Goal: Task Accomplishment & Management: Manage account settings

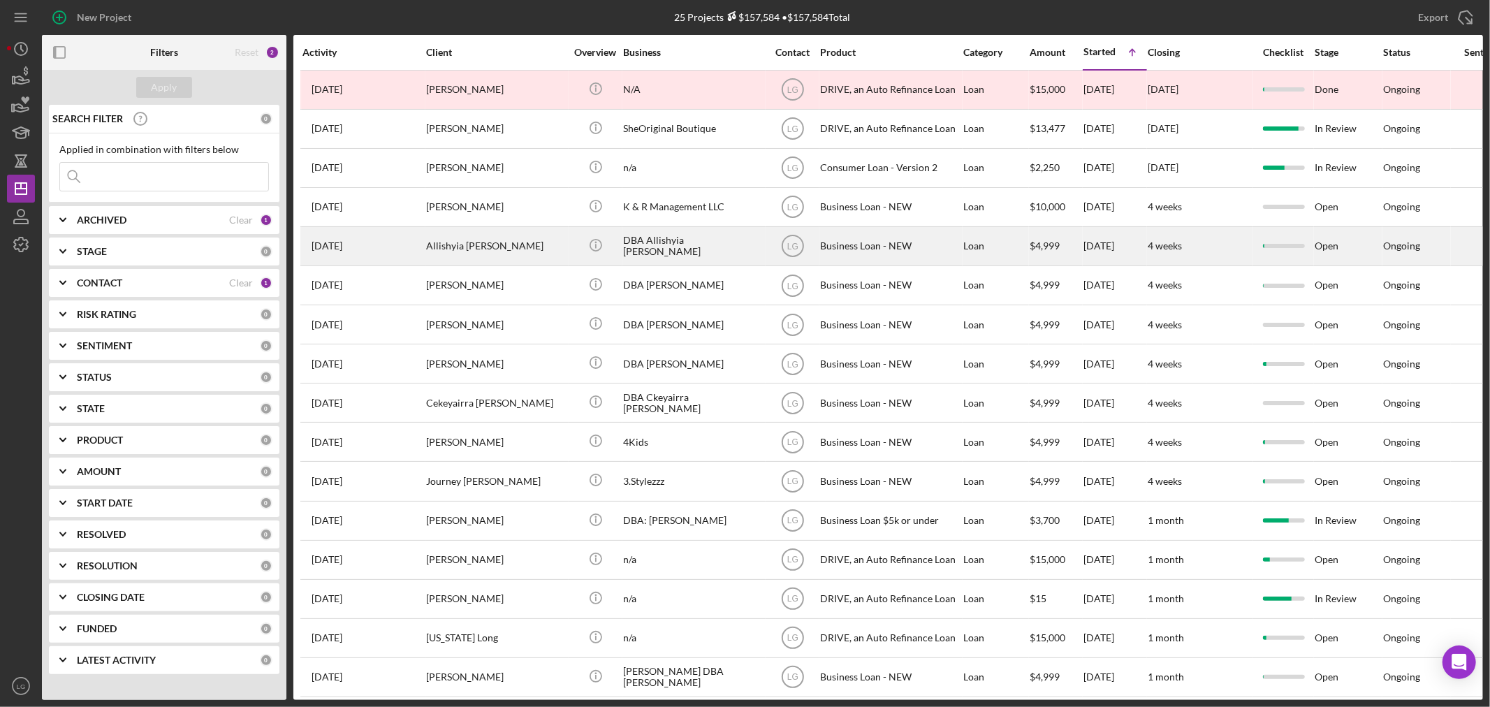
click at [381, 248] on div "[DATE] [PERSON_NAME]" at bounding box center [363, 246] width 122 height 37
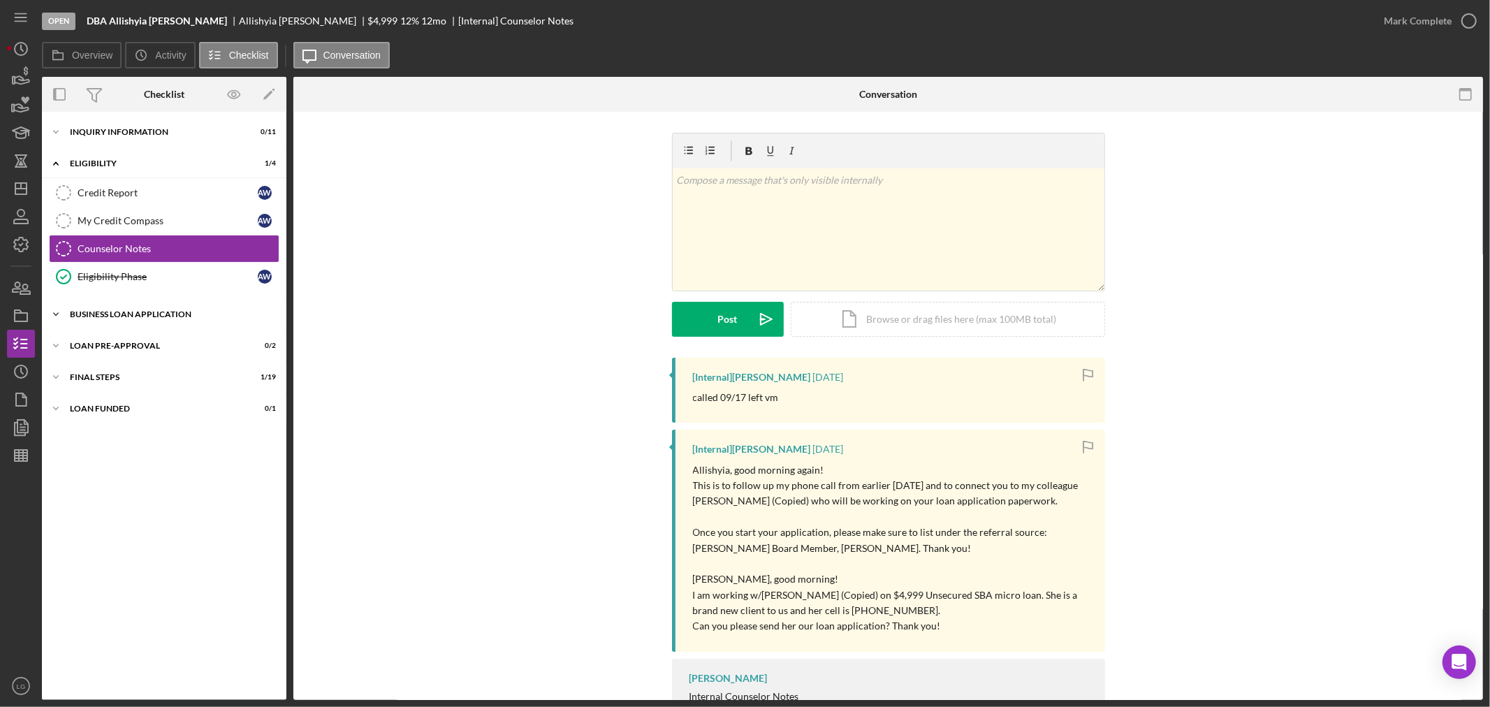
click at [106, 318] on div "BUSINESS LOAN APPLICATION" at bounding box center [169, 314] width 199 height 8
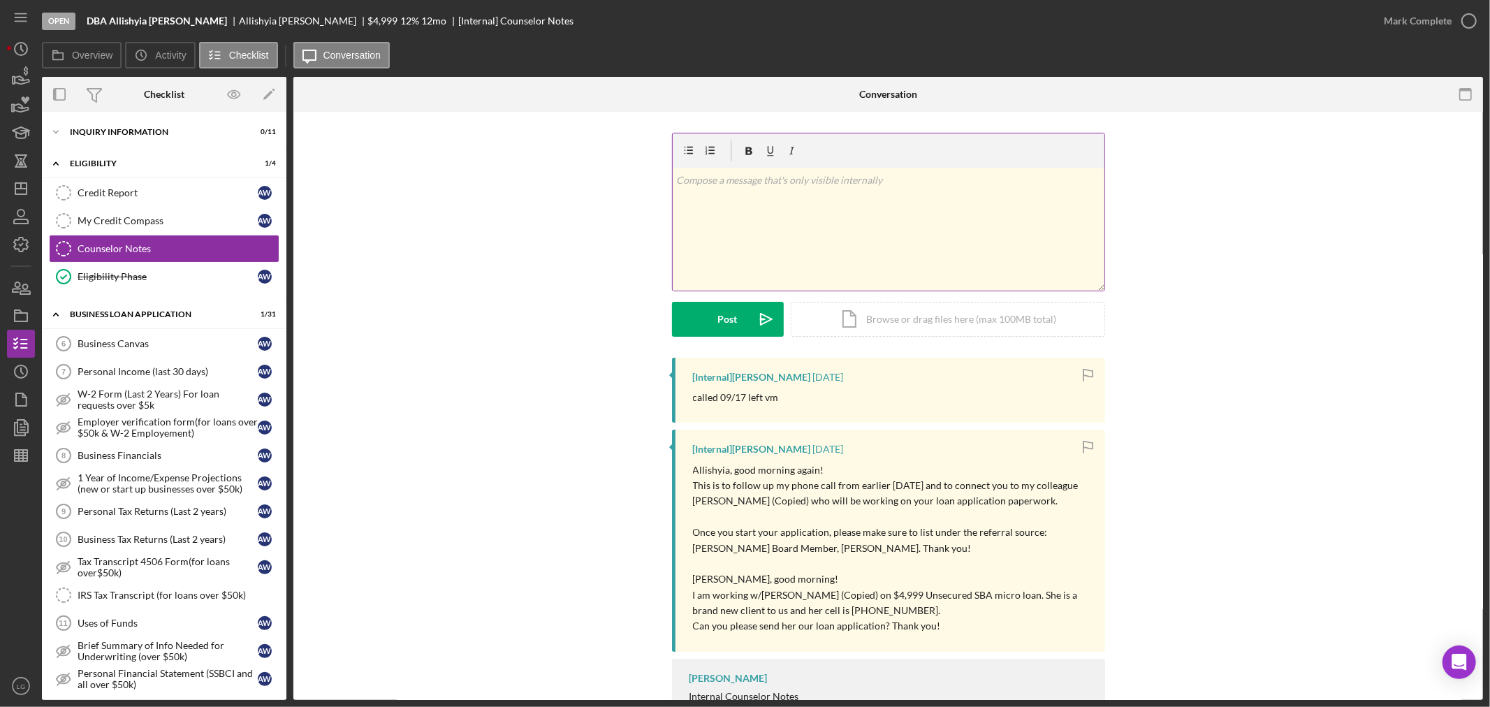
click at [809, 263] on div "v Color teal Color pink Remove color Add row above Add row below Add column bef…" at bounding box center [889, 229] width 432 height 122
click at [25, 193] on polygon "button" at bounding box center [20, 188] width 11 height 11
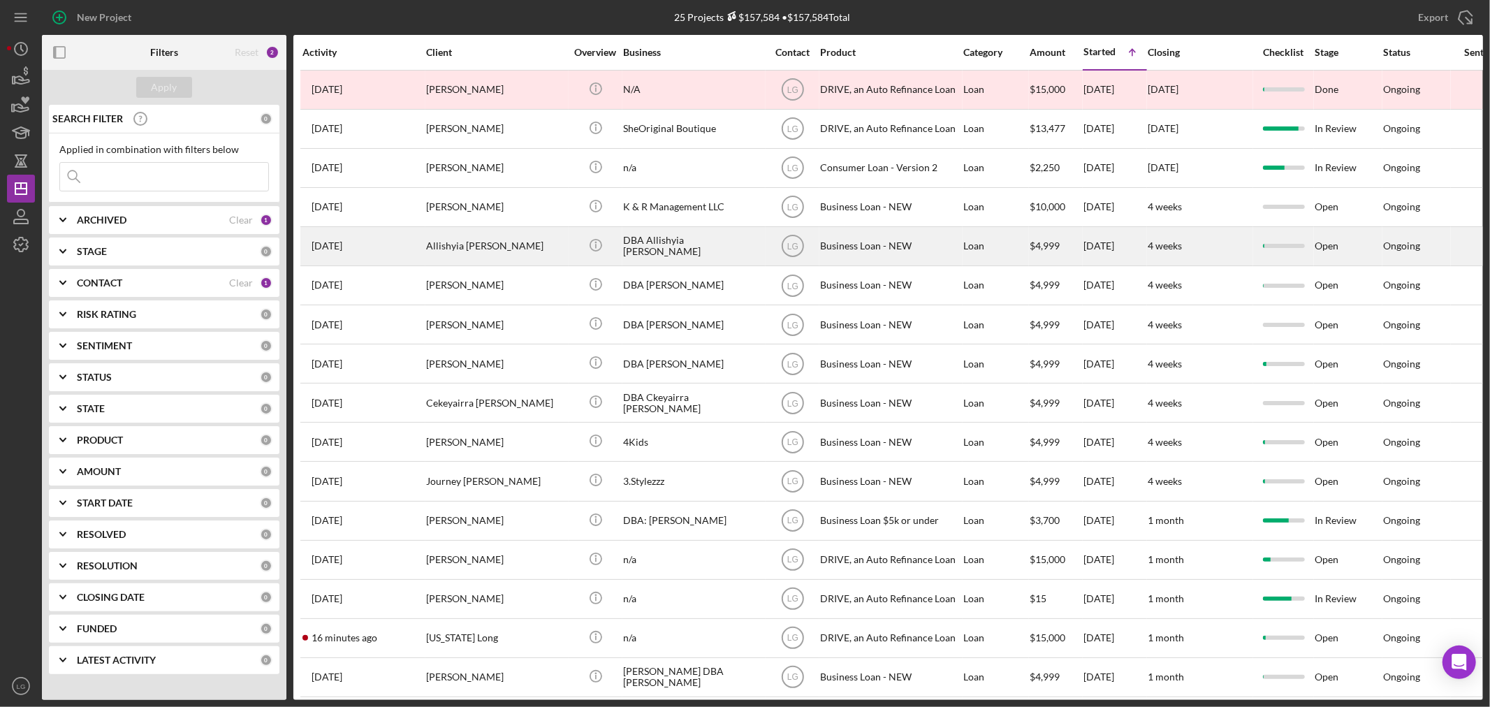
click at [410, 233] on div "[DATE] [PERSON_NAME]" at bounding box center [363, 246] width 122 height 37
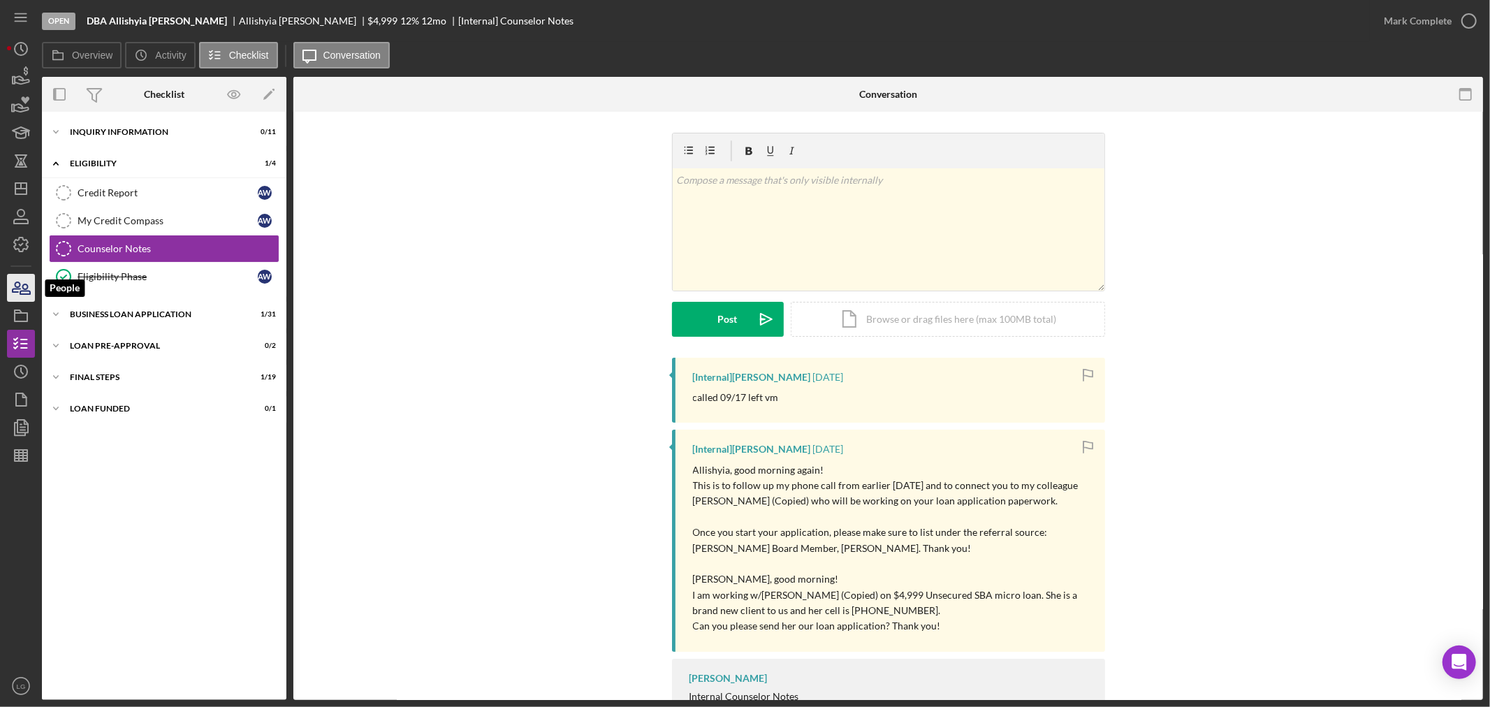
click at [8, 282] on icon "button" at bounding box center [20, 287] width 35 height 35
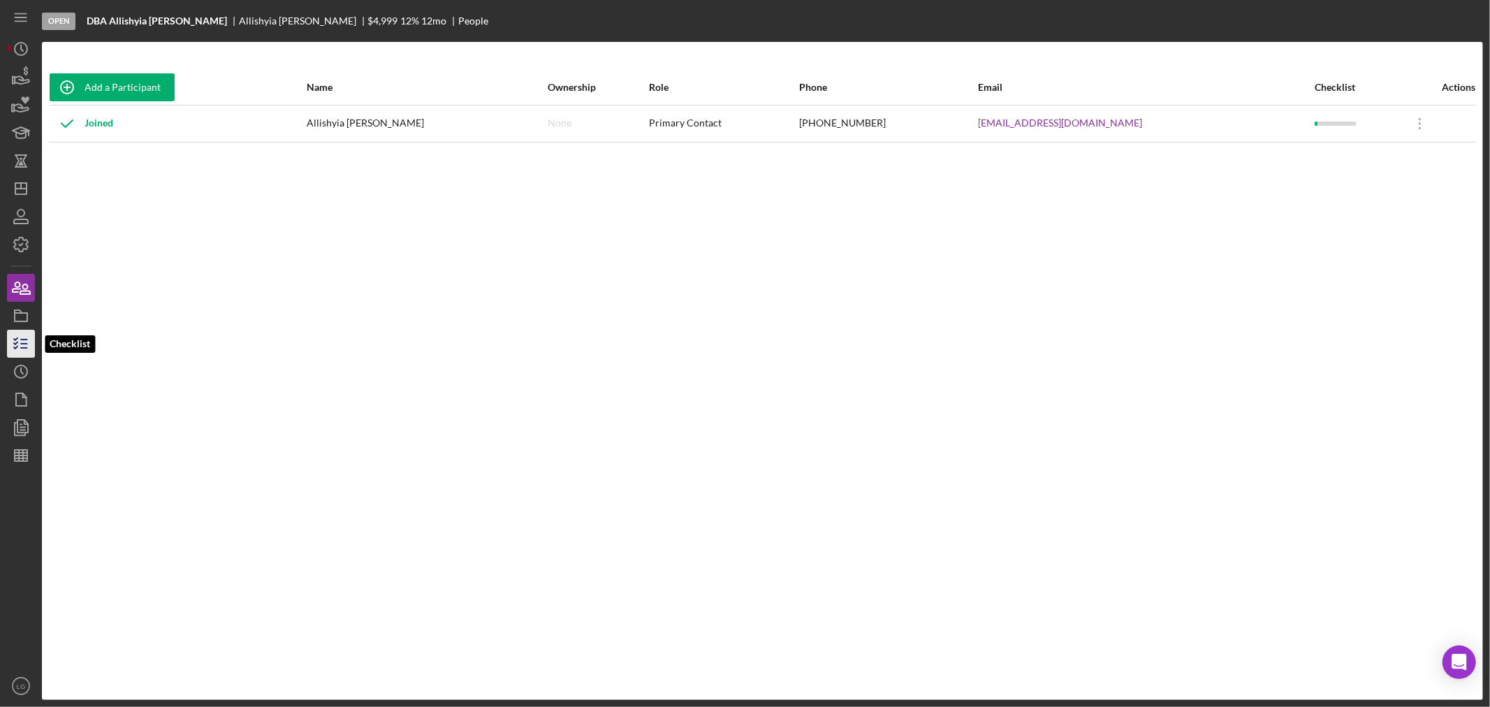
drag, startPoint x: 18, startPoint y: 336, endPoint x: 23, endPoint y: 330, distance: 7.4
click at [21, 334] on icon "button" at bounding box center [20, 343] width 35 height 35
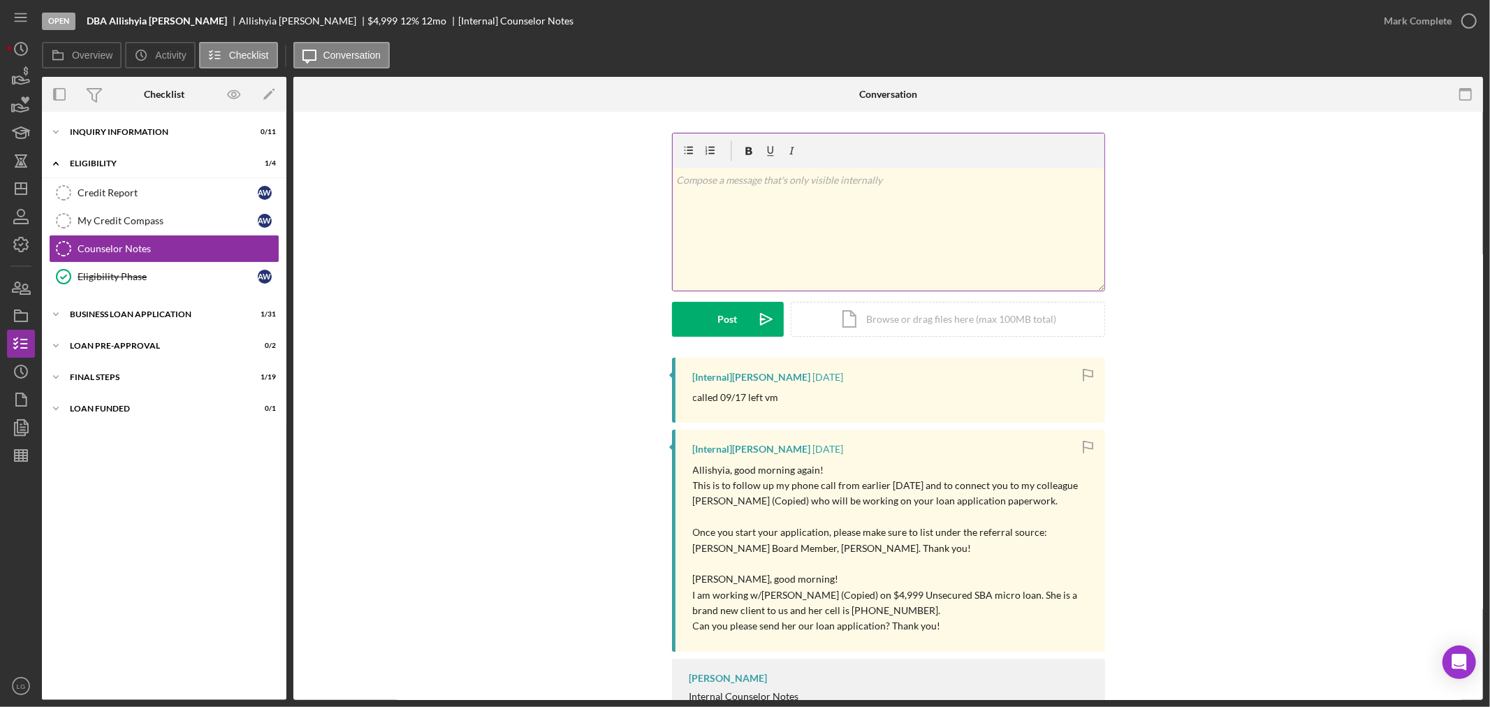
click at [791, 247] on div "v Color teal Color pink Remove color Add row above Add row below Add column bef…" at bounding box center [889, 229] width 432 height 122
click at [747, 184] on p "[PERSON_NAME] TEXTEDE CLIENT [DATE]" at bounding box center [888, 180] width 424 height 15
click at [729, 307] on div "Post" at bounding box center [728, 319] width 20 height 35
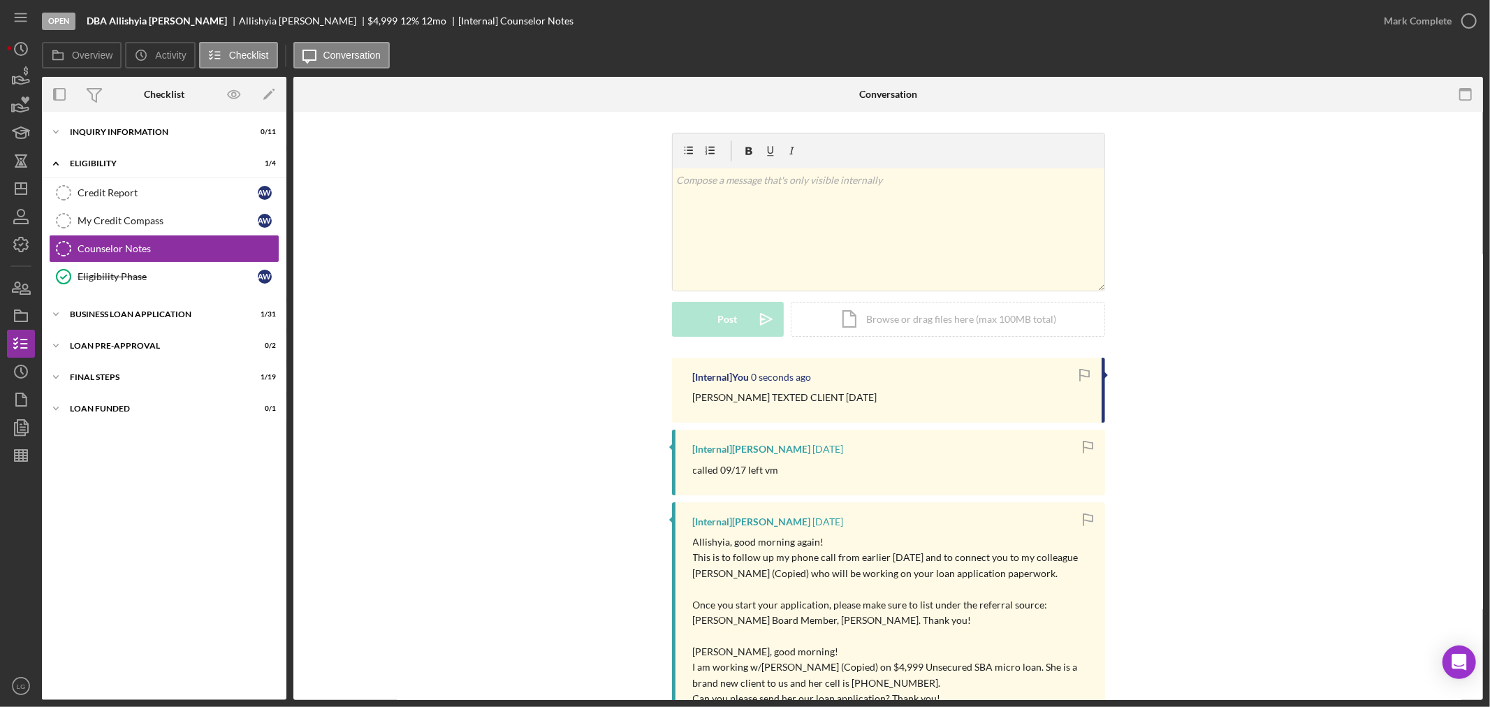
click at [775, 394] on p "[PERSON_NAME] TEXTED CLIENT [DATE]" at bounding box center [785, 397] width 184 height 15
copy div "[PERSON_NAME] TEXTED CLIENT [DATE]"
click at [14, 192] on icon "Icon/Dashboard" at bounding box center [20, 188] width 35 height 35
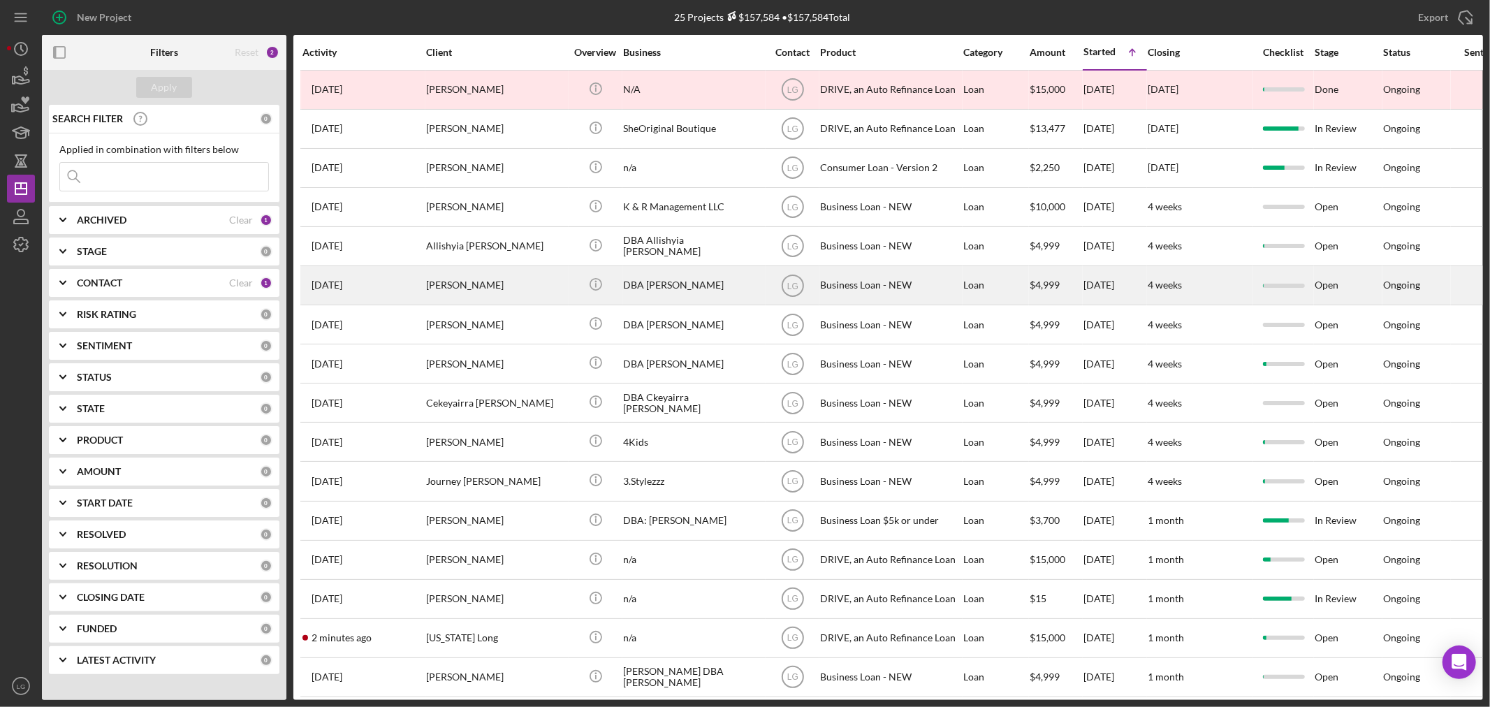
click at [478, 277] on div "[PERSON_NAME]" at bounding box center [496, 285] width 140 height 37
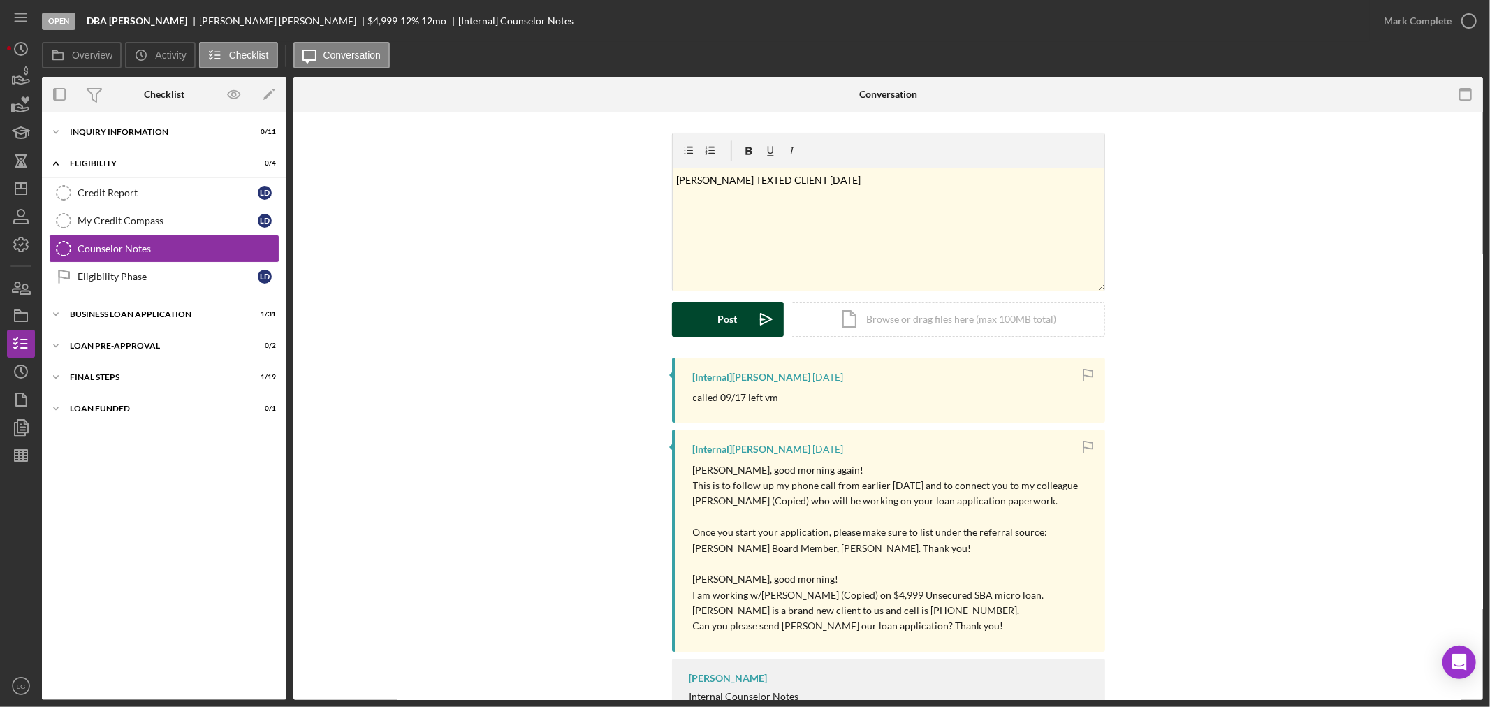
click at [734, 336] on div "Post" at bounding box center [728, 319] width 20 height 35
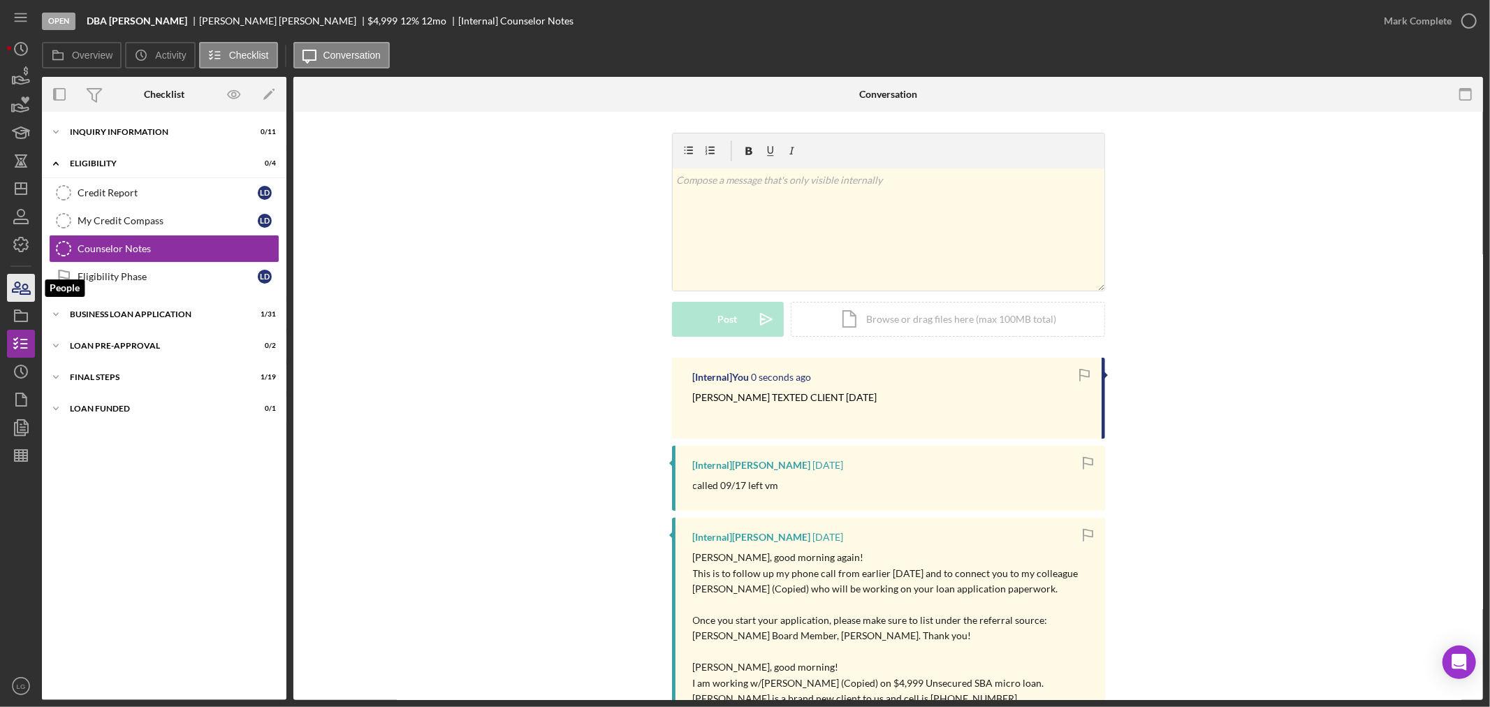
click at [24, 284] on icon "button" at bounding box center [25, 289] width 10 height 10
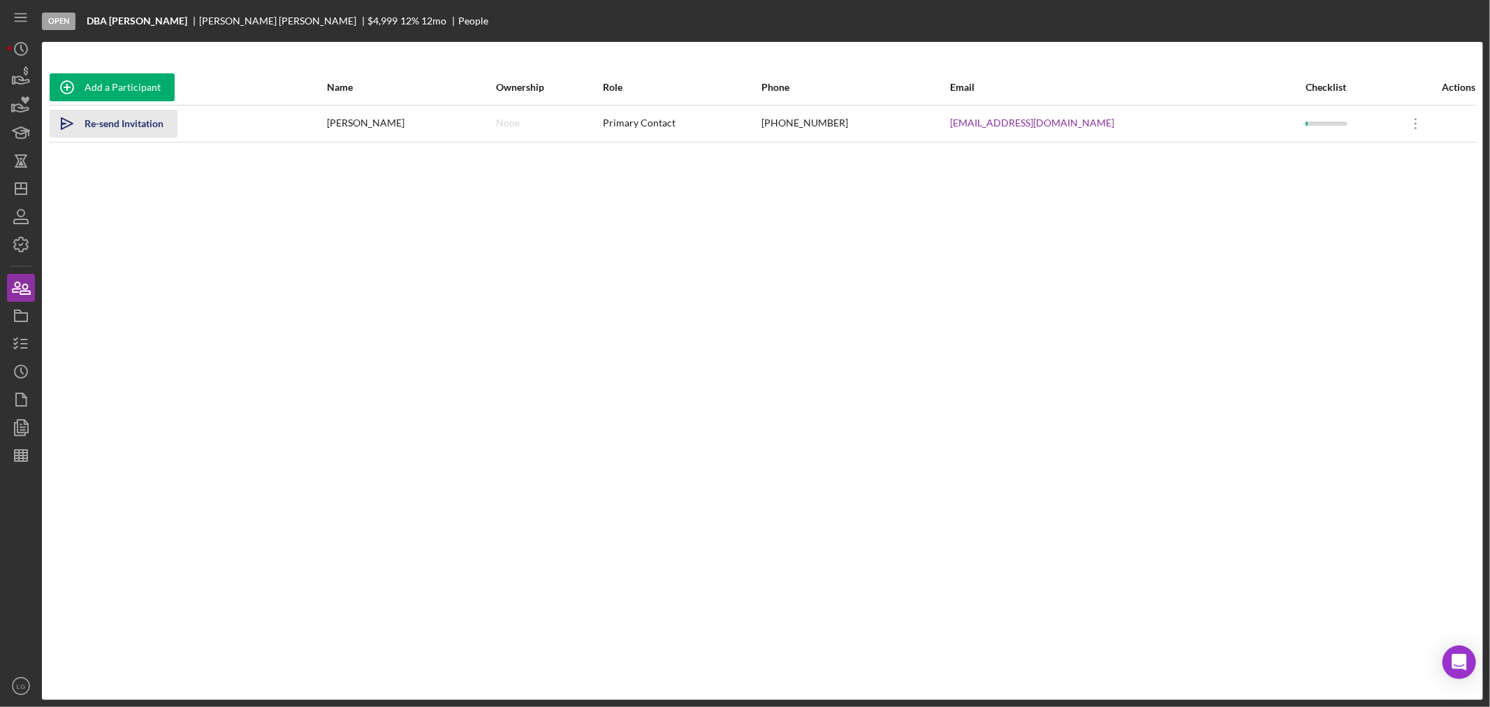
click at [95, 124] on div "Re-send Invitation" at bounding box center [124, 124] width 79 height 28
click at [22, 180] on icon "Icon/Dashboard" at bounding box center [20, 188] width 35 height 35
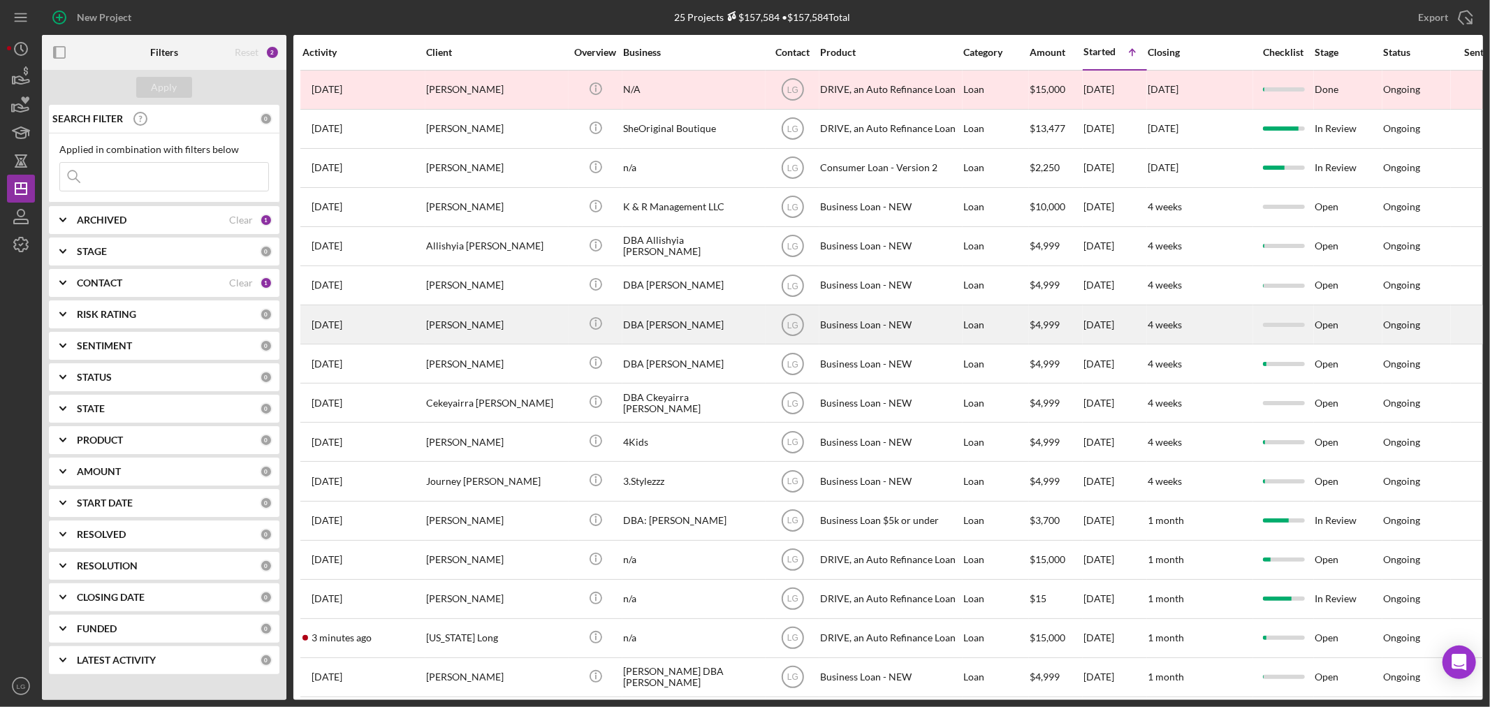
click at [502, 337] on div "[PERSON_NAME]" at bounding box center [496, 324] width 140 height 37
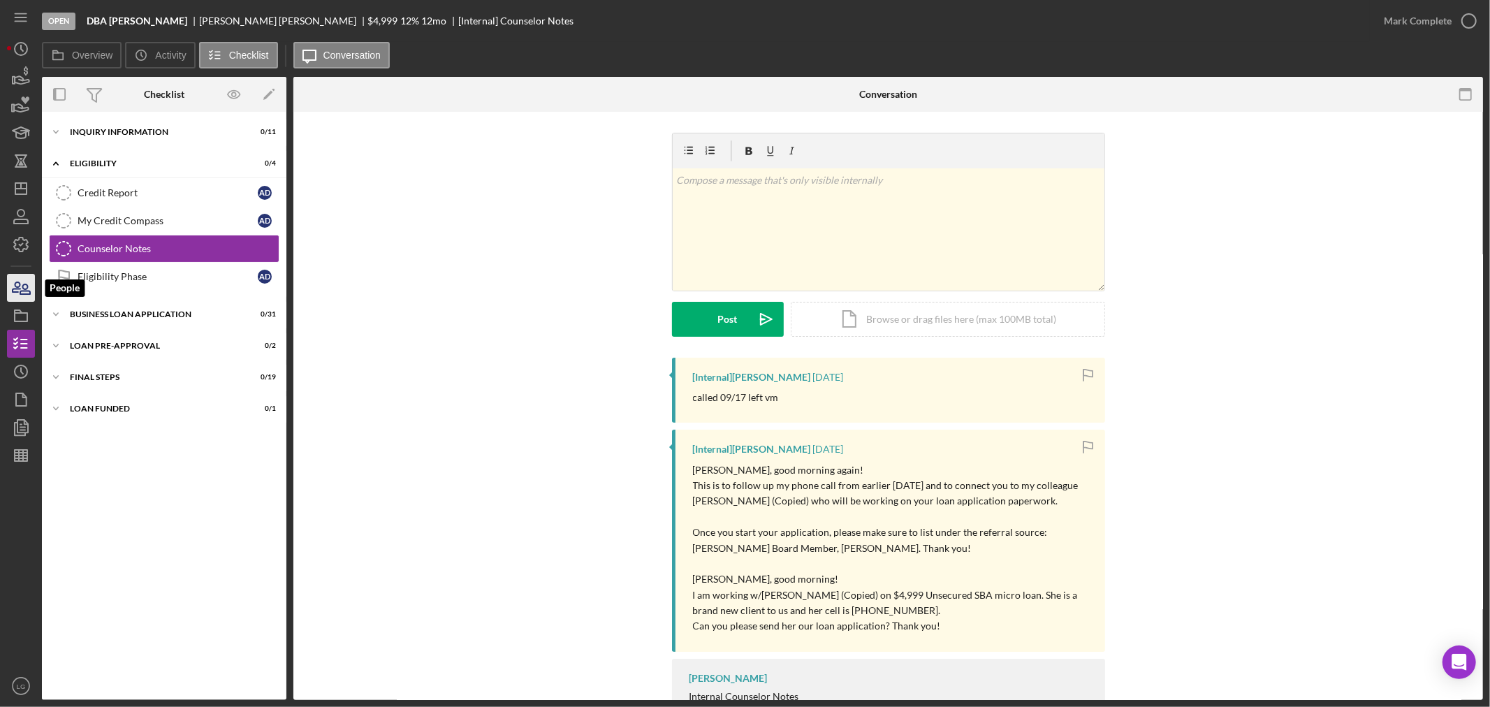
click at [23, 281] on icon "button" at bounding box center [20, 287] width 35 height 35
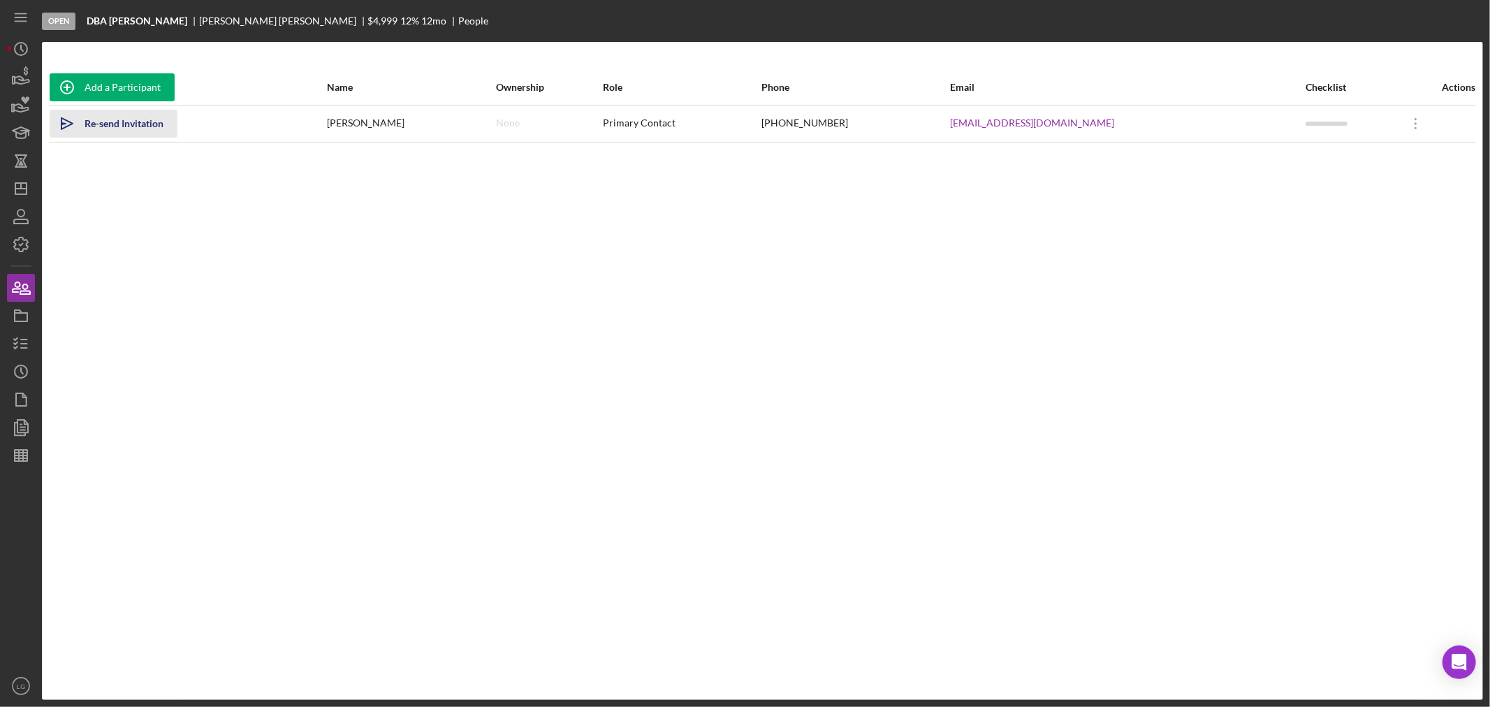
click at [131, 123] on div "Re-send Invitation" at bounding box center [124, 124] width 79 height 28
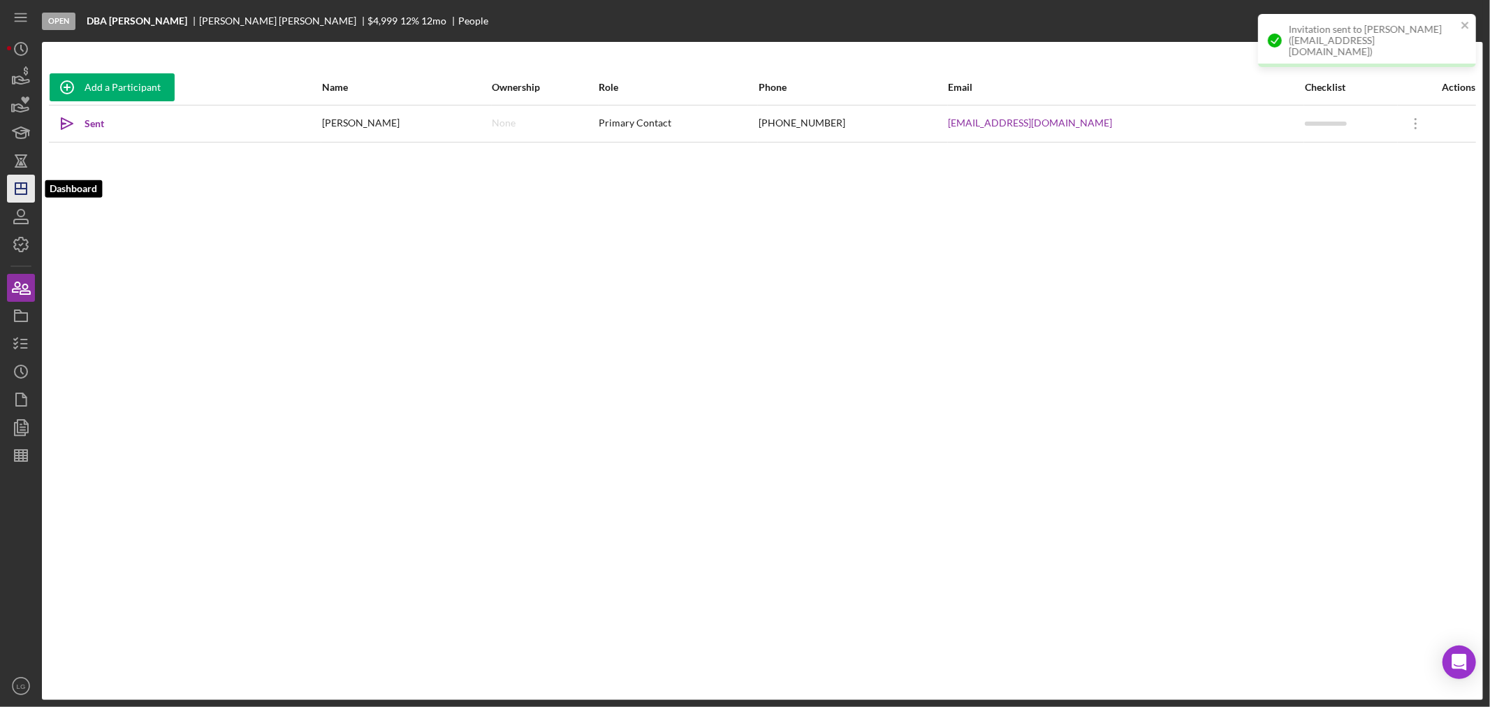
click at [8, 189] on icon "Icon/Dashboard" at bounding box center [20, 188] width 35 height 35
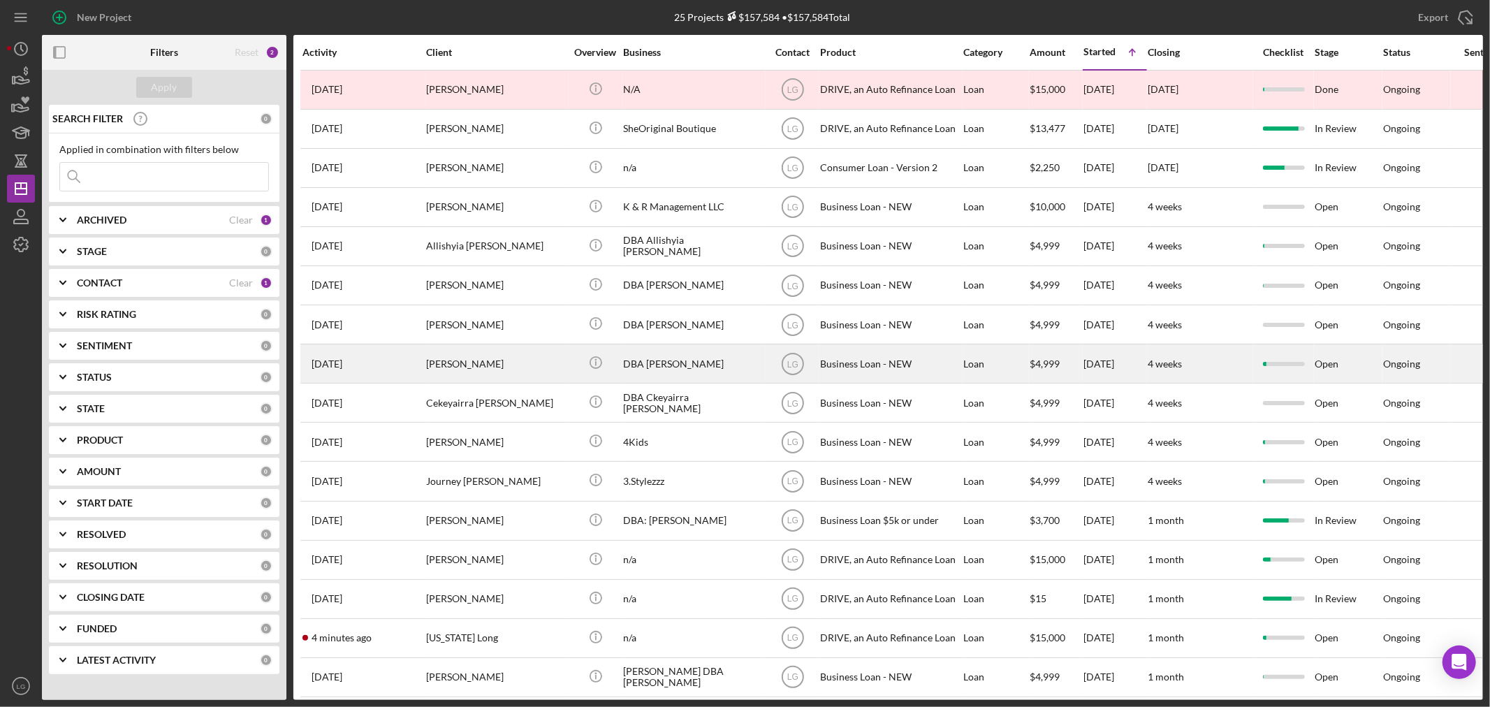
click at [483, 376] on div "[PERSON_NAME]" at bounding box center [496, 363] width 140 height 37
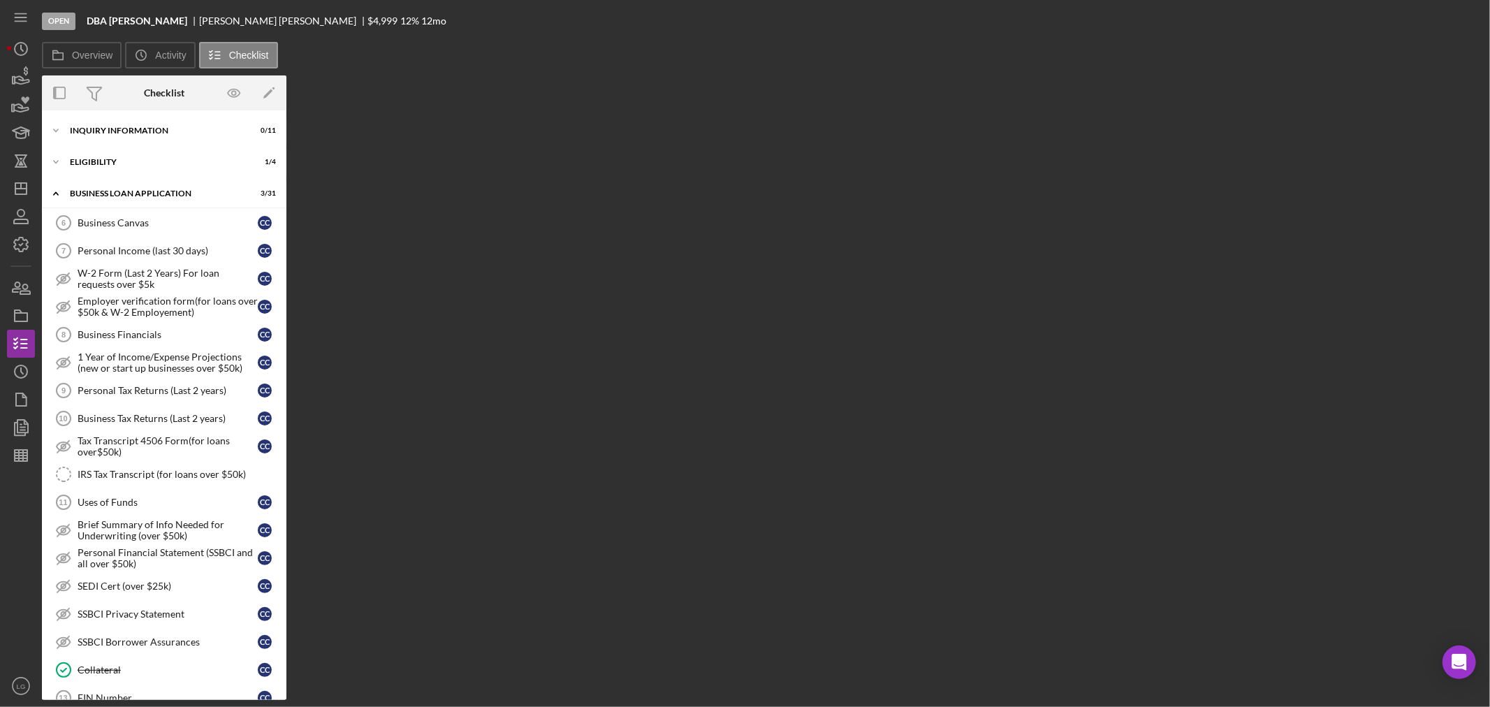
scroll to position [464, 0]
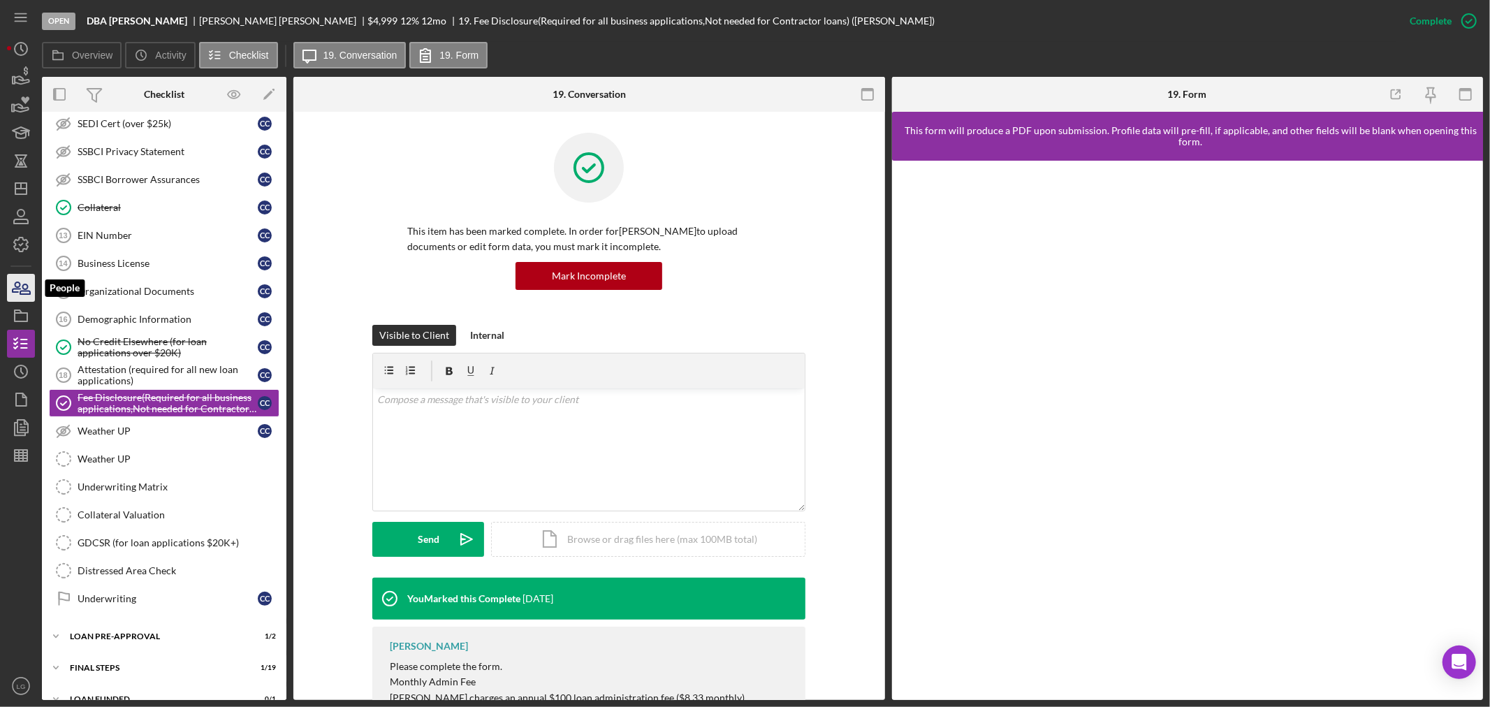
click at [22, 279] on icon "button" at bounding box center [20, 287] width 35 height 35
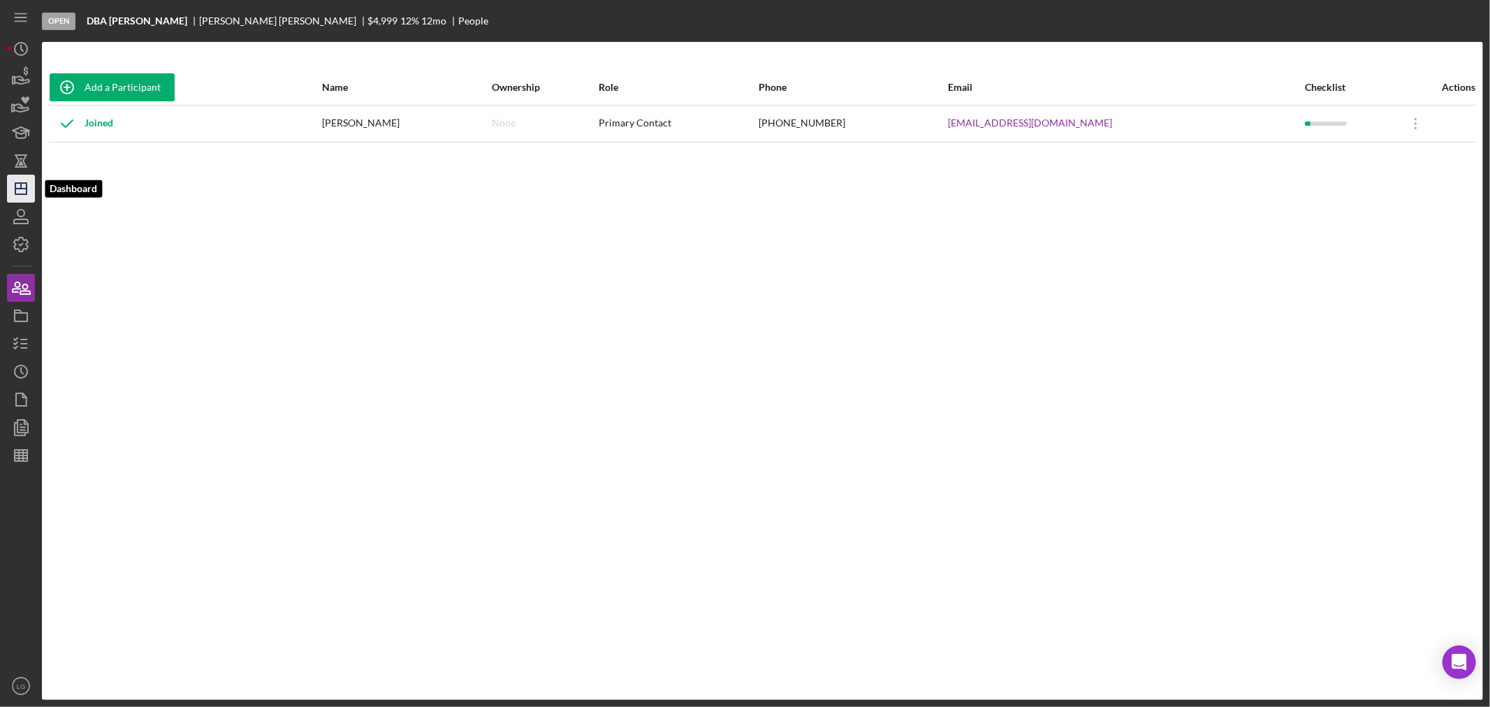
click at [21, 192] on icon "Icon/Dashboard" at bounding box center [20, 188] width 35 height 35
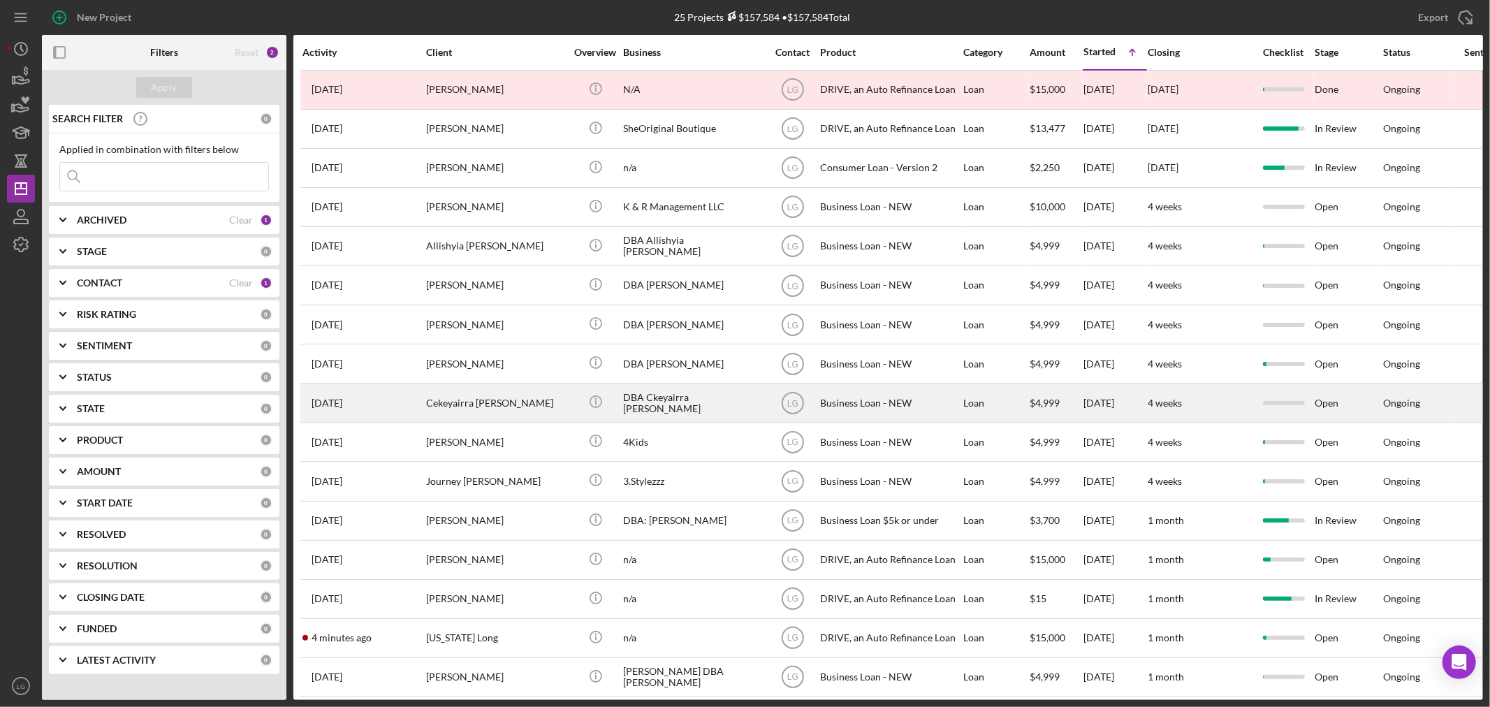
click at [541, 399] on div "Cekeyairra [PERSON_NAME]" at bounding box center [496, 402] width 140 height 37
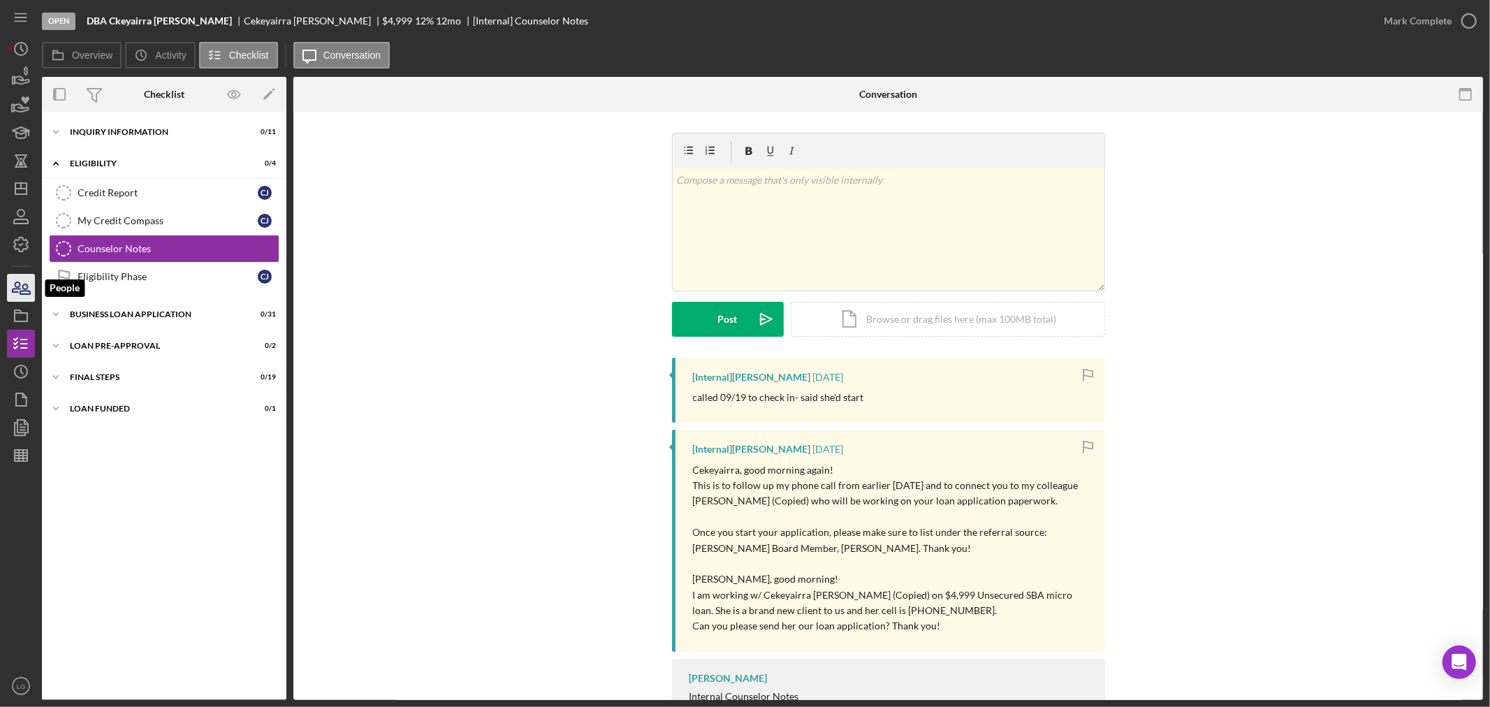
click at [30, 281] on icon "button" at bounding box center [20, 287] width 35 height 35
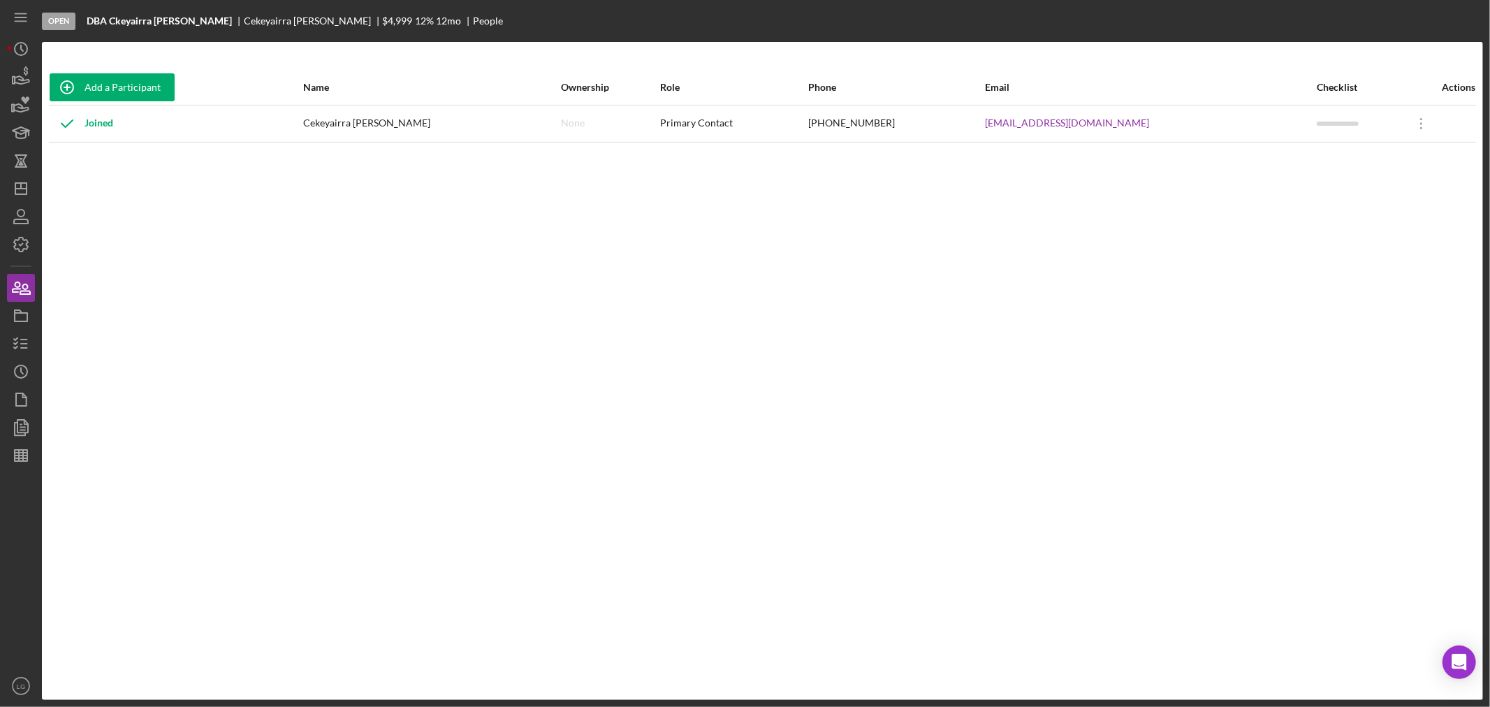
drag, startPoint x: 39, startPoint y: 332, endPoint x: 33, endPoint y: 335, distance: 7.2
click at [37, 332] on nav "Icon/Menu Icon/Dashboard Dashboard Navigation Divider Mobile Checklist Icon/Ove…" at bounding box center [24, 350] width 35 height 700
click at [22, 331] on icon "button" at bounding box center [20, 343] width 35 height 35
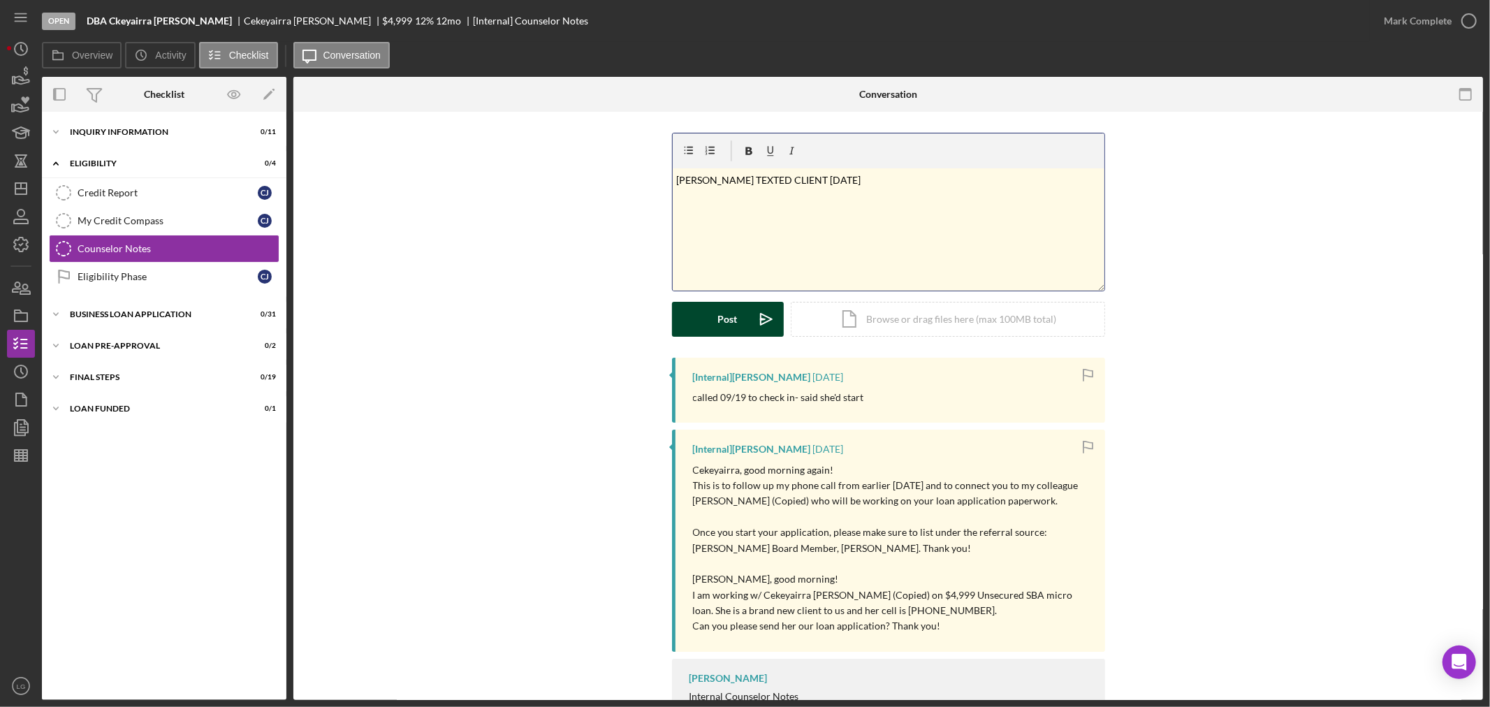
click at [720, 336] on div "Post Icon/icon-invite-send Icon/Document Browse or drag files here (max 100MB t…" at bounding box center [888, 319] width 433 height 35
click at [34, 193] on icon "Icon/Dashboard" at bounding box center [20, 188] width 35 height 35
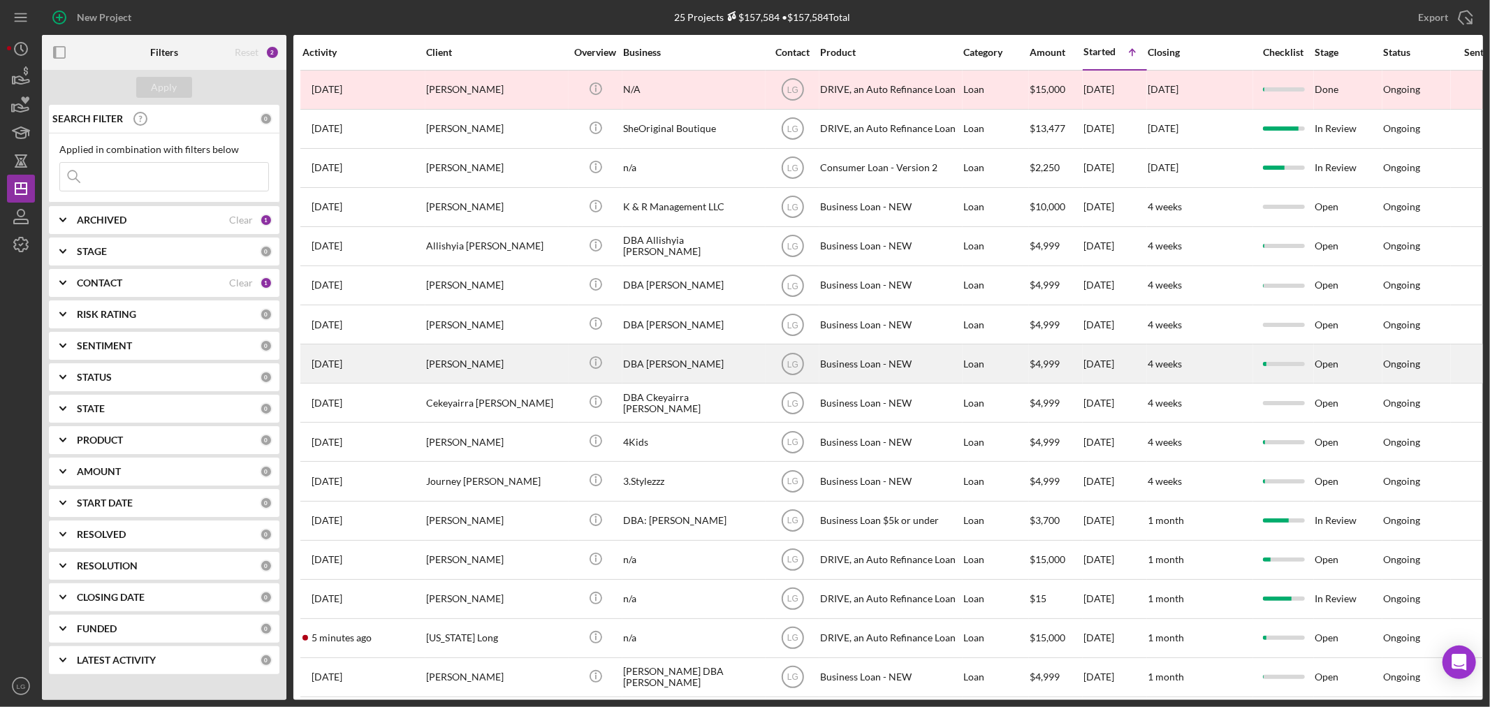
click at [500, 367] on div "[PERSON_NAME]" at bounding box center [496, 363] width 140 height 37
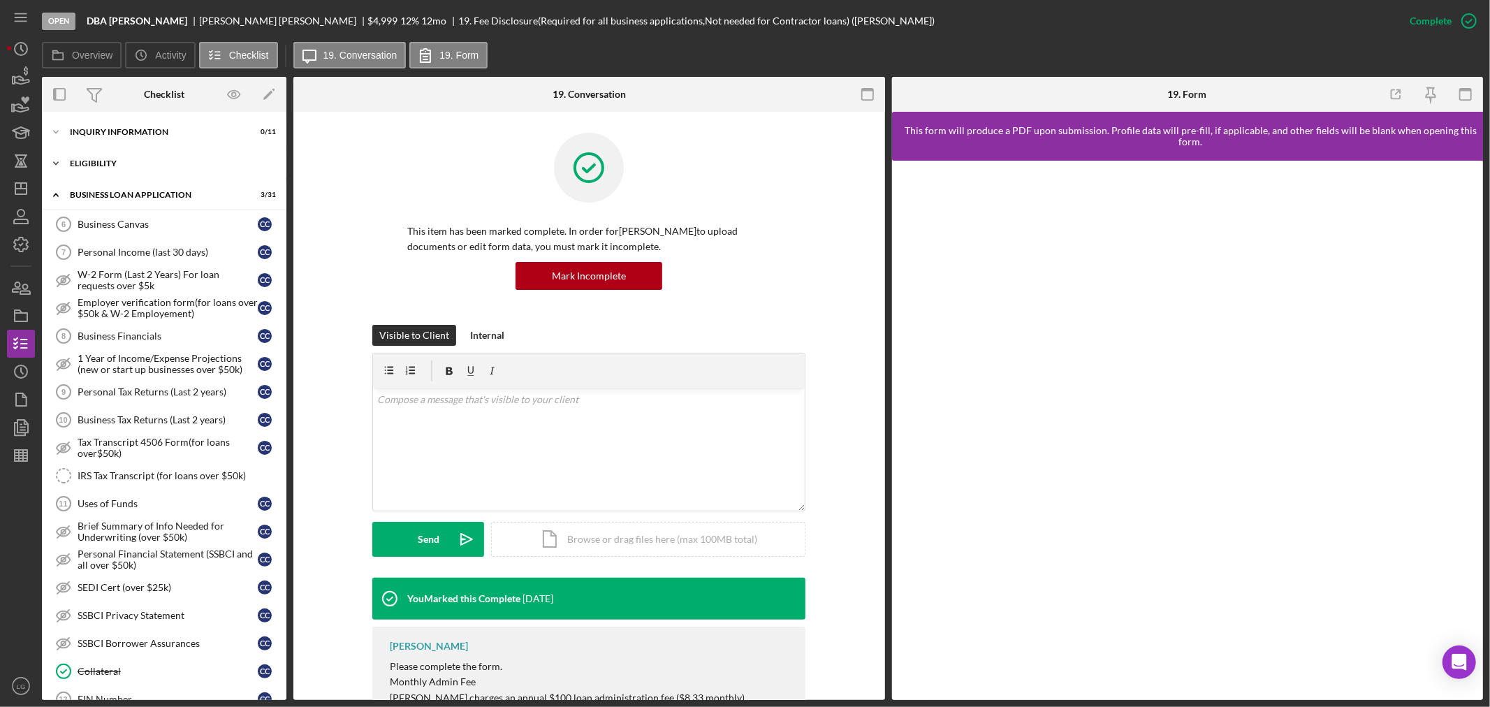
click at [110, 166] on div "ELIGIBILITY" at bounding box center [169, 163] width 199 height 8
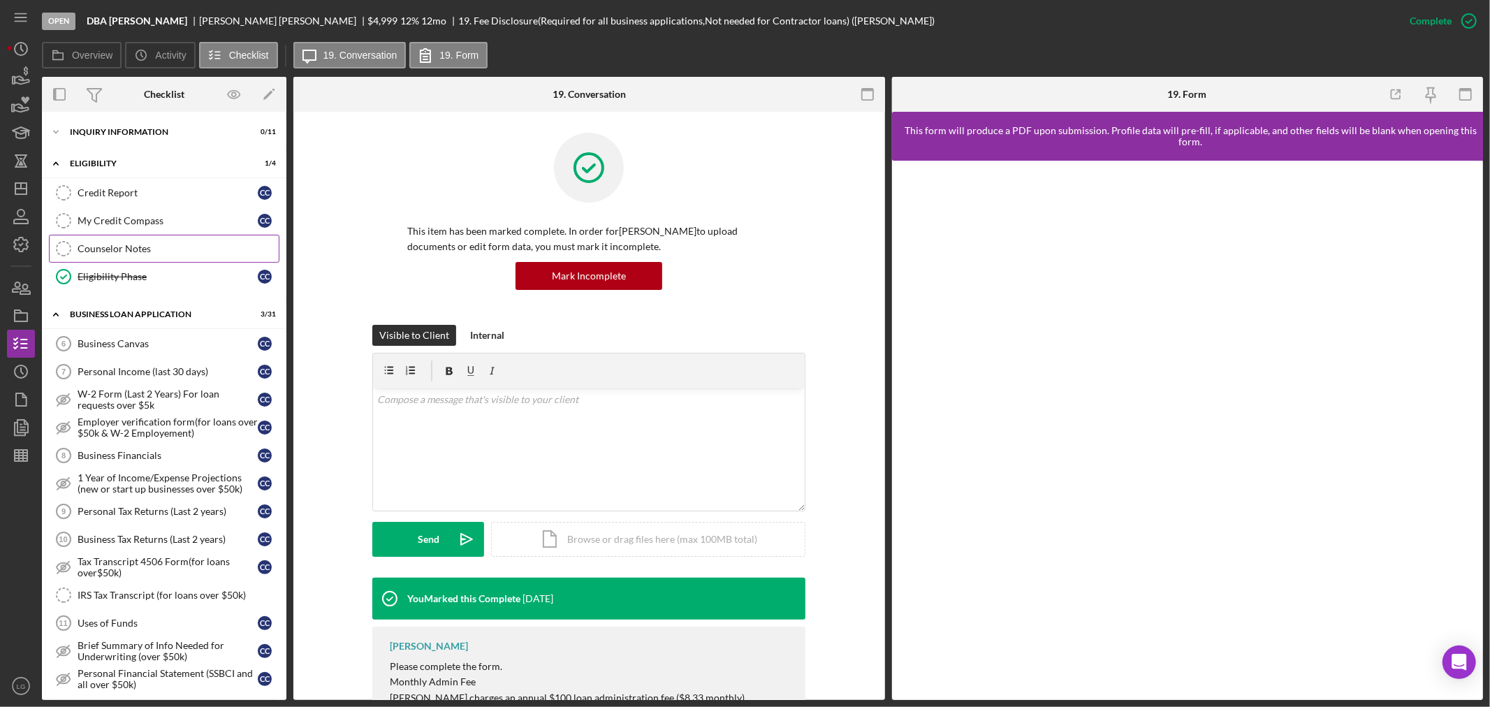
click at [126, 242] on link "Counselor Notes Counselor Notes" at bounding box center [164, 249] width 230 height 28
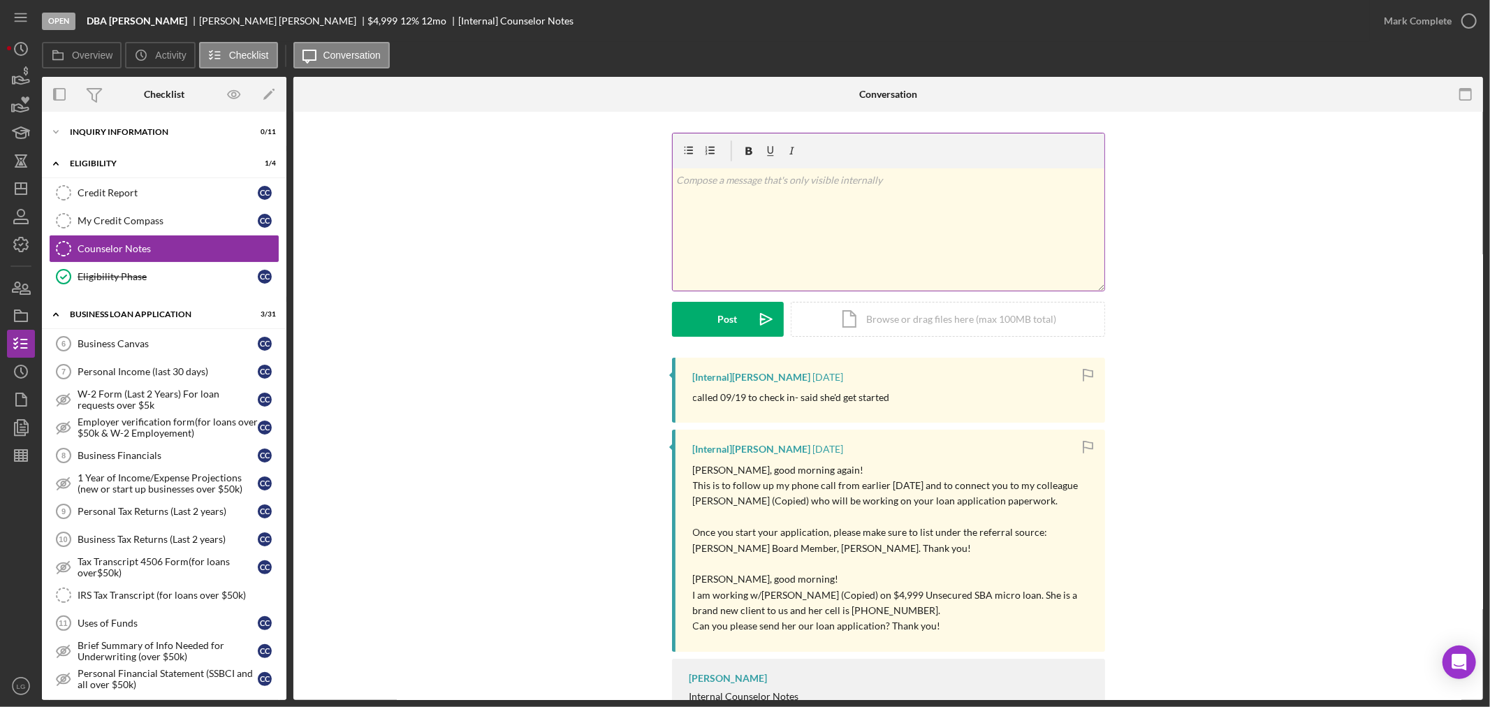
click at [708, 253] on div "v Color teal Color pink Remove color Add row above Add row below Add column bef…" at bounding box center [889, 229] width 432 height 122
click at [715, 333] on button "Post Icon/icon-invite-send" at bounding box center [728, 319] width 112 height 35
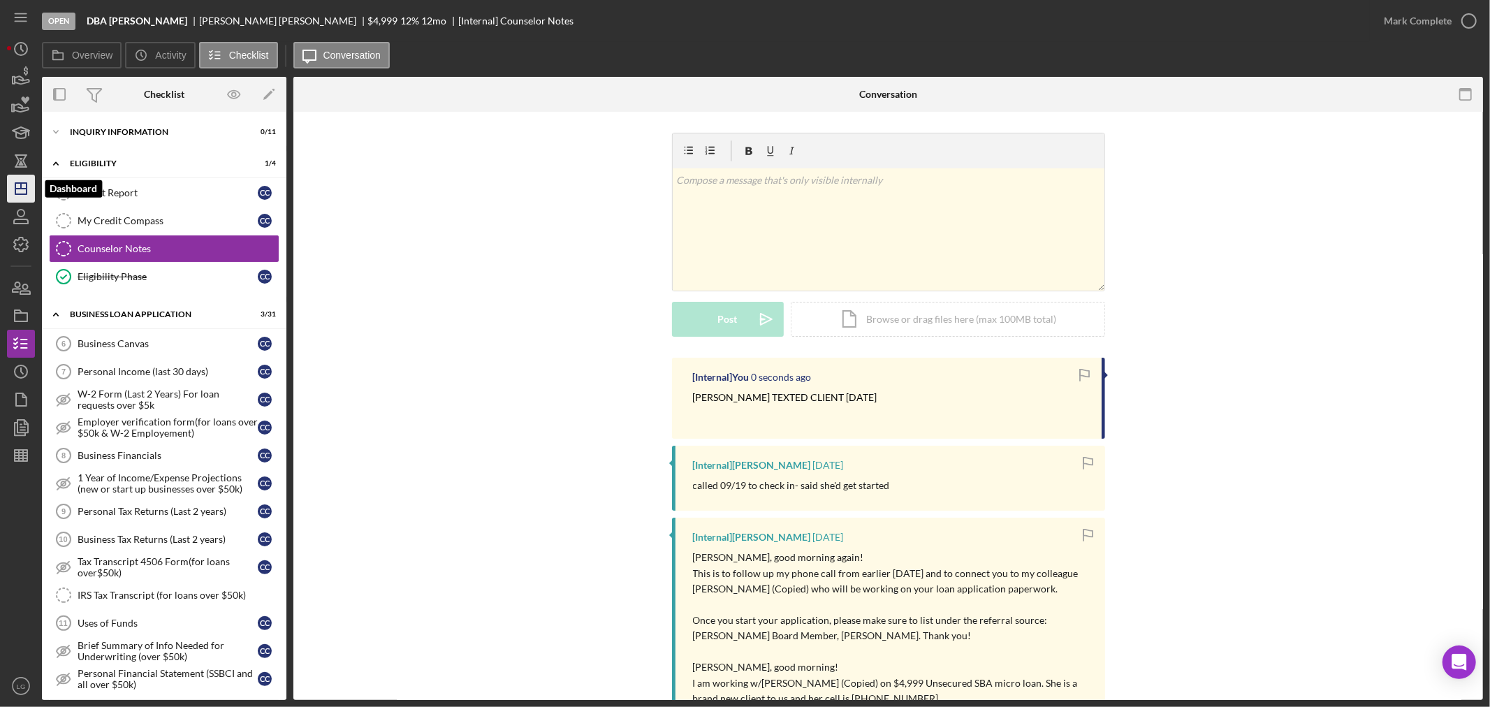
click at [26, 182] on icon "Icon/Dashboard" at bounding box center [20, 188] width 35 height 35
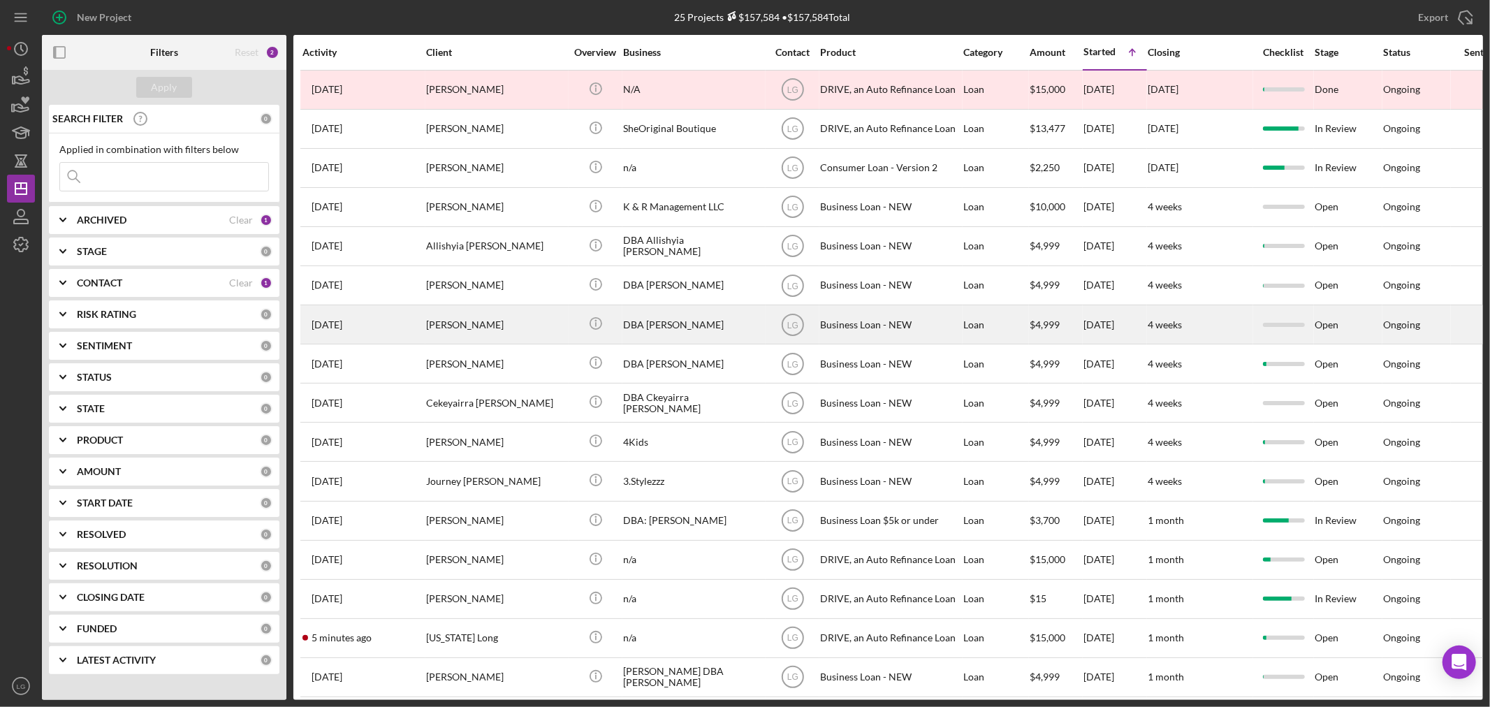
click at [504, 325] on div "[PERSON_NAME]" at bounding box center [496, 324] width 140 height 37
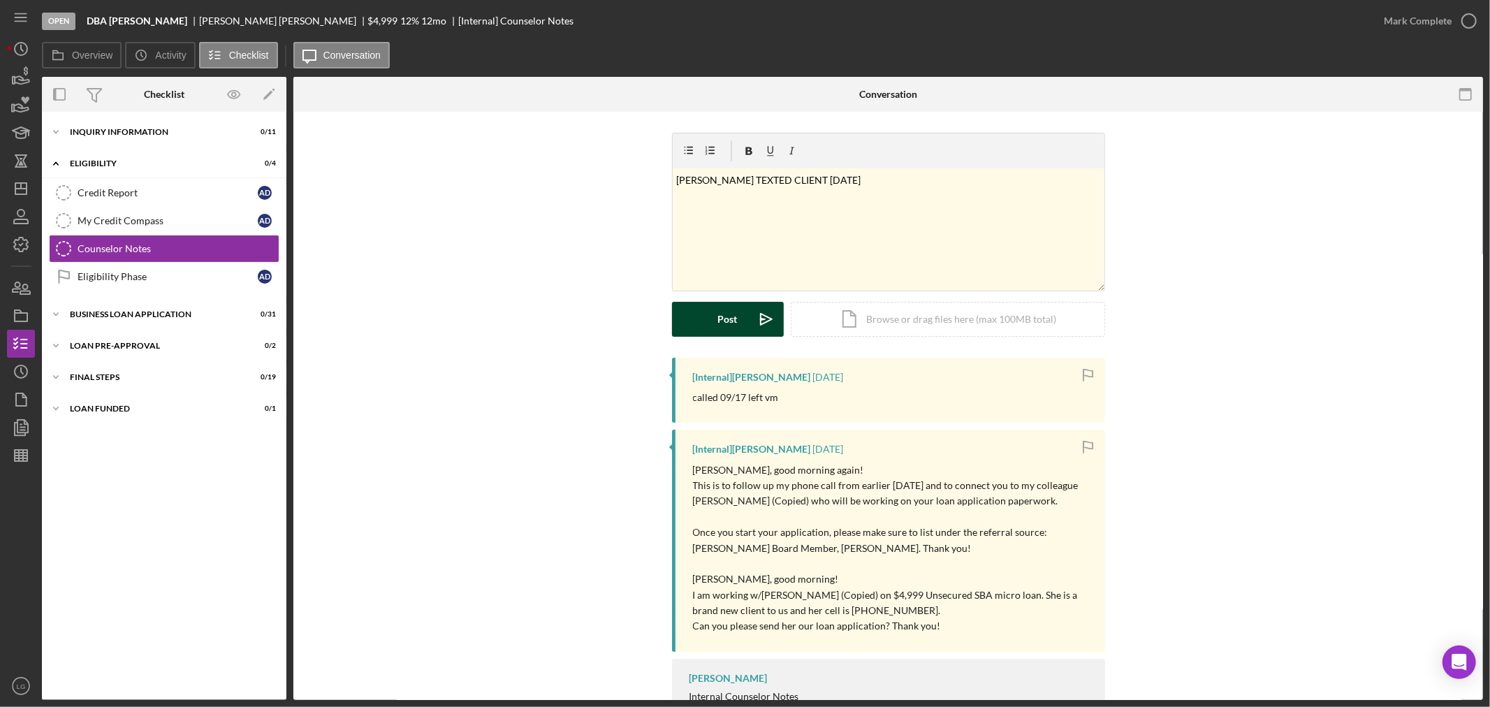
click at [737, 322] on button "Post Icon/icon-invite-send" at bounding box center [728, 319] width 112 height 35
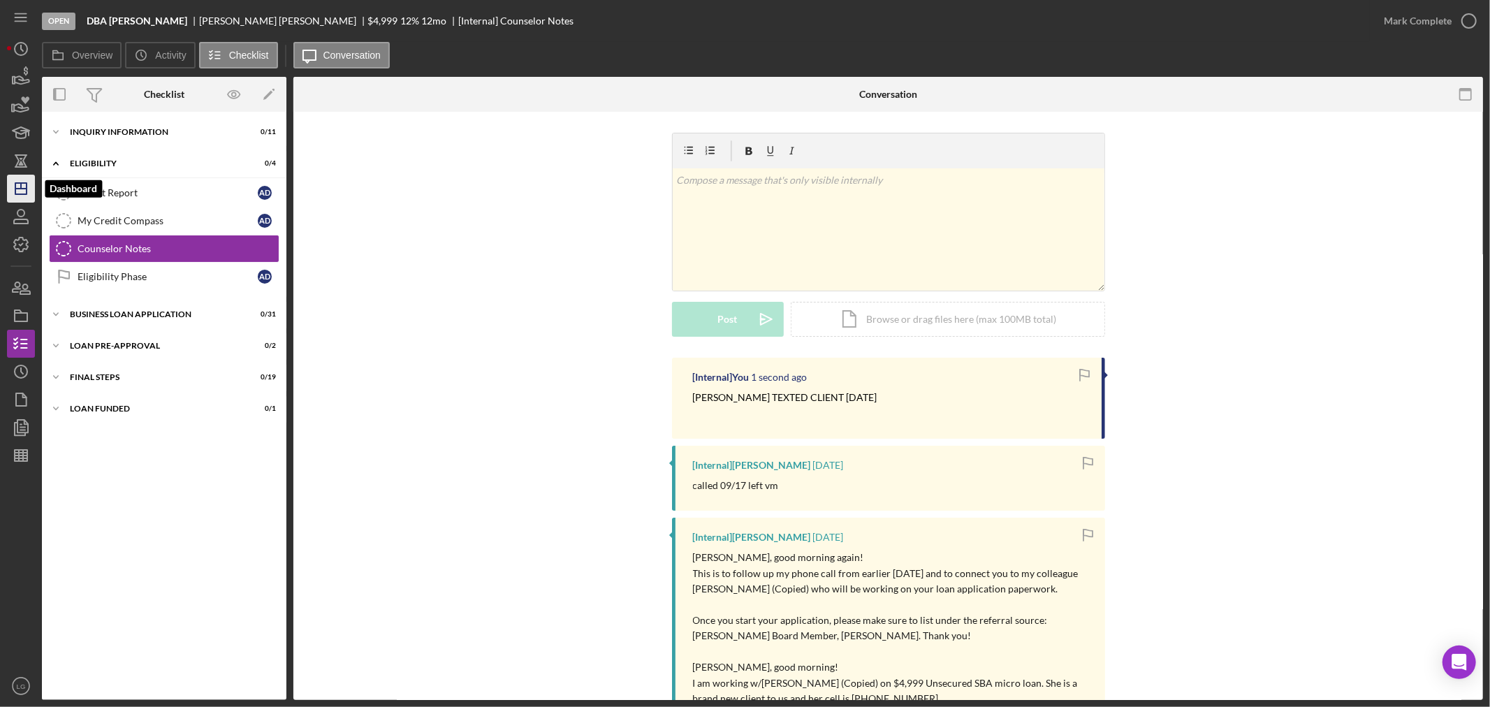
click at [22, 196] on icon "Icon/Dashboard" at bounding box center [20, 188] width 35 height 35
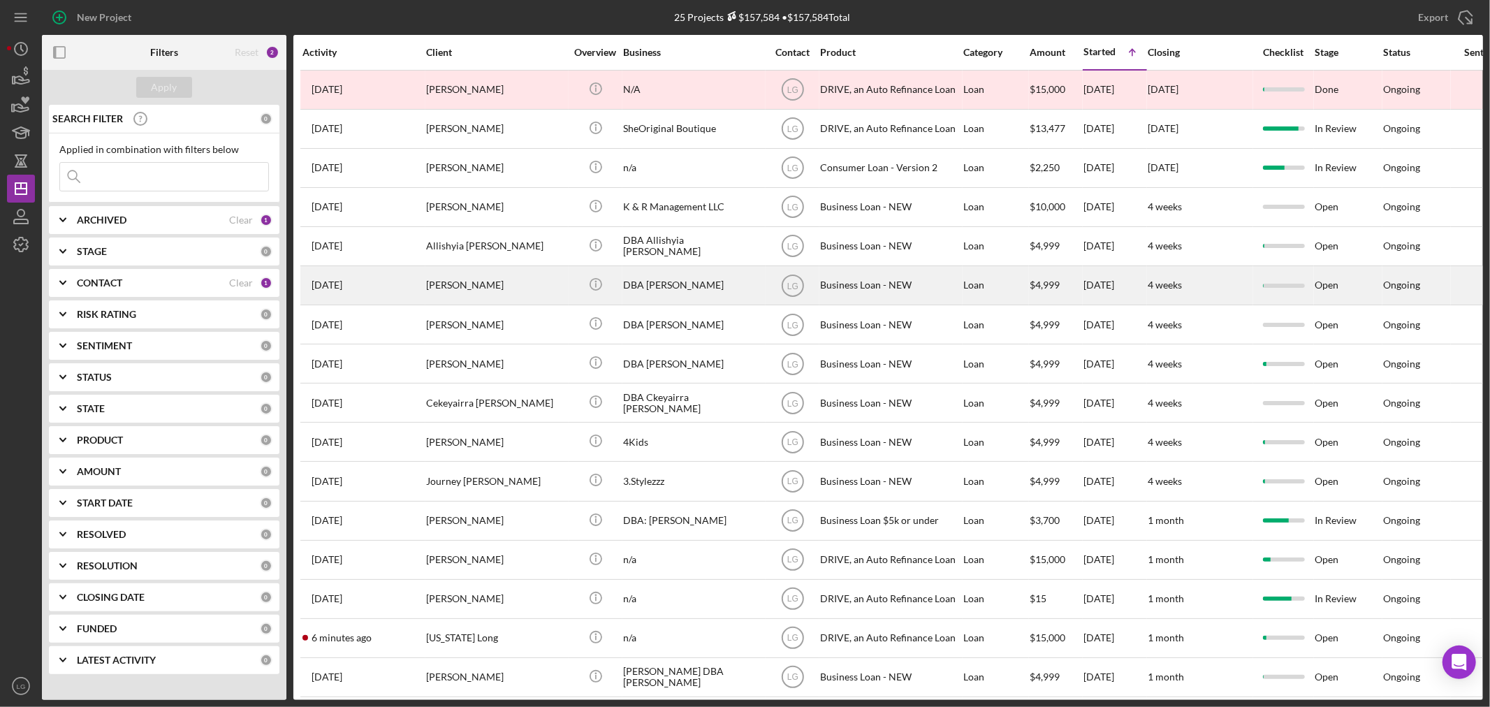
click at [559, 282] on div "[PERSON_NAME]" at bounding box center [496, 285] width 140 height 37
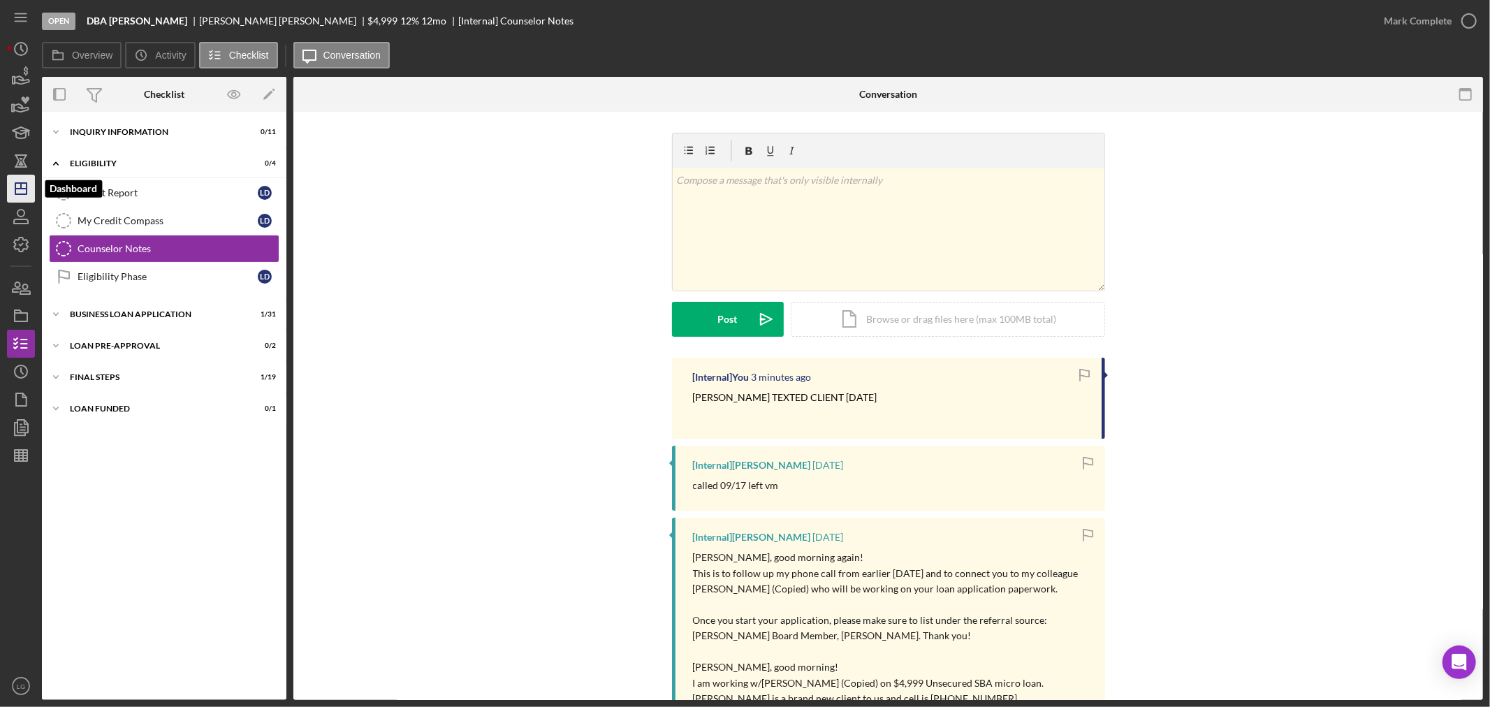
click at [10, 192] on icon "Icon/Dashboard" at bounding box center [20, 188] width 35 height 35
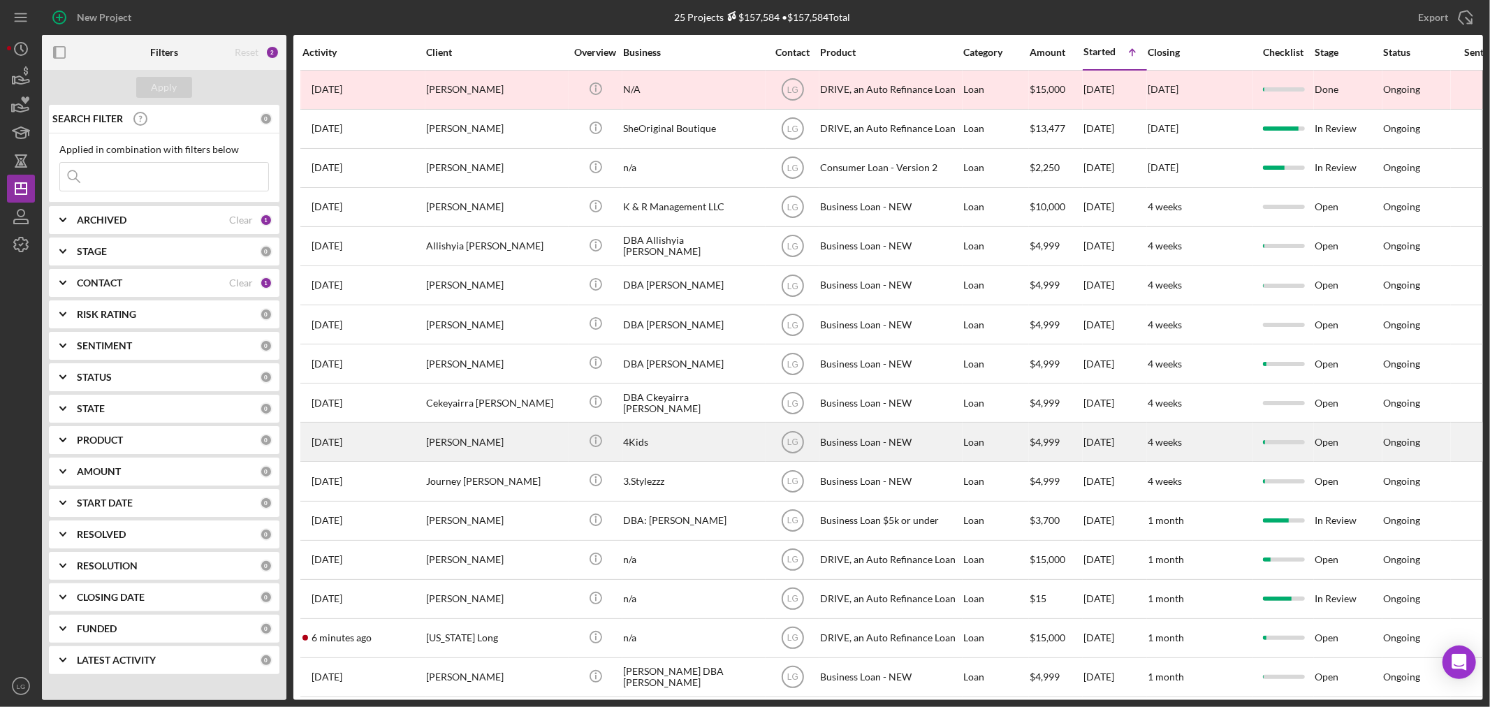
click at [498, 448] on div "[PERSON_NAME]" at bounding box center [496, 441] width 140 height 37
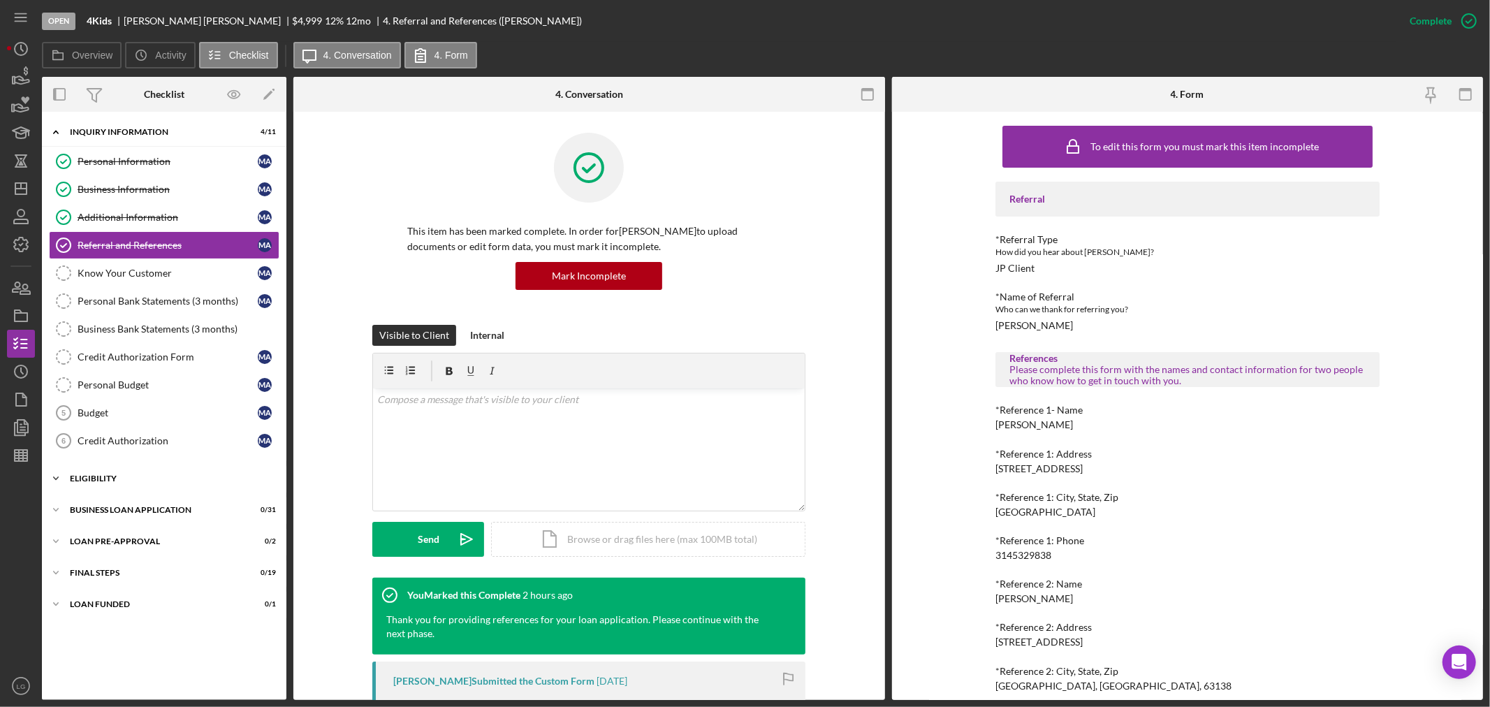
click at [128, 472] on div "Icon/Expander ELIGIBILITY 0 / 4" at bounding box center [164, 478] width 244 height 28
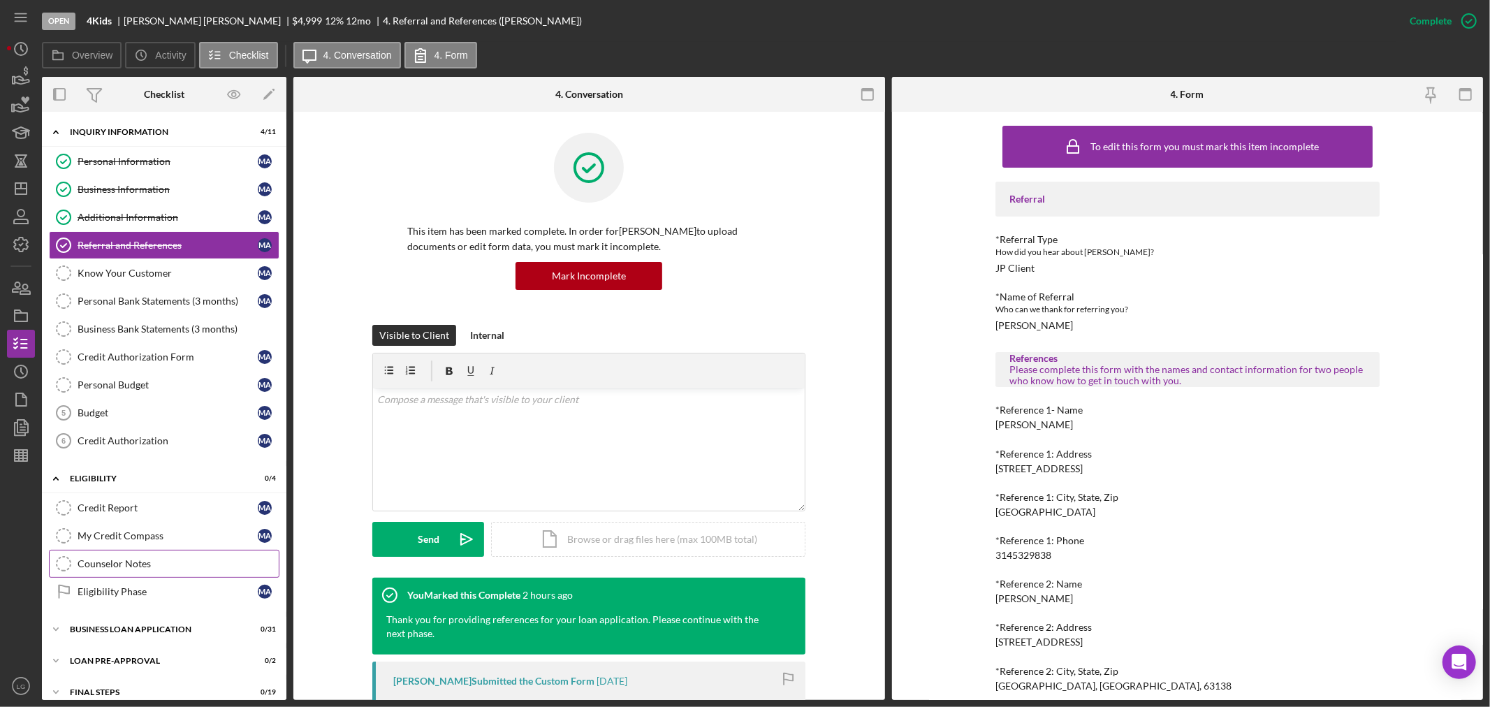
click at [133, 564] on div "Counselor Notes" at bounding box center [178, 563] width 201 height 11
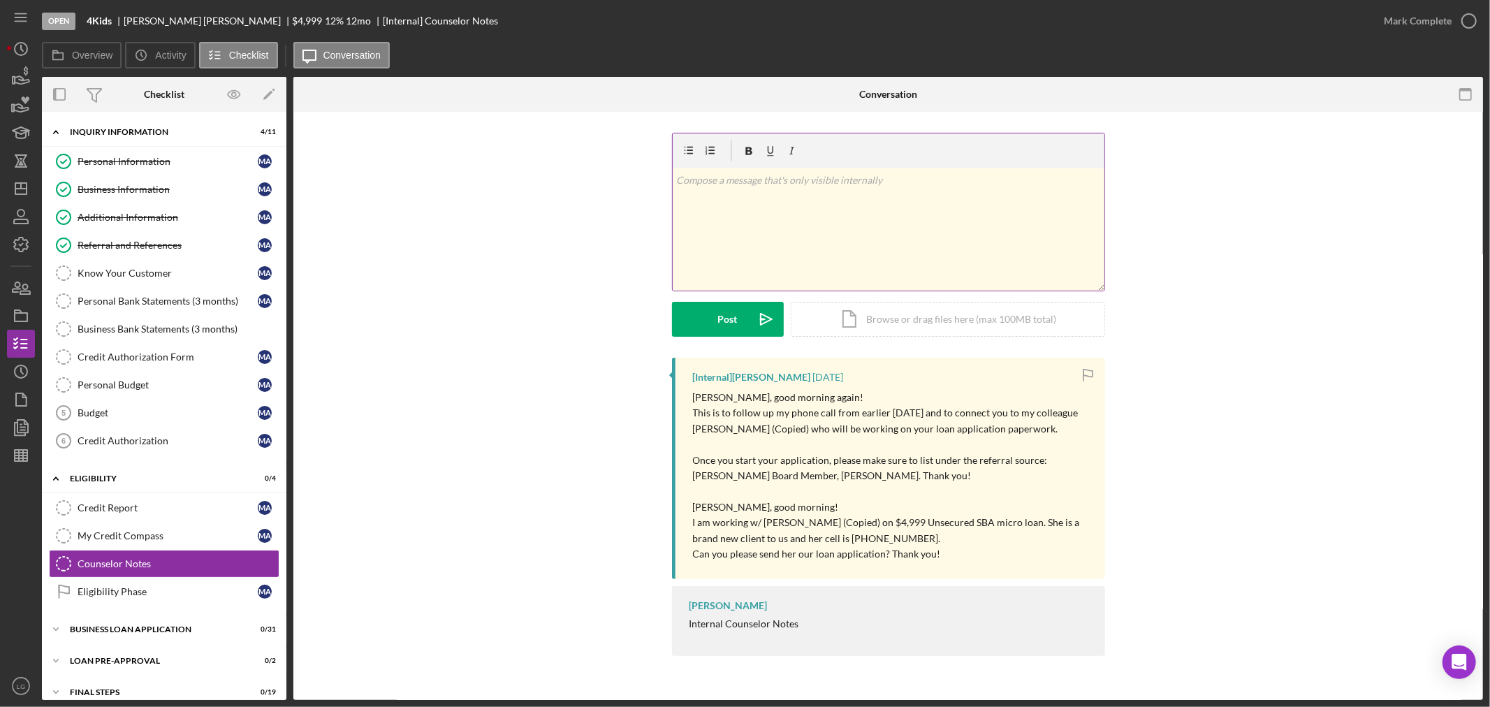
click at [913, 258] on div "v Color teal Color pink Remove color Add row above Add row below Add column bef…" at bounding box center [889, 229] width 432 height 122
click at [18, 293] on icon "button" at bounding box center [20, 287] width 35 height 35
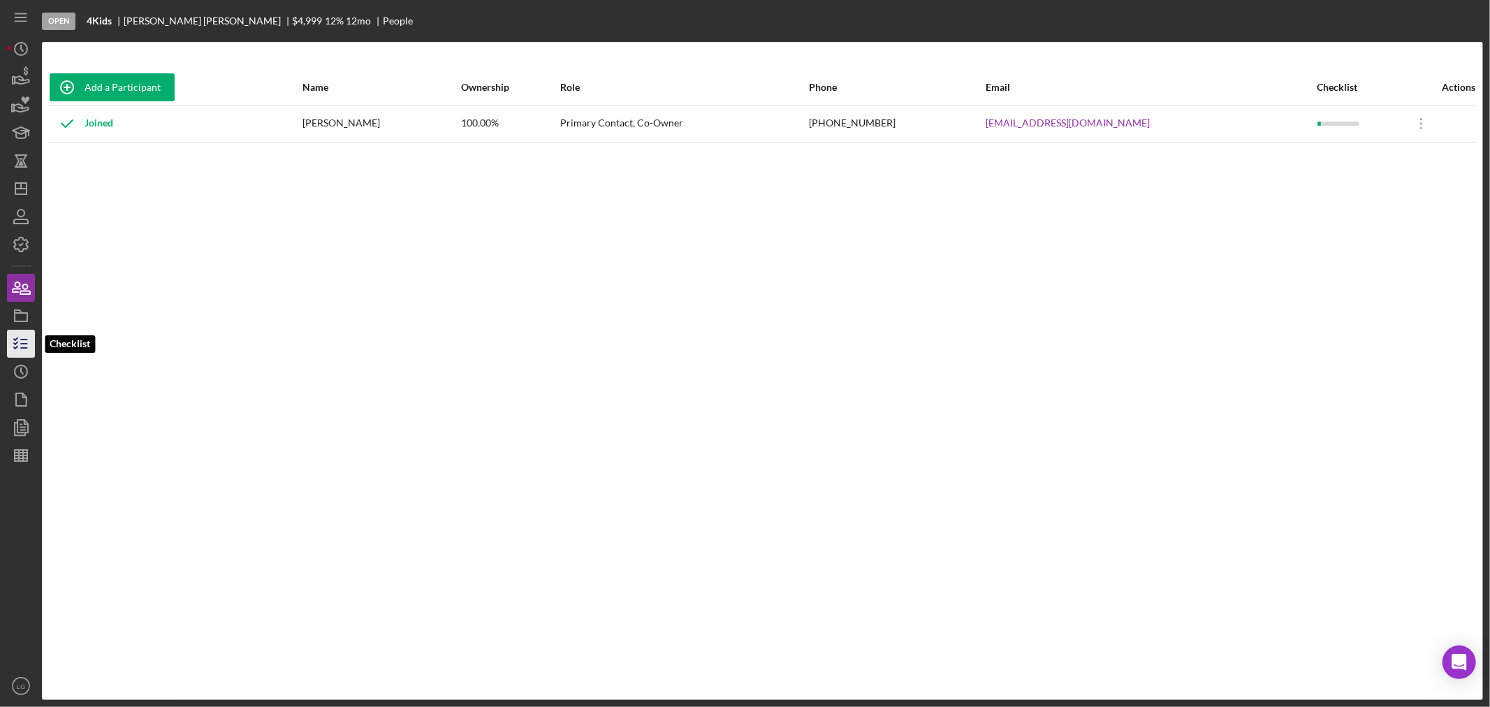
click at [23, 338] on icon "button" at bounding box center [20, 343] width 35 height 35
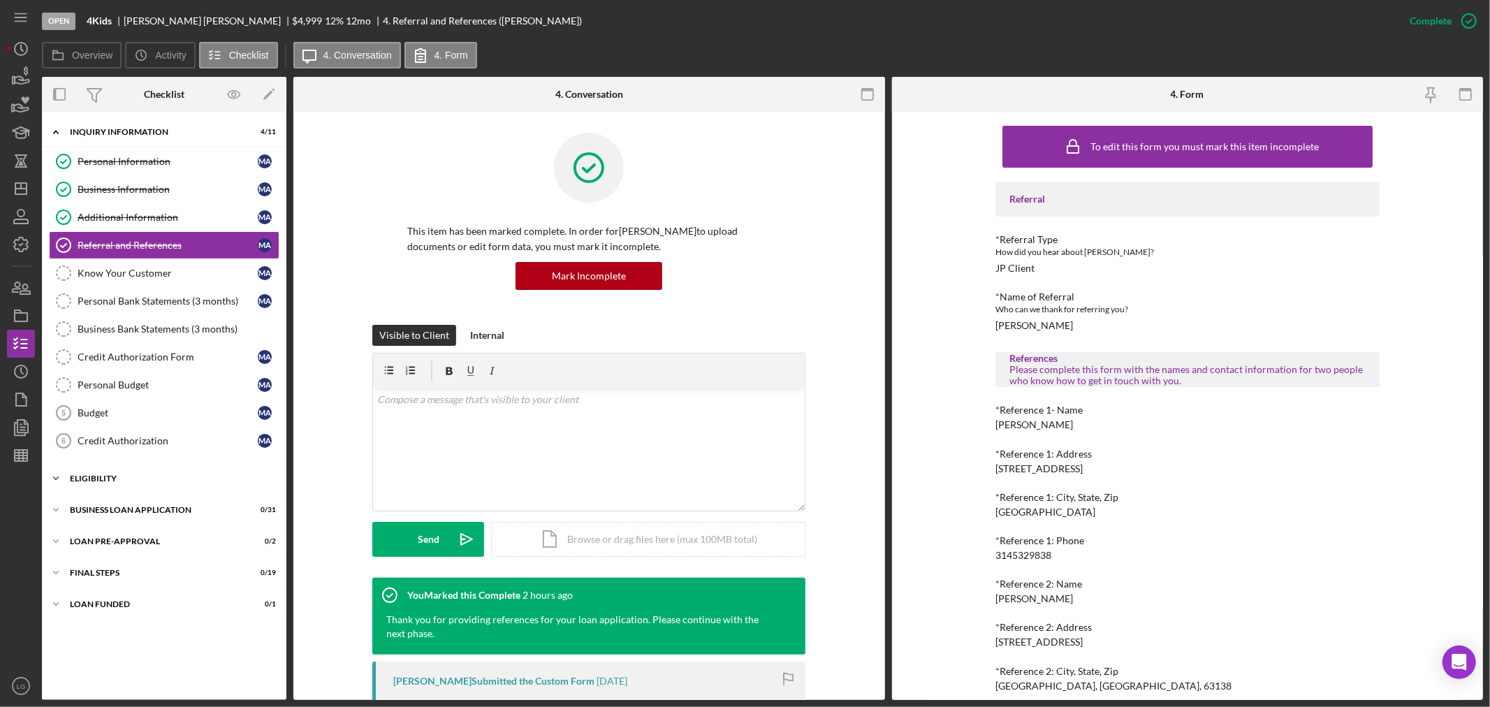
click at [115, 485] on div "Icon/Expander ELIGIBILITY 0 / 4" at bounding box center [164, 478] width 244 height 28
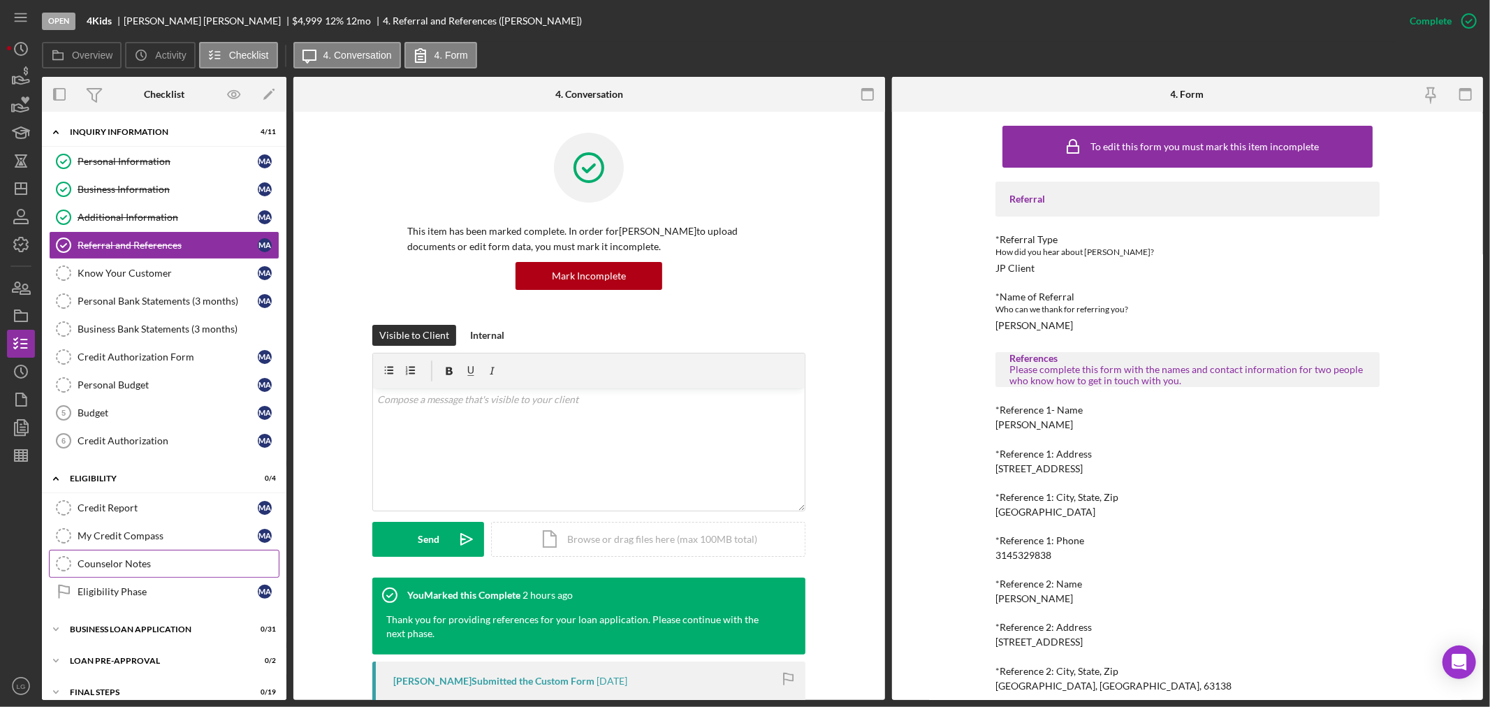
click at [96, 564] on div "Counselor Notes" at bounding box center [178, 563] width 201 height 11
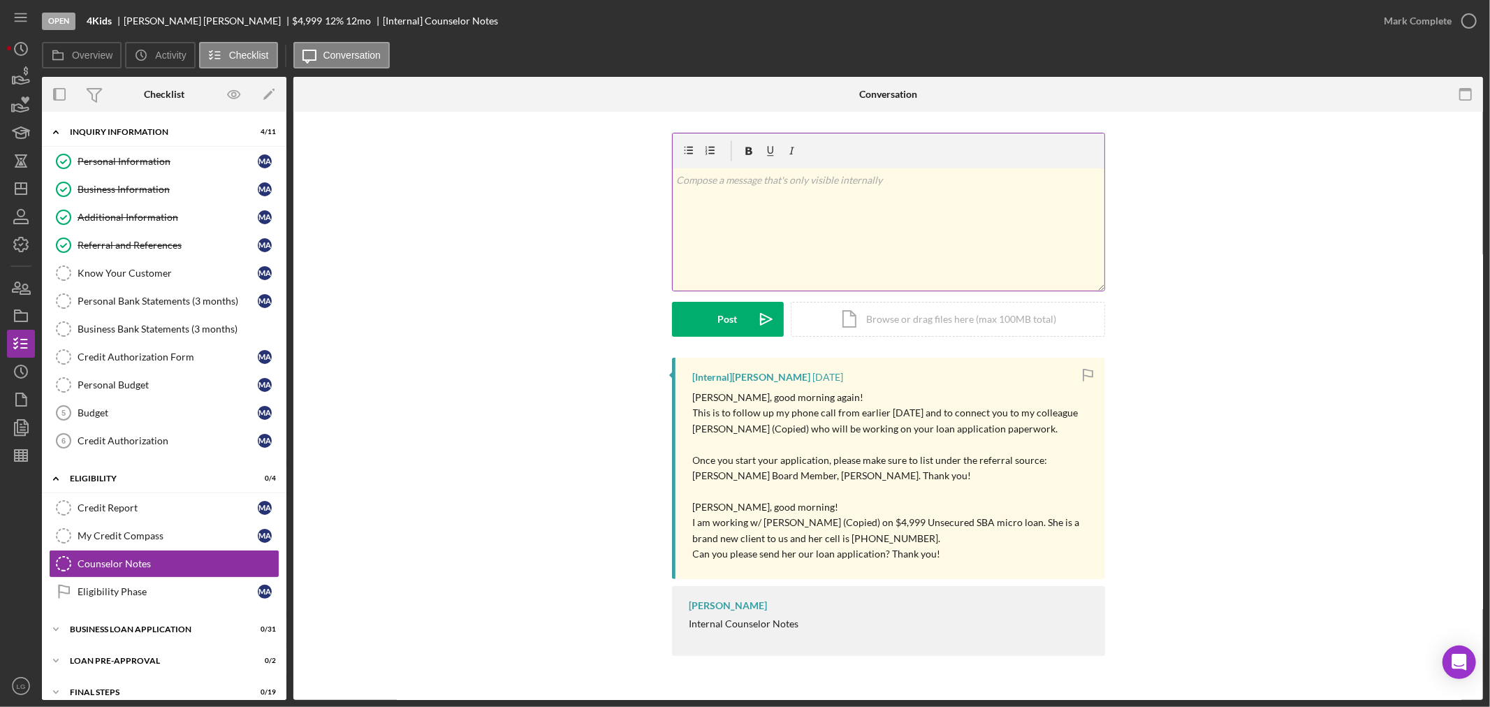
click at [776, 230] on div "v Color teal Color pink Remove color Add row above Add row below Add column bef…" at bounding box center [889, 229] width 432 height 122
click at [722, 319] on div "Post" at bounding box center [728, 319] width 20 height 35
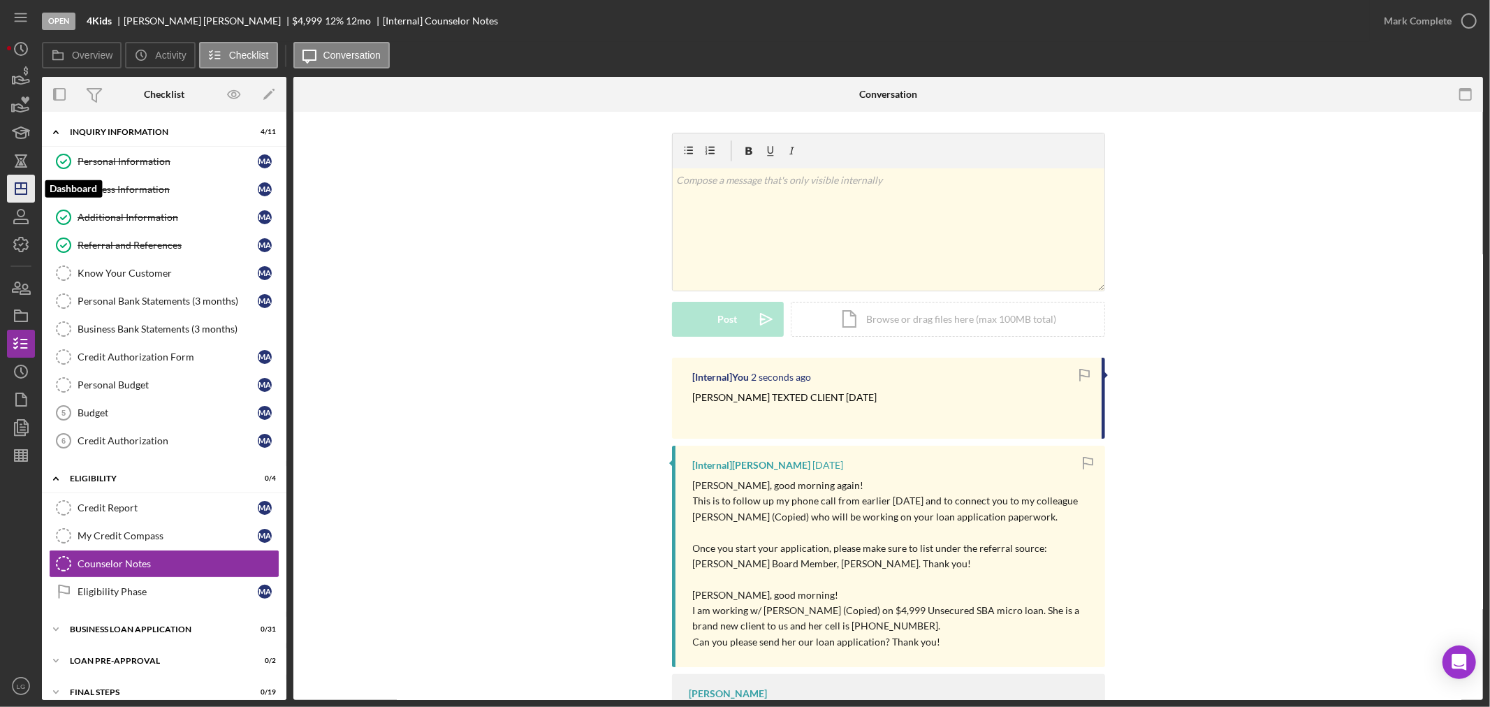
click at [24, 183] on polygon "button" at bounding box center [20, 188] width 11 height 11
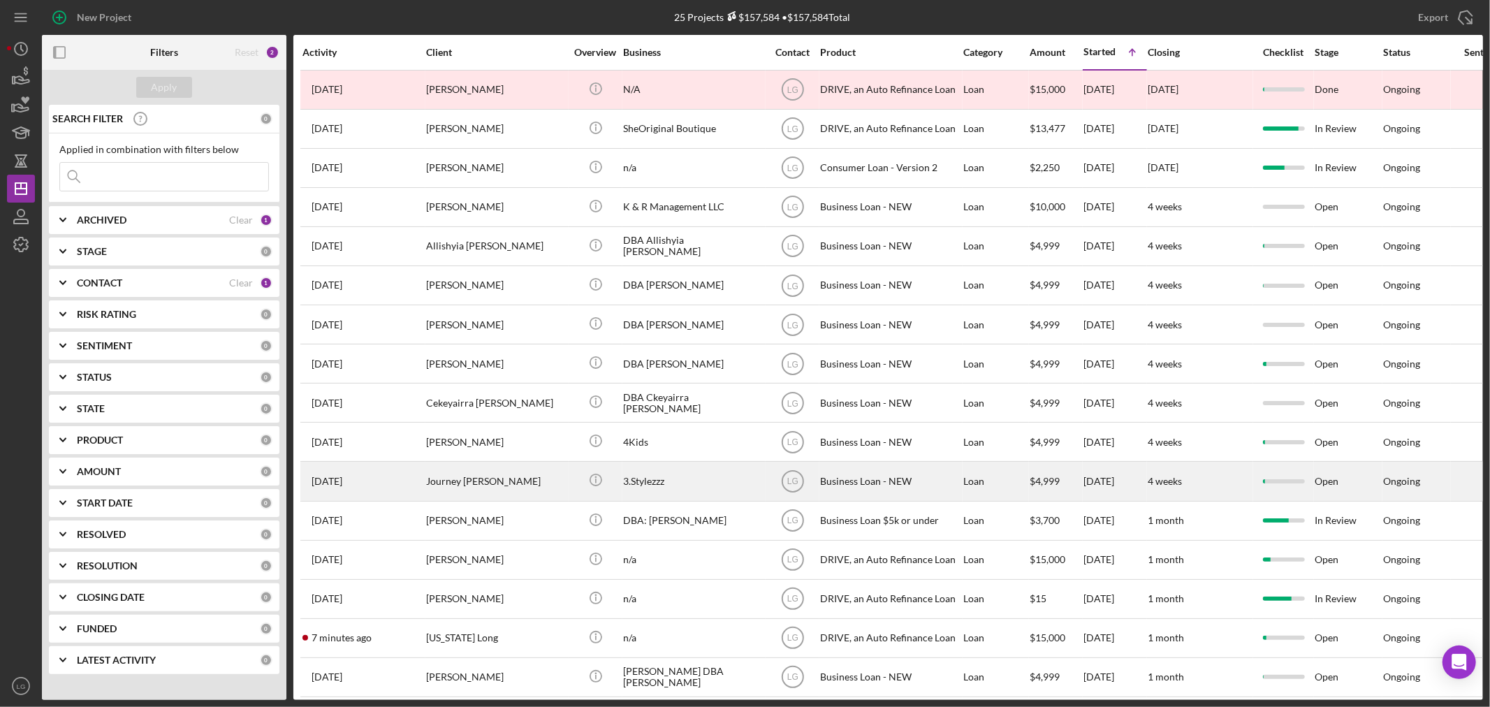
click at [461, 482] on div "Journey [PERSON_NAME]" at bounding box center [496, 480] width 140 height 37
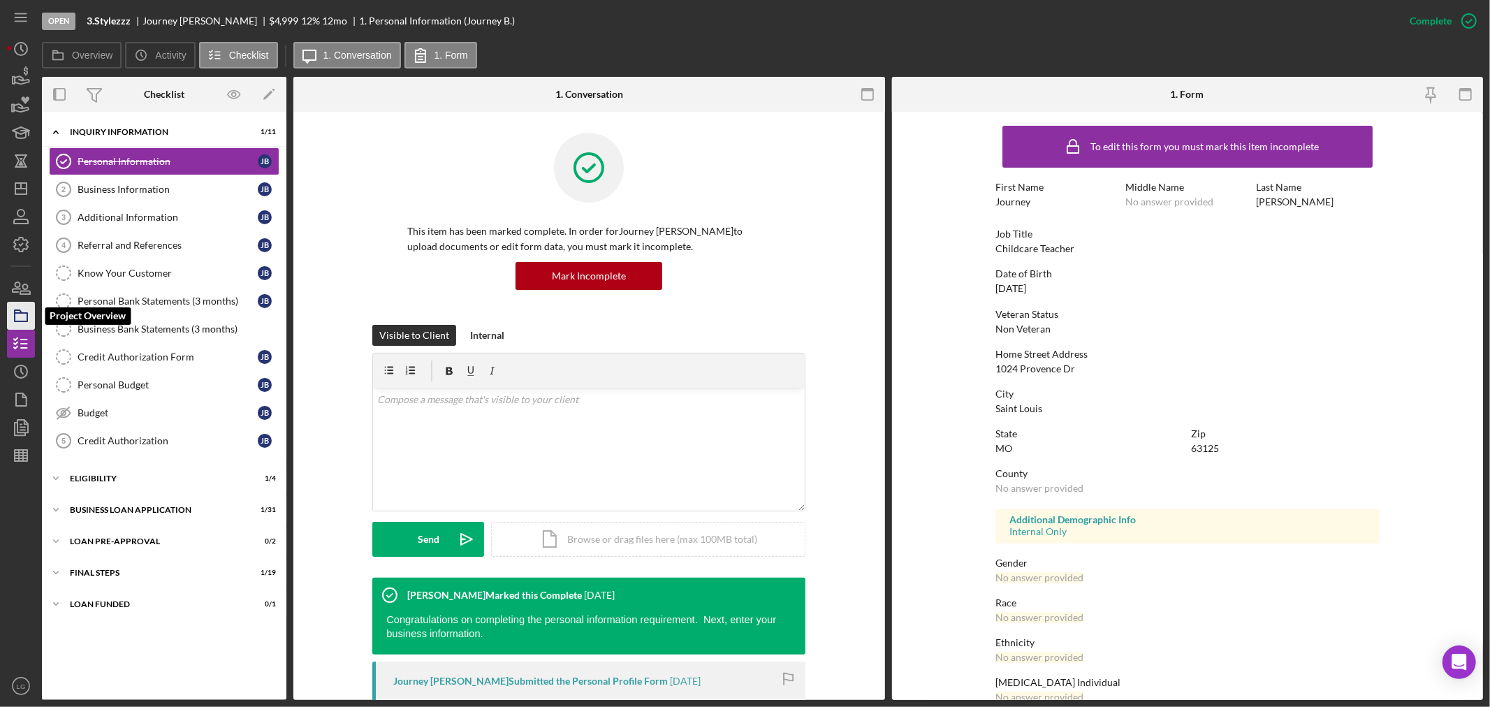
click at [27, 309] on icon "button" at bounding box center [20, 315] width 35 height 35
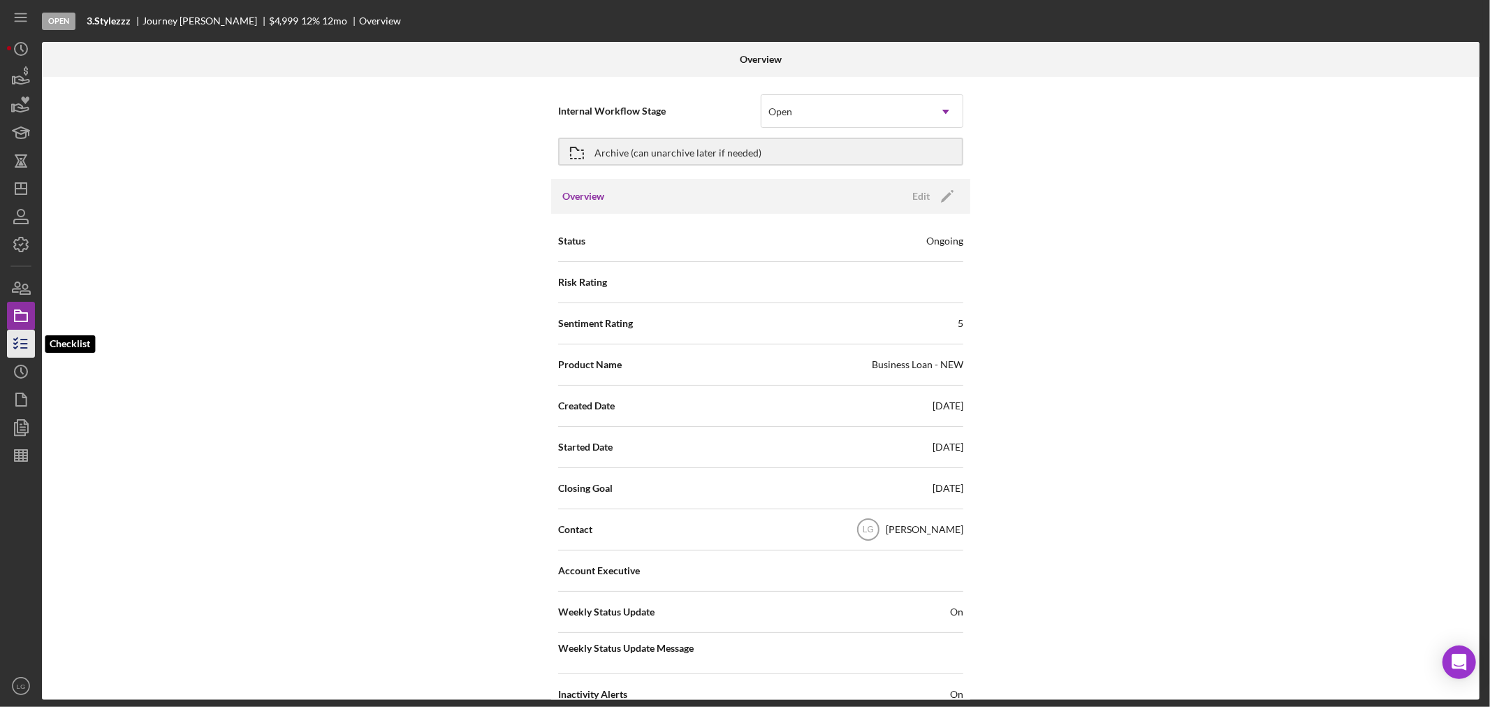
click at [29, 329] on icon "button" at bounding box center [20, 343] width 35 height 35
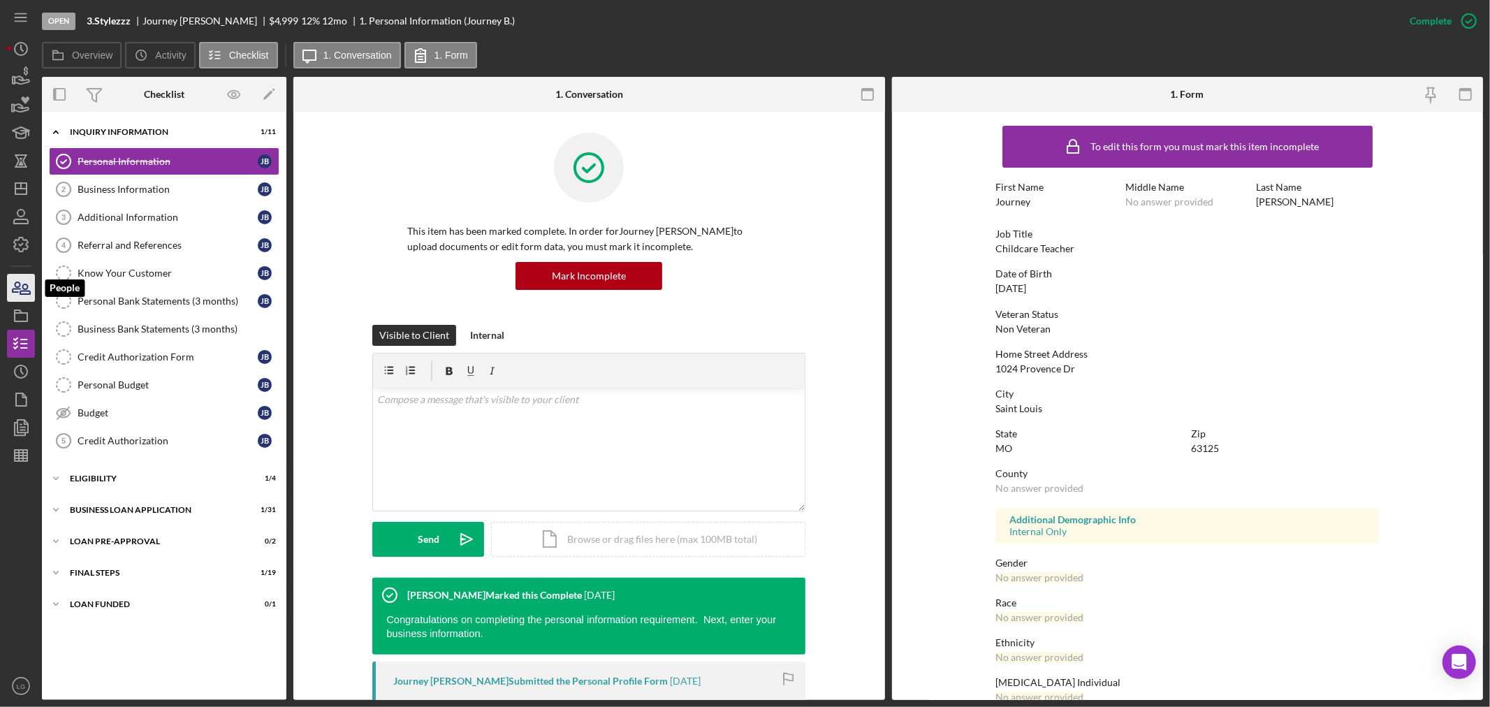
click at [23, 291] on icon "button" at bounding box center [20, 287] width 35 height 35
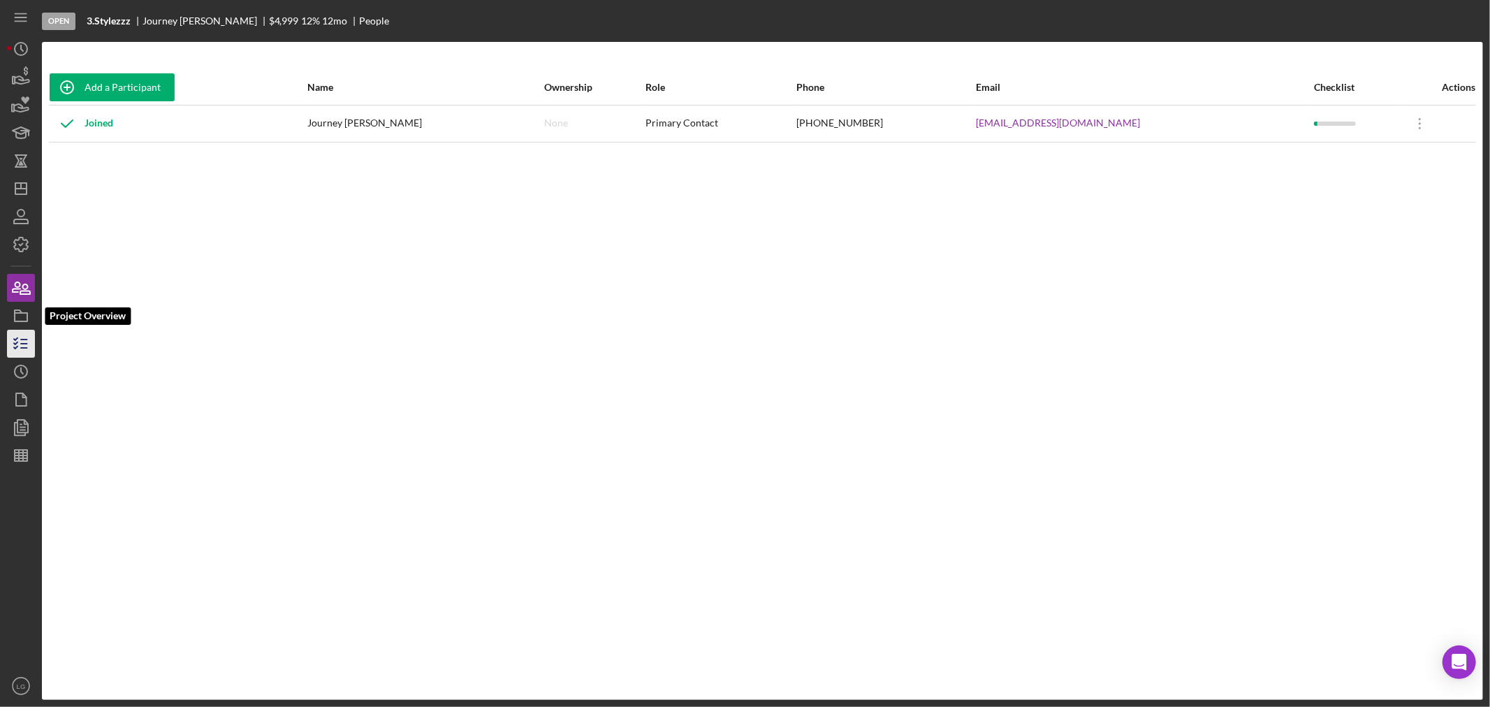
drag, startPoint x: 28, startPoint y: 325, endPoint x: 17, endPoint y: 343, distance: 20.7
click at [27, 328] on icon "button" at bounding box center [20, 315] width 35 height 35
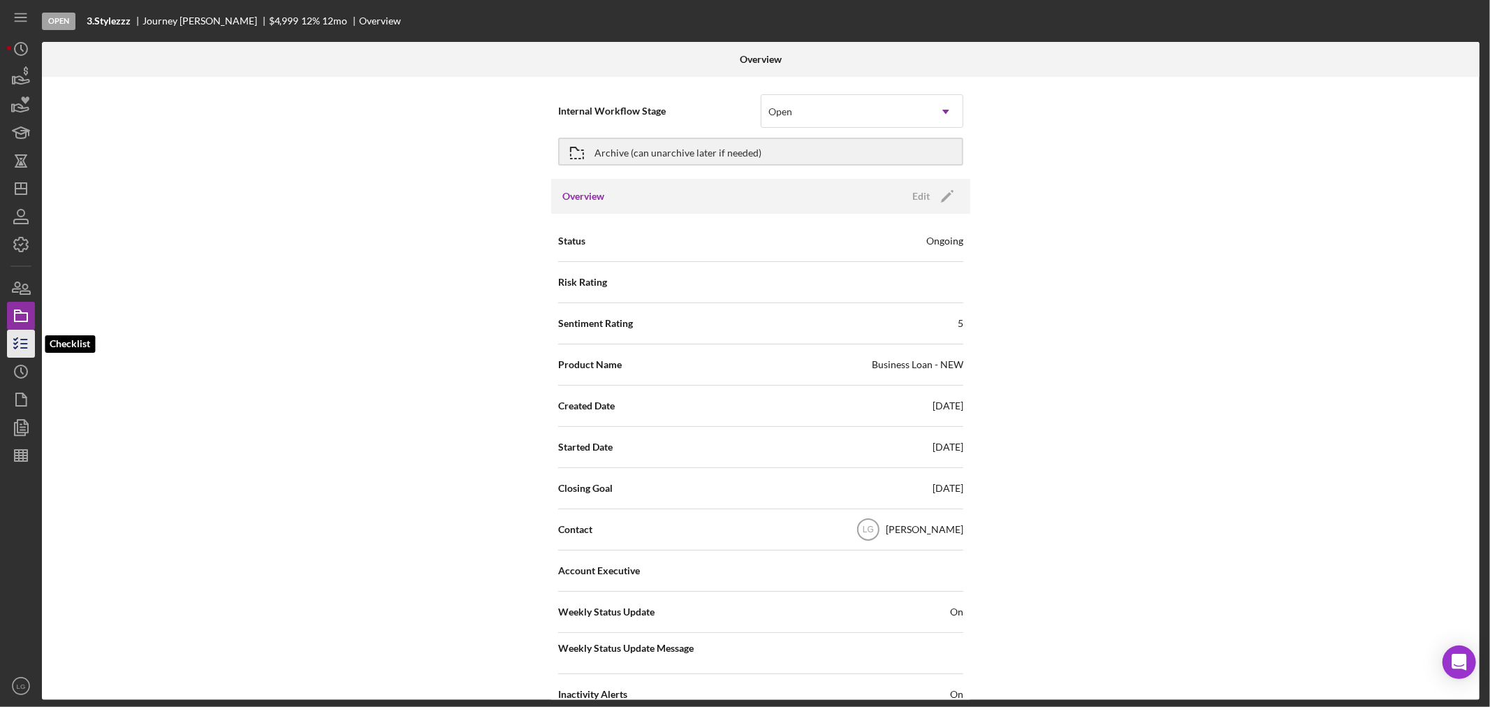
click at [17, 343] on polyline "button" at bounding box center [15, 343] width 3 height 2
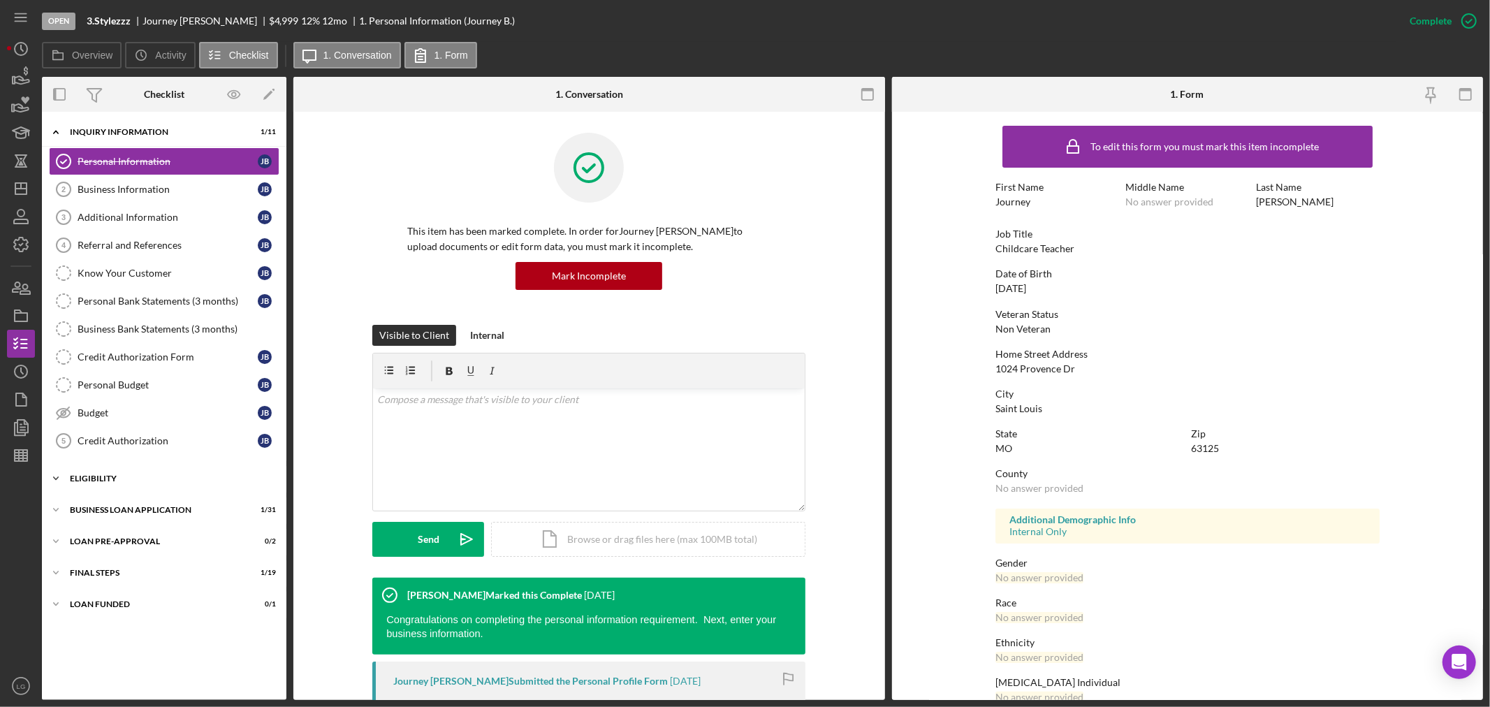
click at [110, 471] on div "Icon/Expander ELIGIBILITY 1 / 4" at bounding box center [164, 478] width 244 height 28
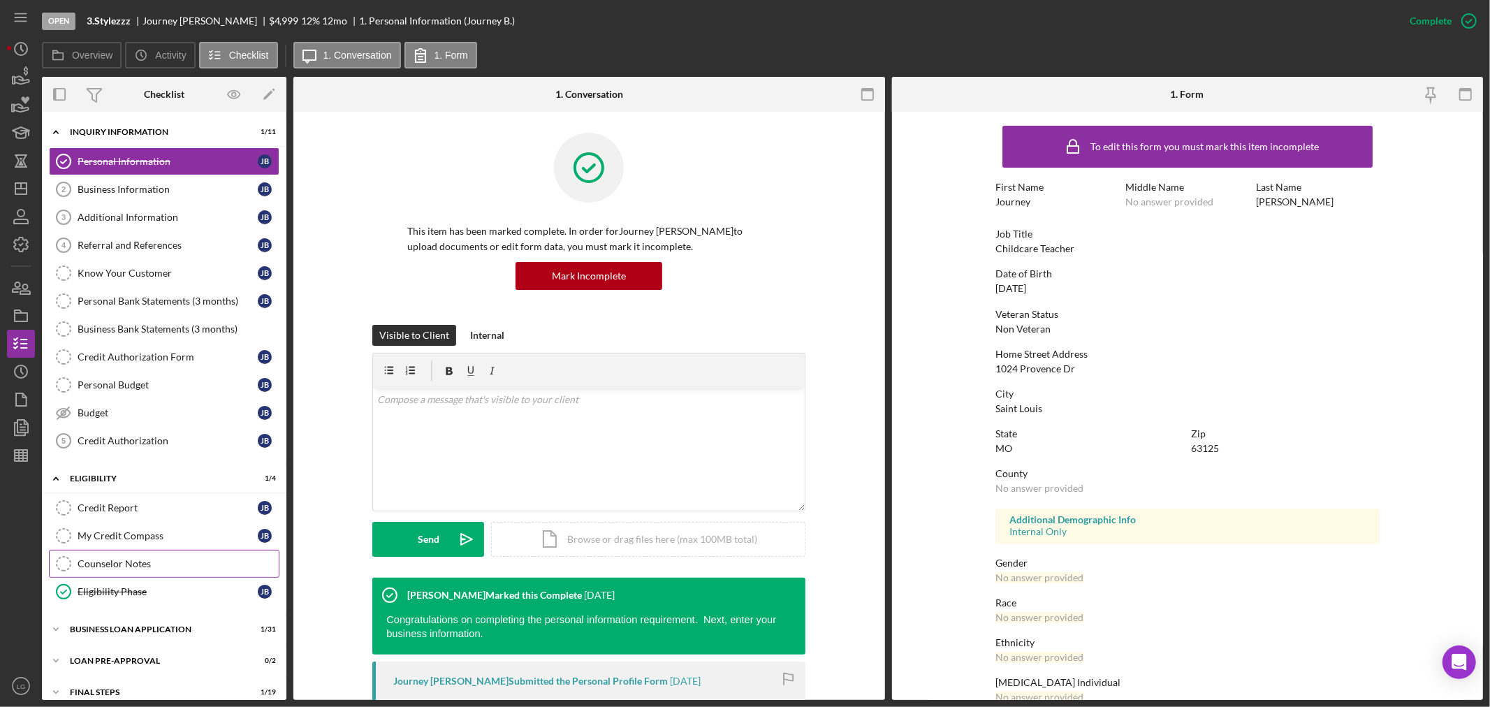
click at [147, 560] on div "Counselor Notes" at bounding box center [178, 563] width 201 height 11
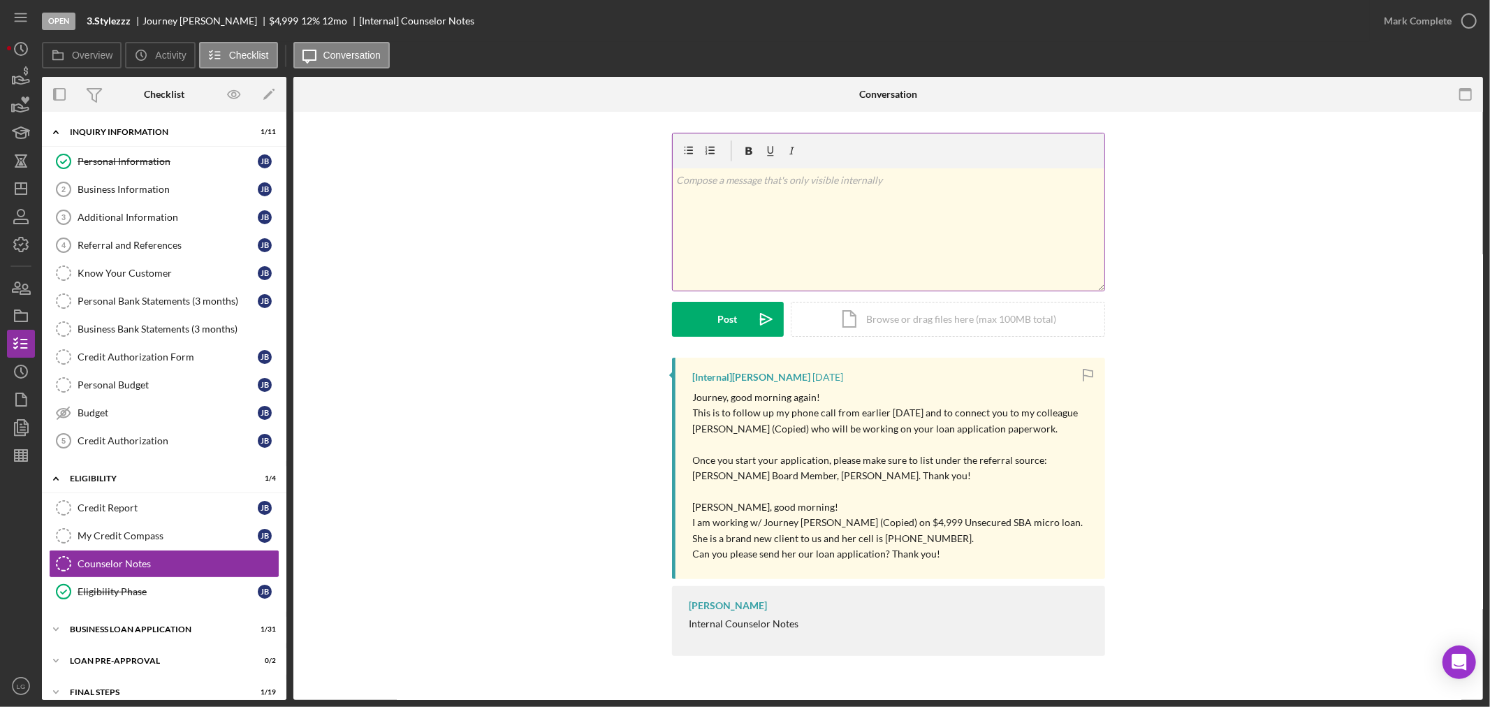
click at [864, 256] on div "v Color teal Color pink Remove color Add row above Add row below Add column bef…" at bounding box center [889, 229] width 432 height 122
click at [738, 308] on button "Post Icon/icon-invite-send" at bounding box center [728, 319] width 112 height 35
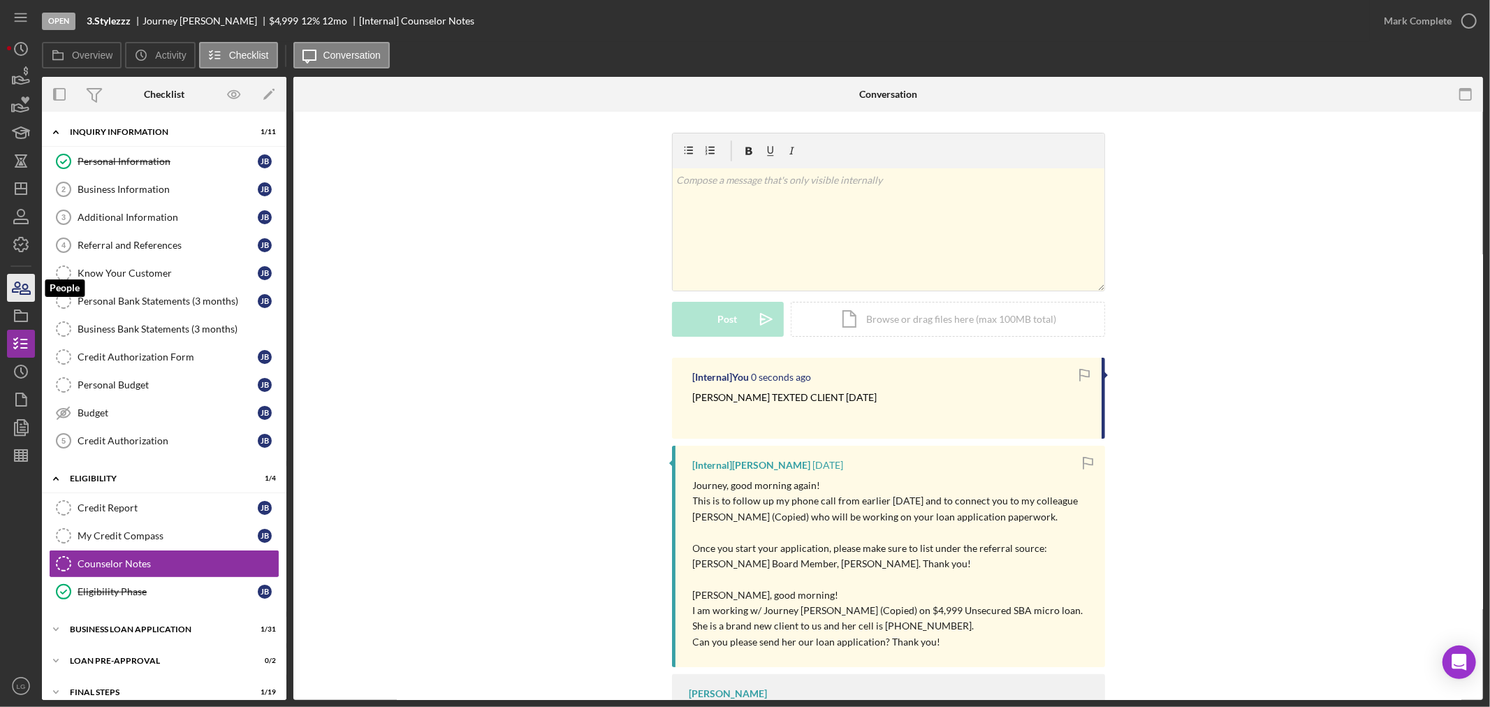
click at [10, 277] on icon "button" at bounding box center [20, 287] width 35 height 35
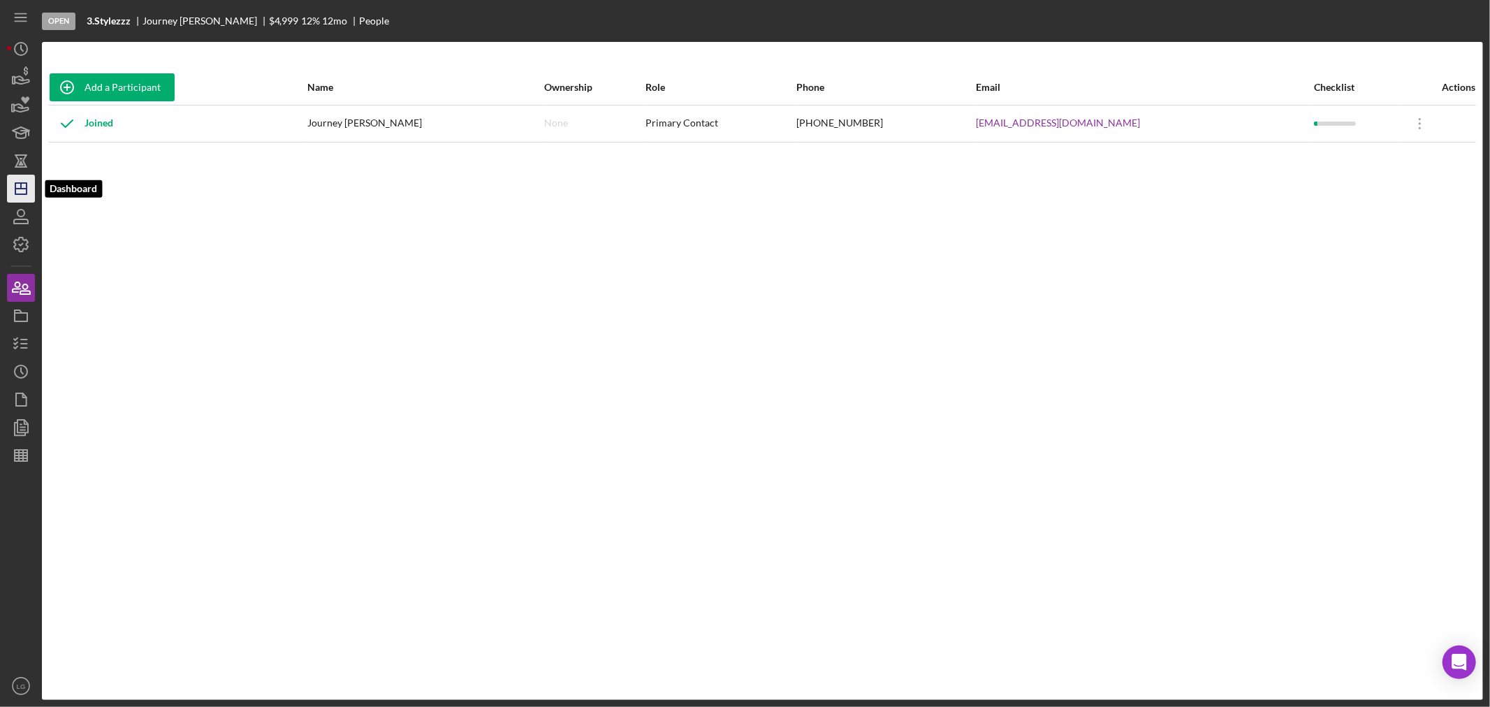
click at [16, 196] on icon "Icon/Dashboard" at bounding box center [20, 188] width 35 height 35
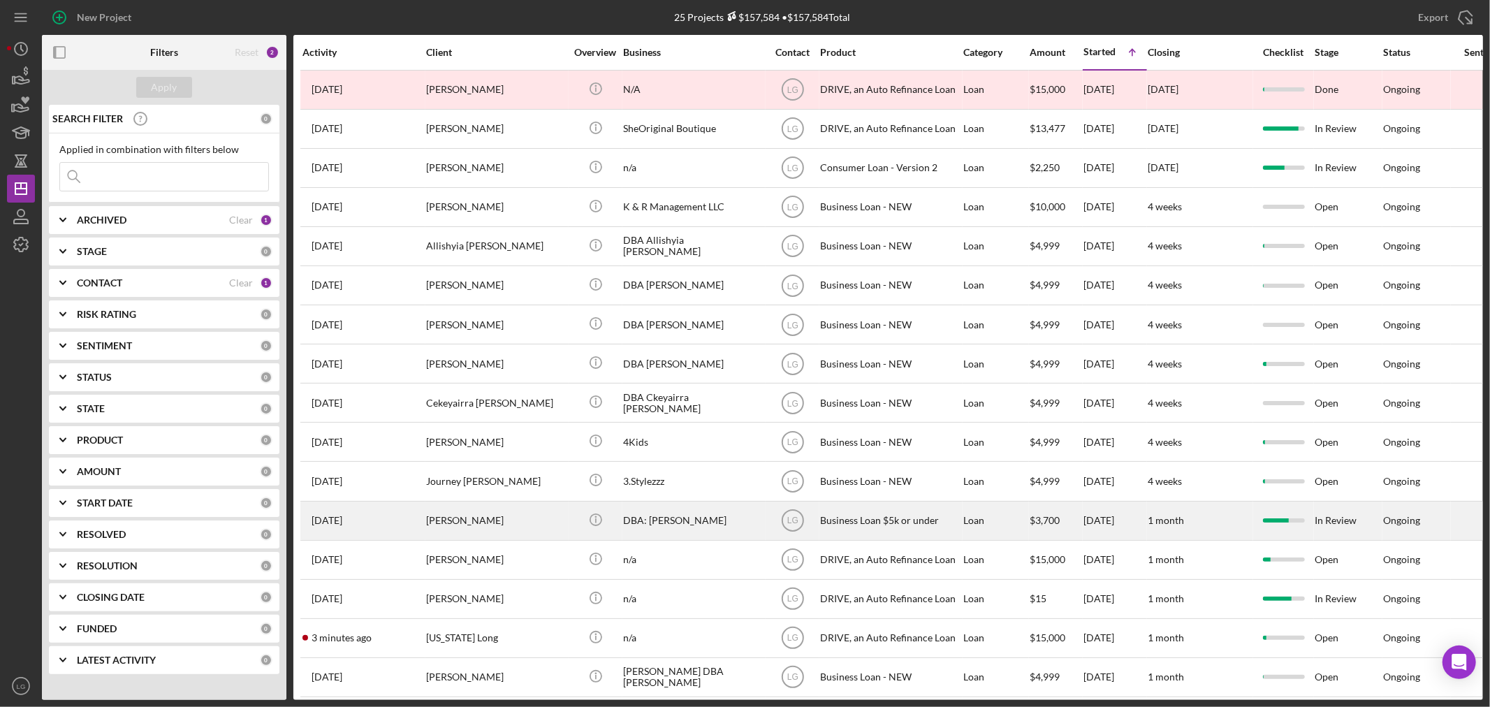
click at [506, 529] on div "[PERSON_NAME]" at bounding box center [496, 520] width 140 height 37
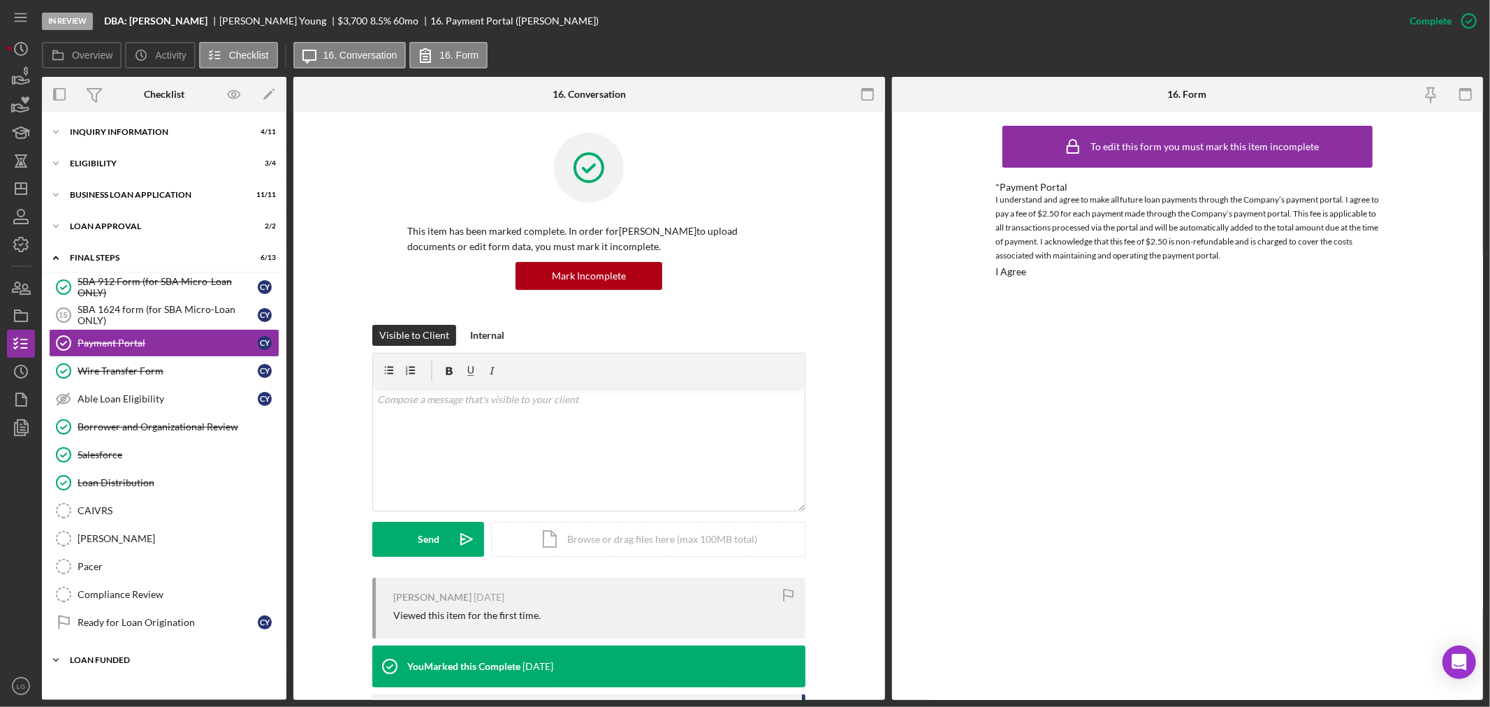
click at [166, 668] on div "Icon/Expander LOAN FUNDED 0 / 1" at bounding box center [164, 660] width 244 height 28
click at [122, 675] on div "Icon/Expander LOAN FUNDED 0 / 1" at bounding box center [164, 660] width 244 height 29
click at [122, 682] on div "Icon/Expander INQUIRY INFORMATION 4 / 11 Icon/Expander Eligibility 3 / 4 Icon/E…" at bounding box center [164, 406] width 244 height 574
click at [115, 664] on div "LOAN FUNDED" at bounding box center [169, 660] width 199 height 8
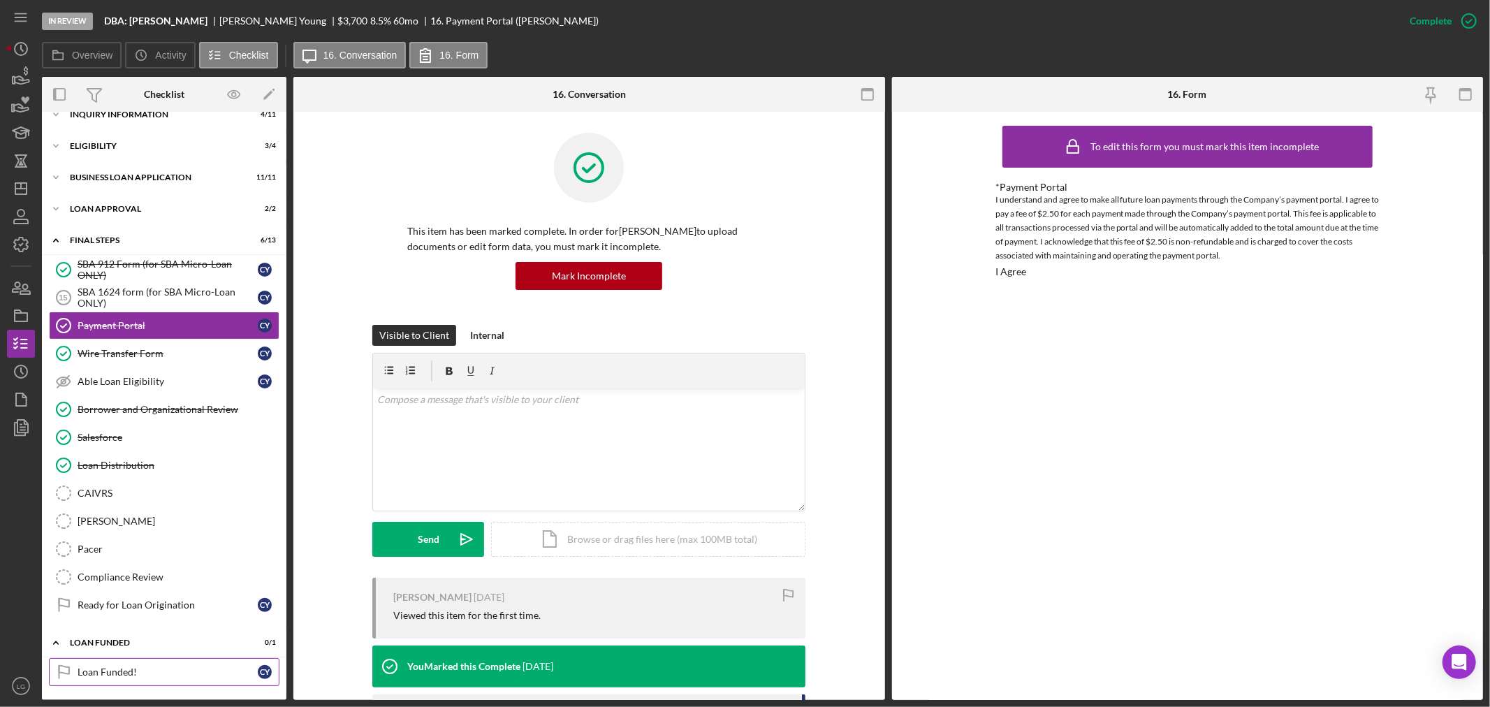
click at [109, 662] on link "Loan Funded! Loan Funded! C Y" at bounding box center [164, 672] width 230 height 28
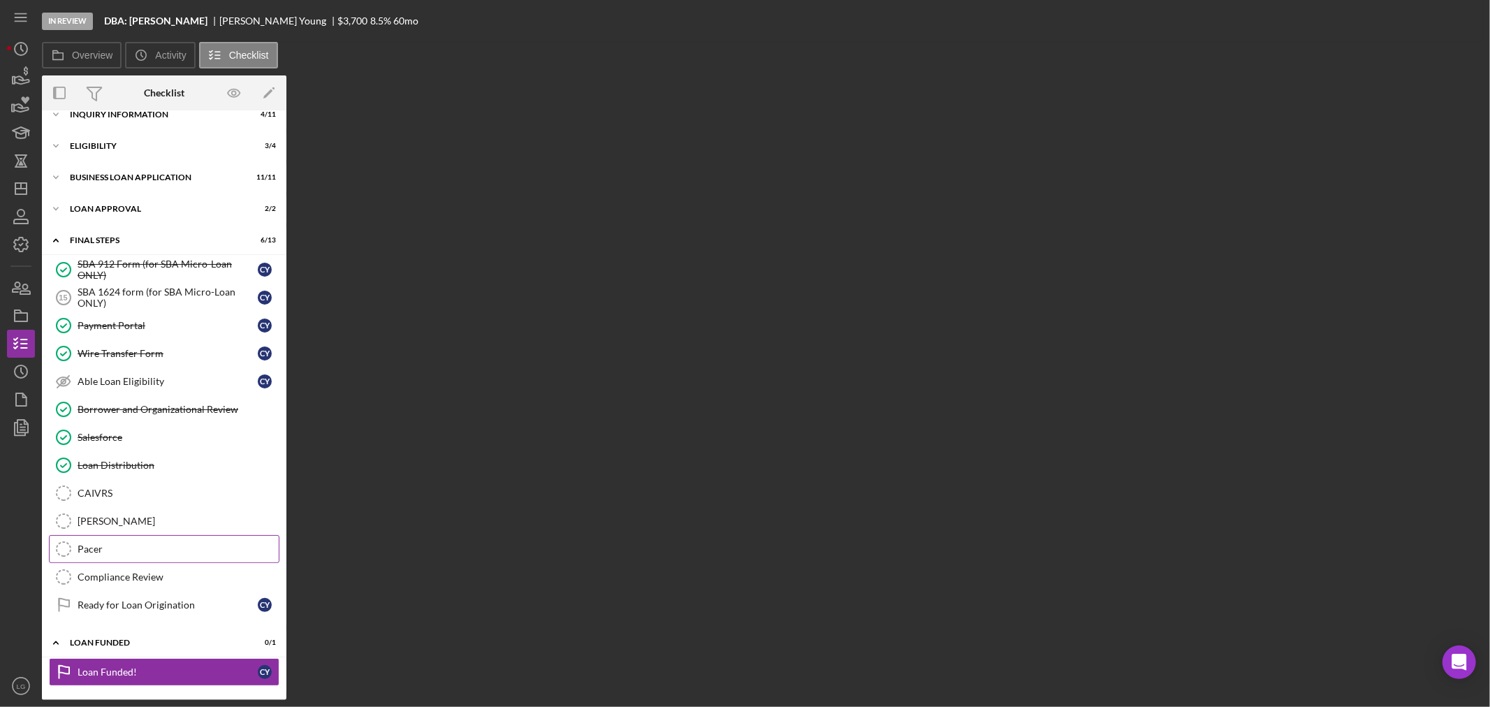
scroll to position [19, 0]
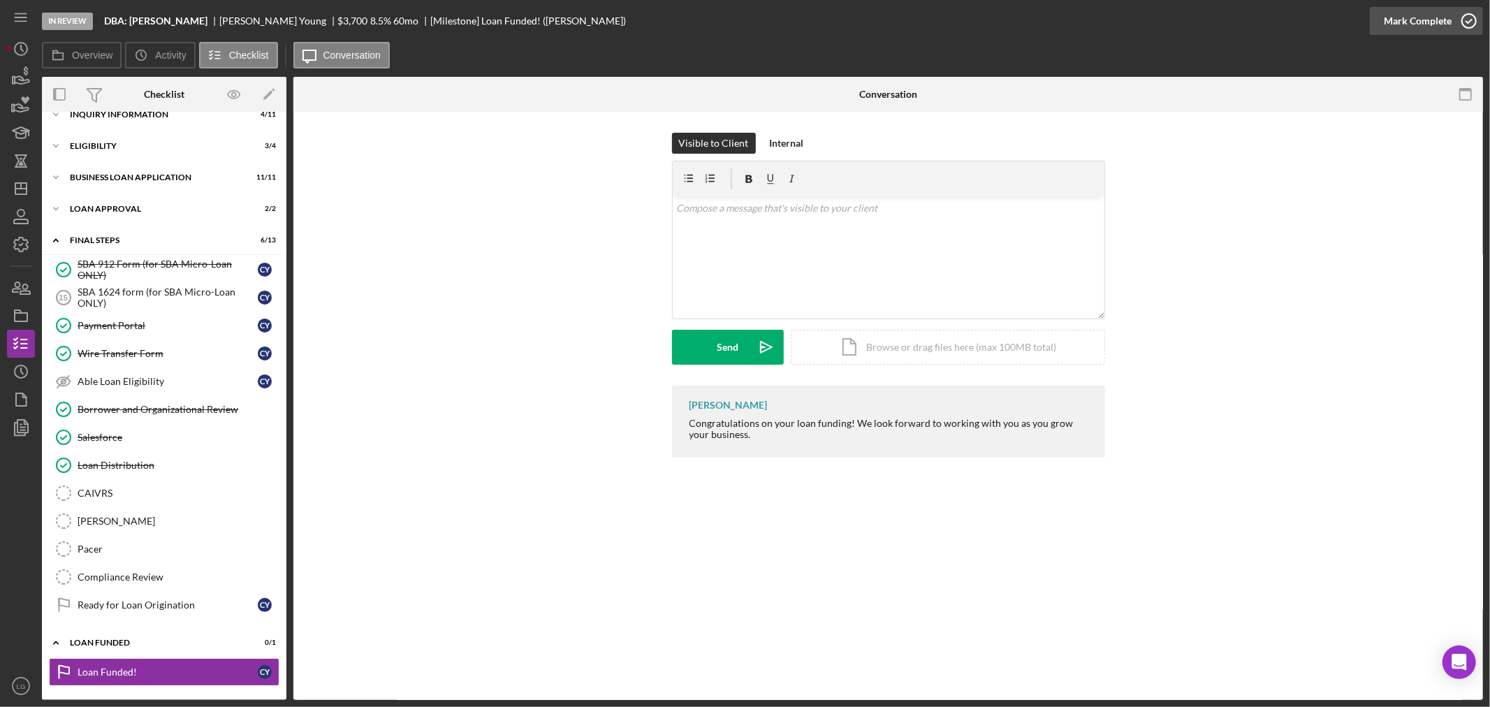
click at [1406, 26] on div "Mark Complete" at bounding box center [1418, 21] width 68 height 28
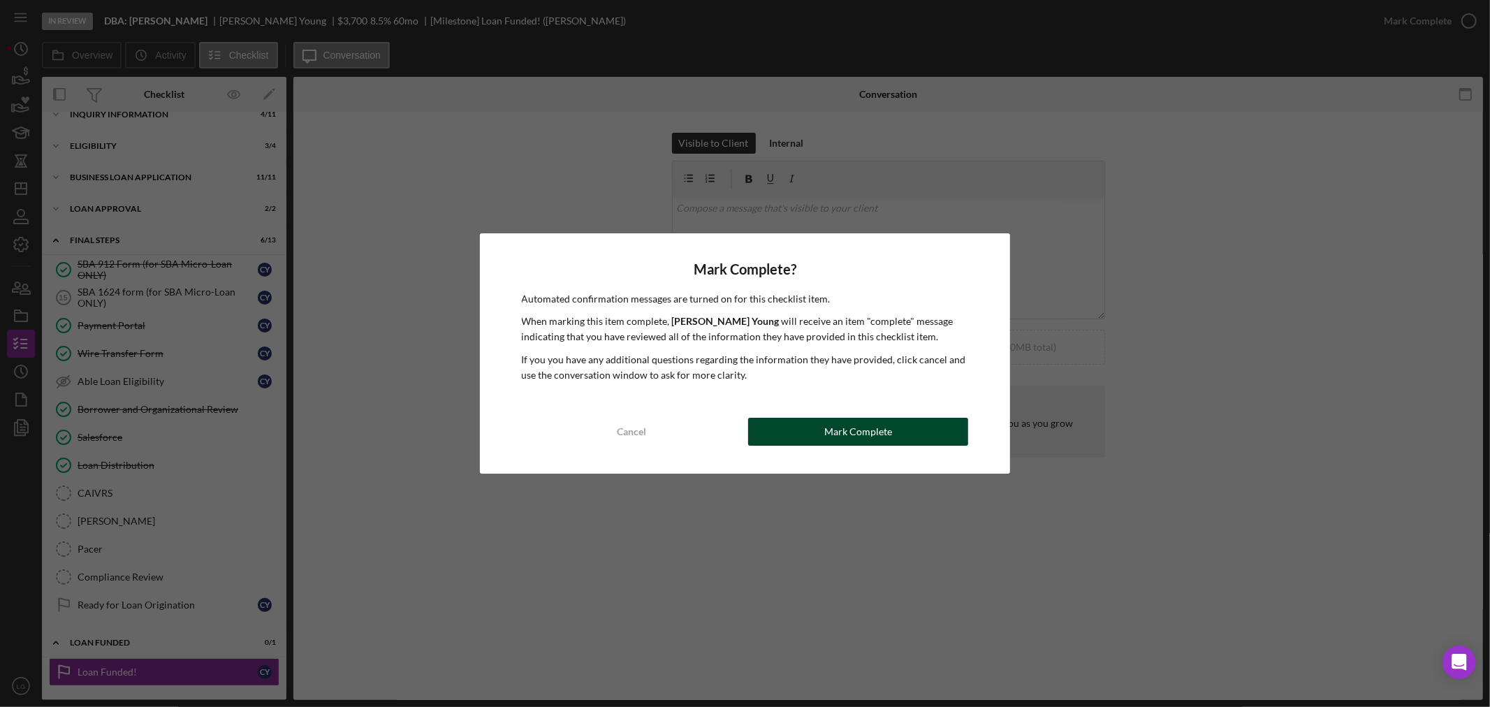
click at [798, 441] on button "Mark Complete" at bounding box center [858, 432] width 220 height 28
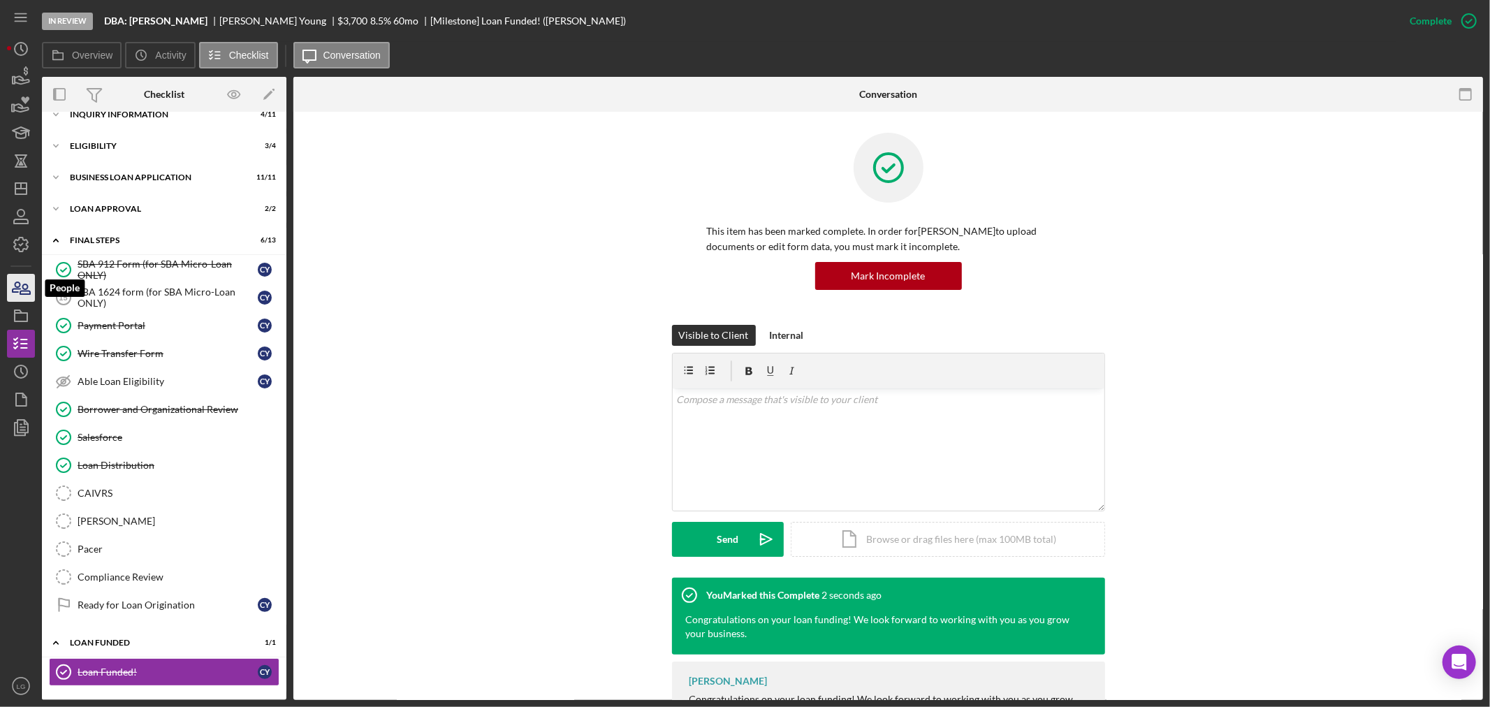
click at [29, 284] on icon "button" at bounding box center [20, 287] width 35 height 35
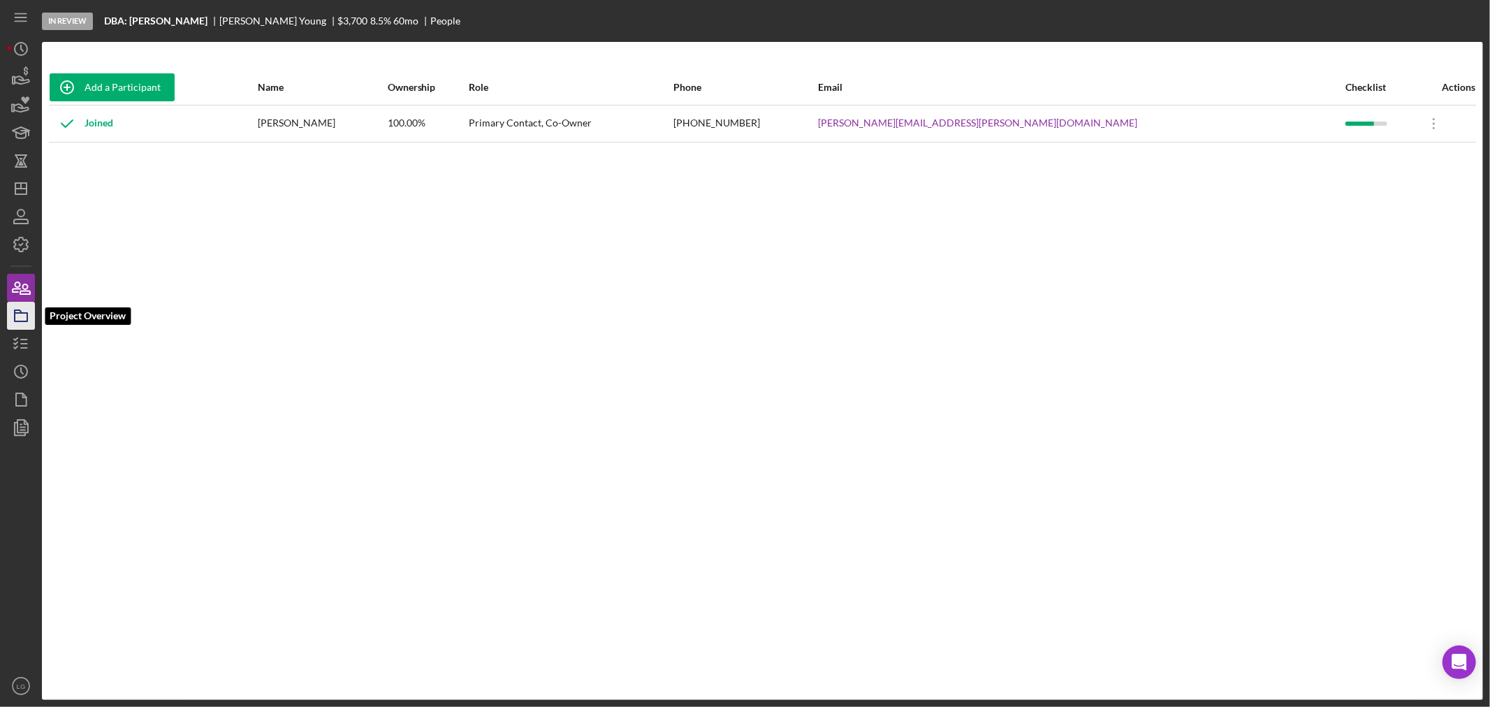
click at [20, 310] on polygon "button" at bounding box center [18, 311] width 7 height 3
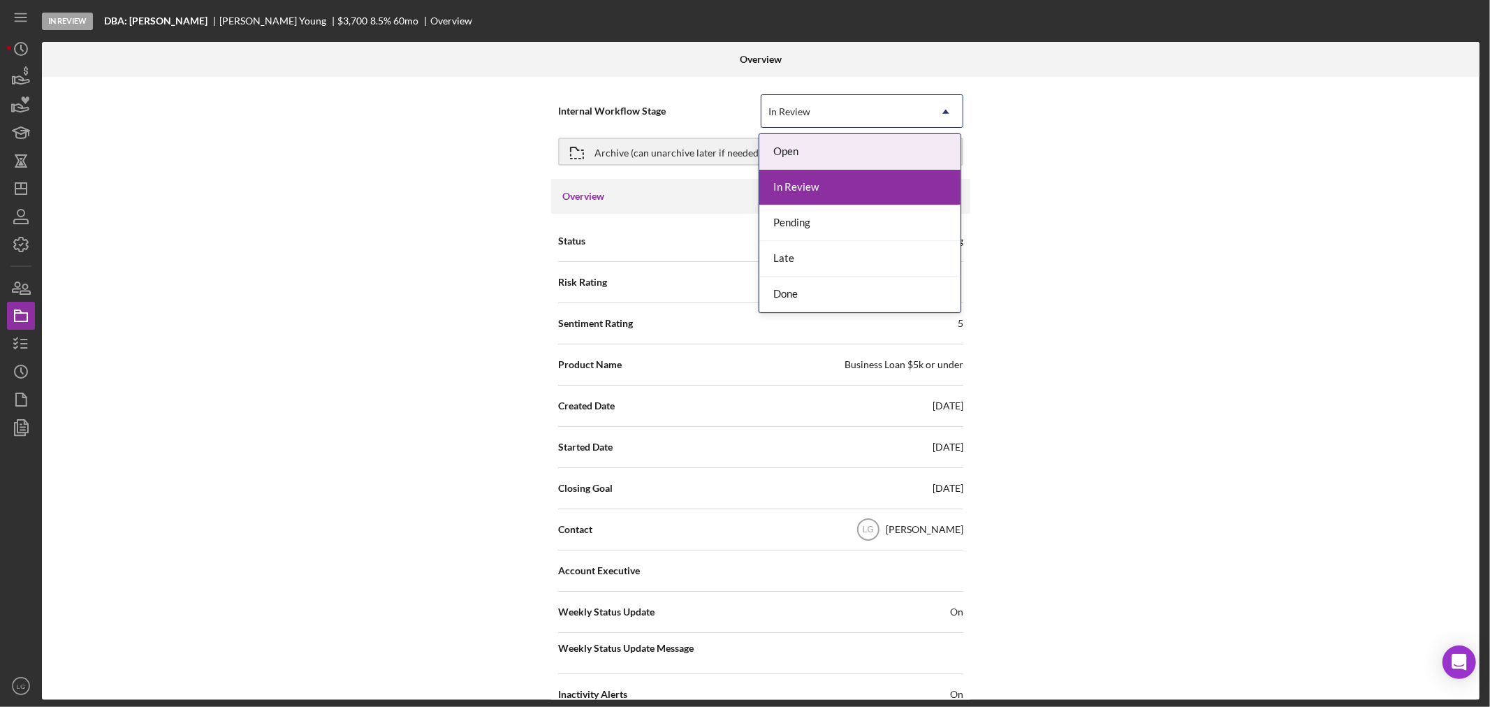
click at [793, 112] on div "In Review" at bounding box center [789, 111] width 42 height 11
click at [773, 291] on div "Done" at bounding box center [859, 295] width 201 height 36
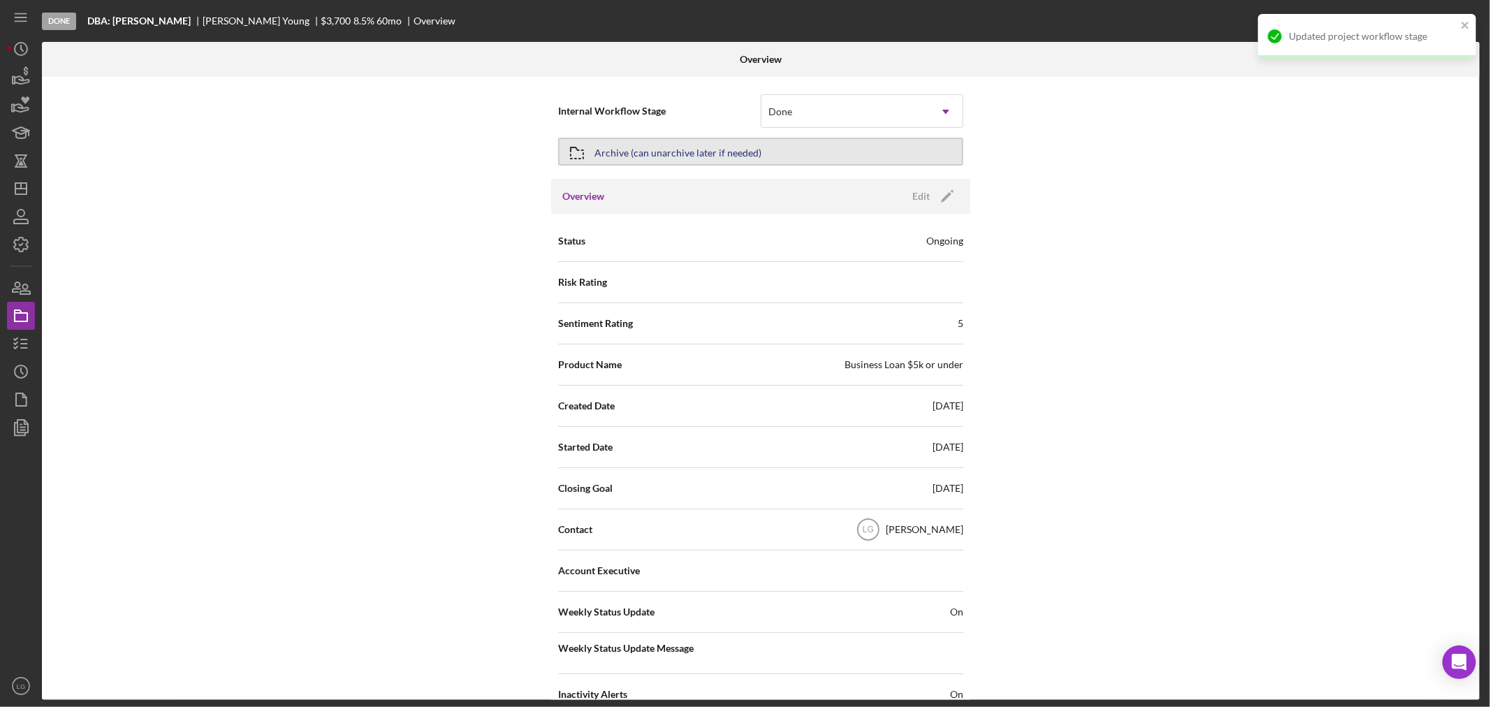
click at [755, 151] on div "Archive (can unarchive later if needed)" at bounding box center [677, 151] width 167 height 25
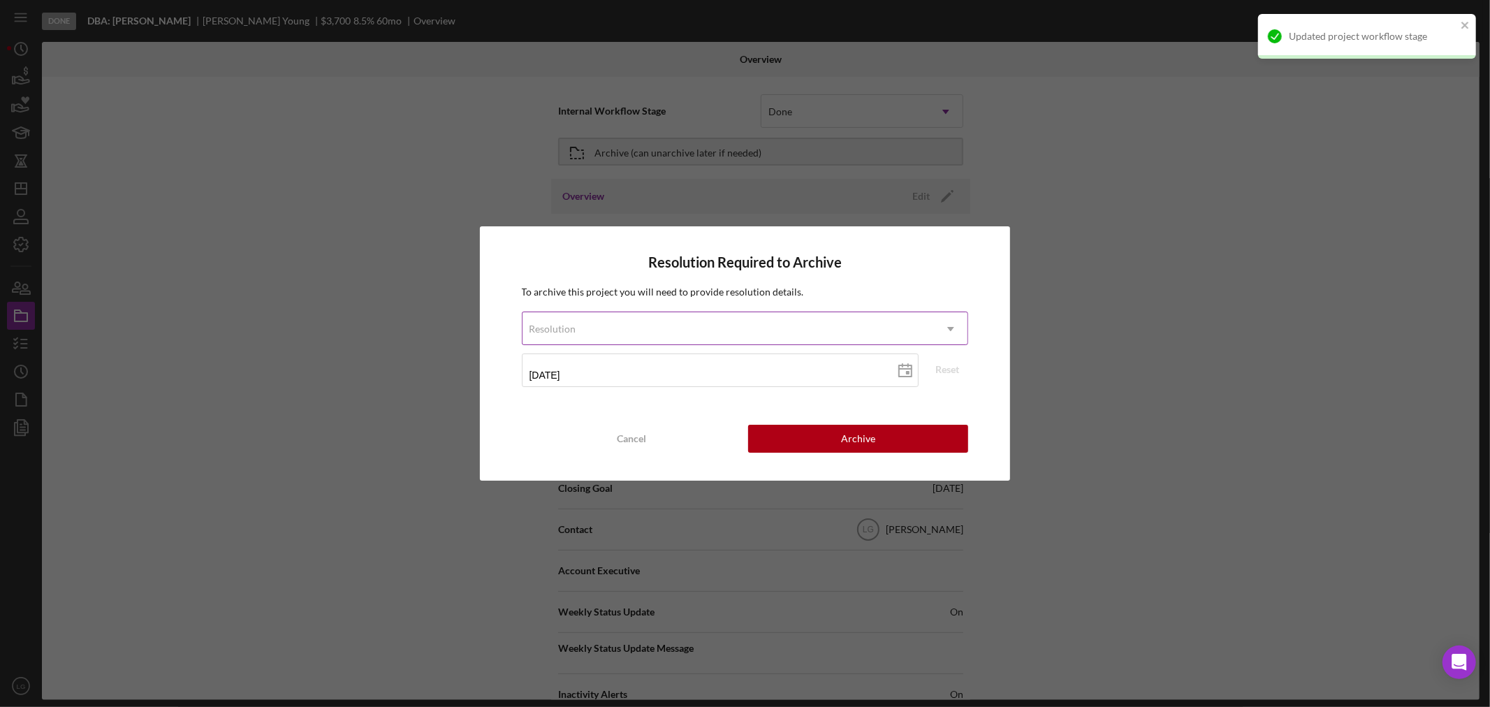
click at [756, 330] on div "Resolution" at bounding box center [728, 329] width 412 height 32
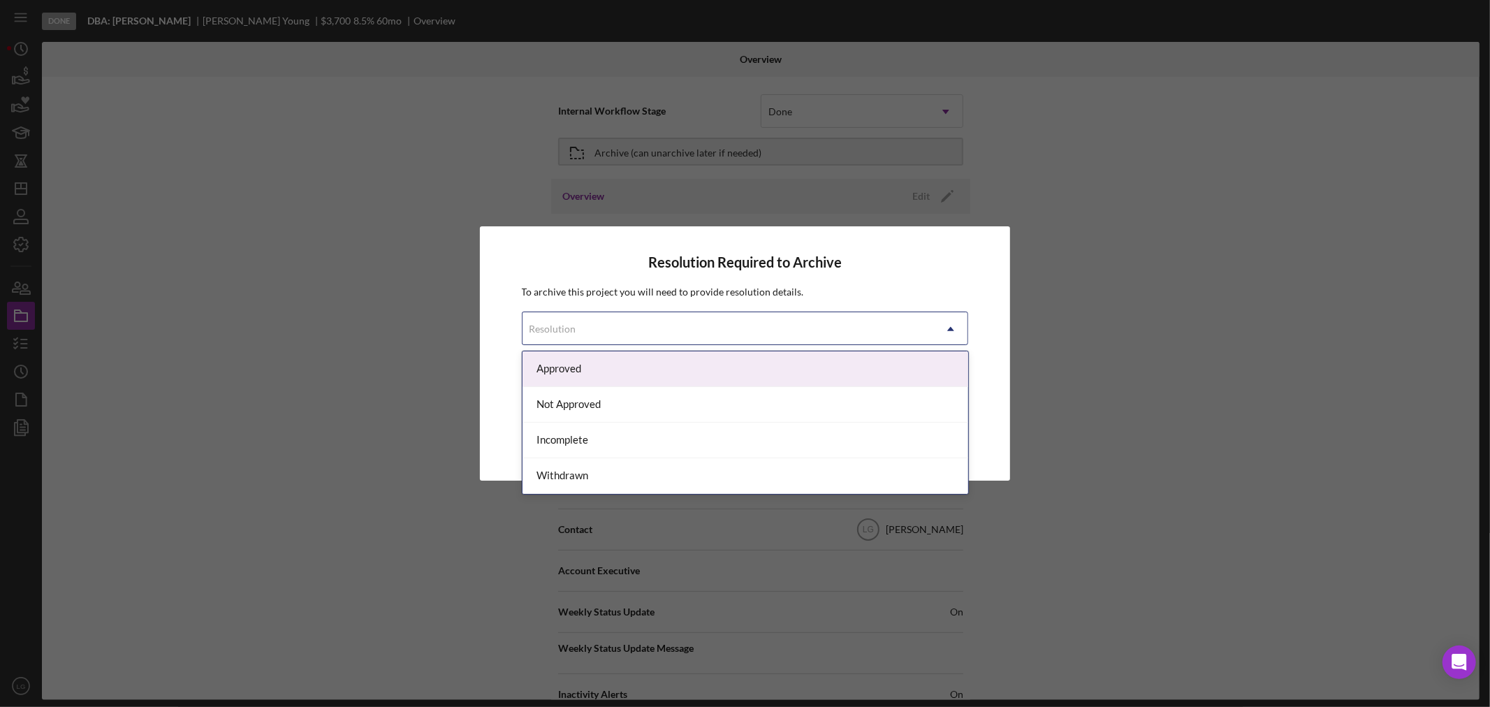
click at [608, 367] on div "Approved" at bounding box center [745, 369] width 446 height 36
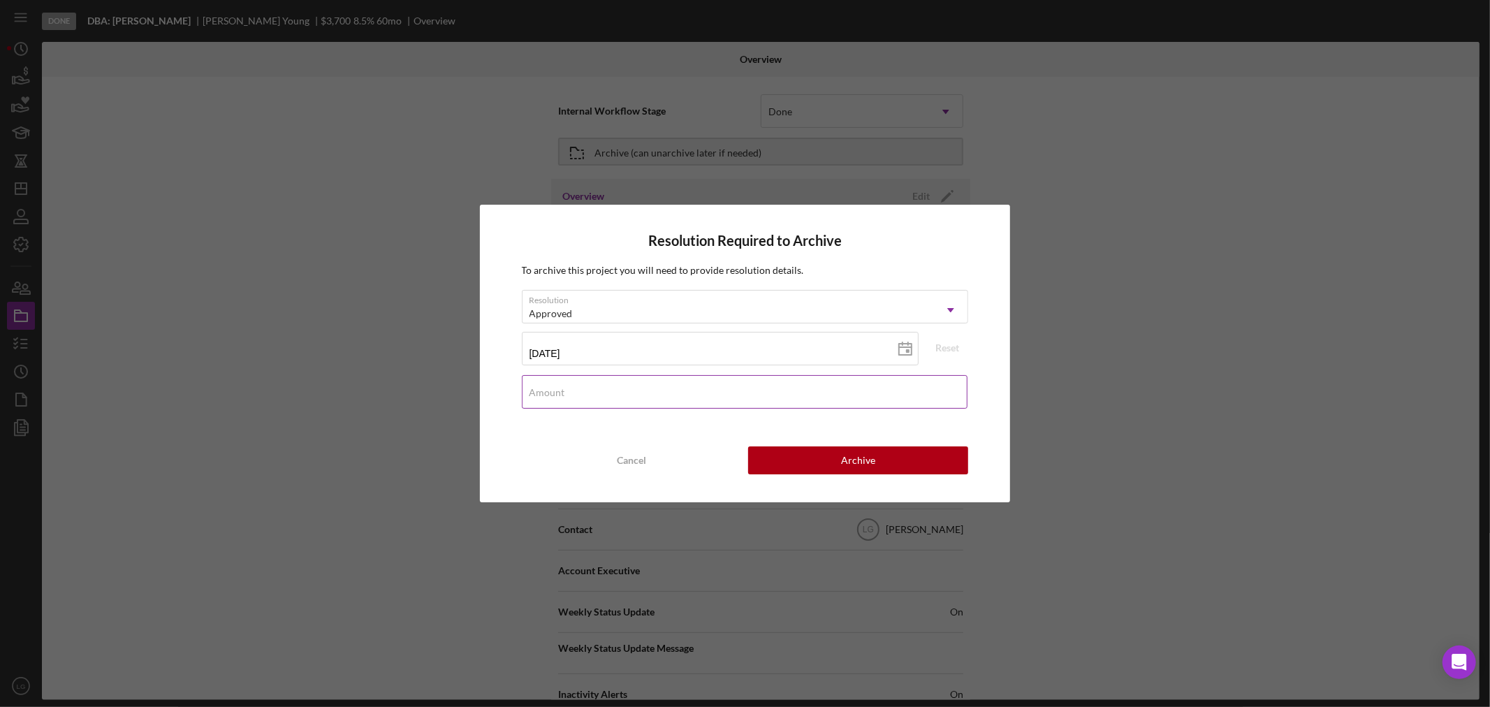
click at [748, 384] on div "Amount" at bounding box center [745, 392] width 447 height 35
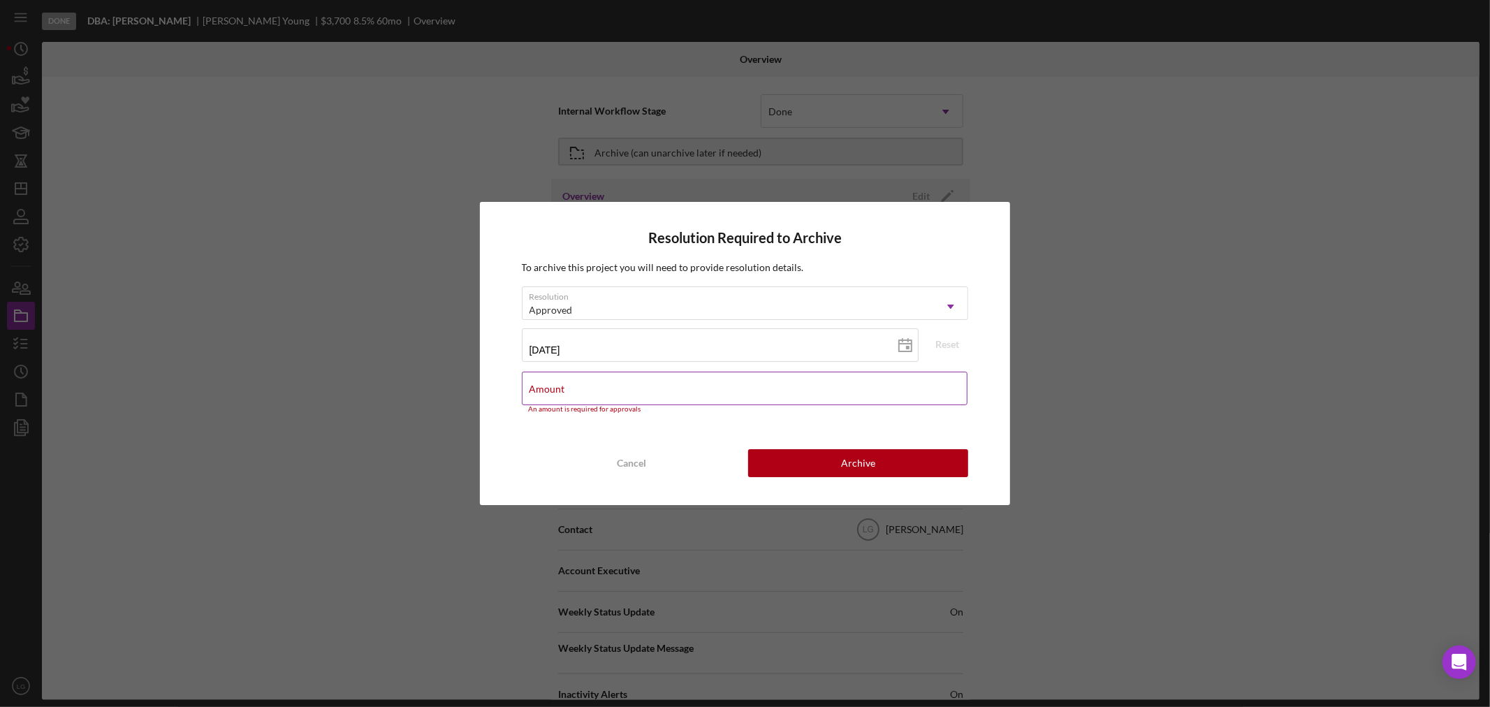
click at [565, 386] on label "Amount" at bounding box center [547, 388] width 36 height 11
click at [839, 386] on input "Amount" at bounding box center [745, 389] width 446 height 34
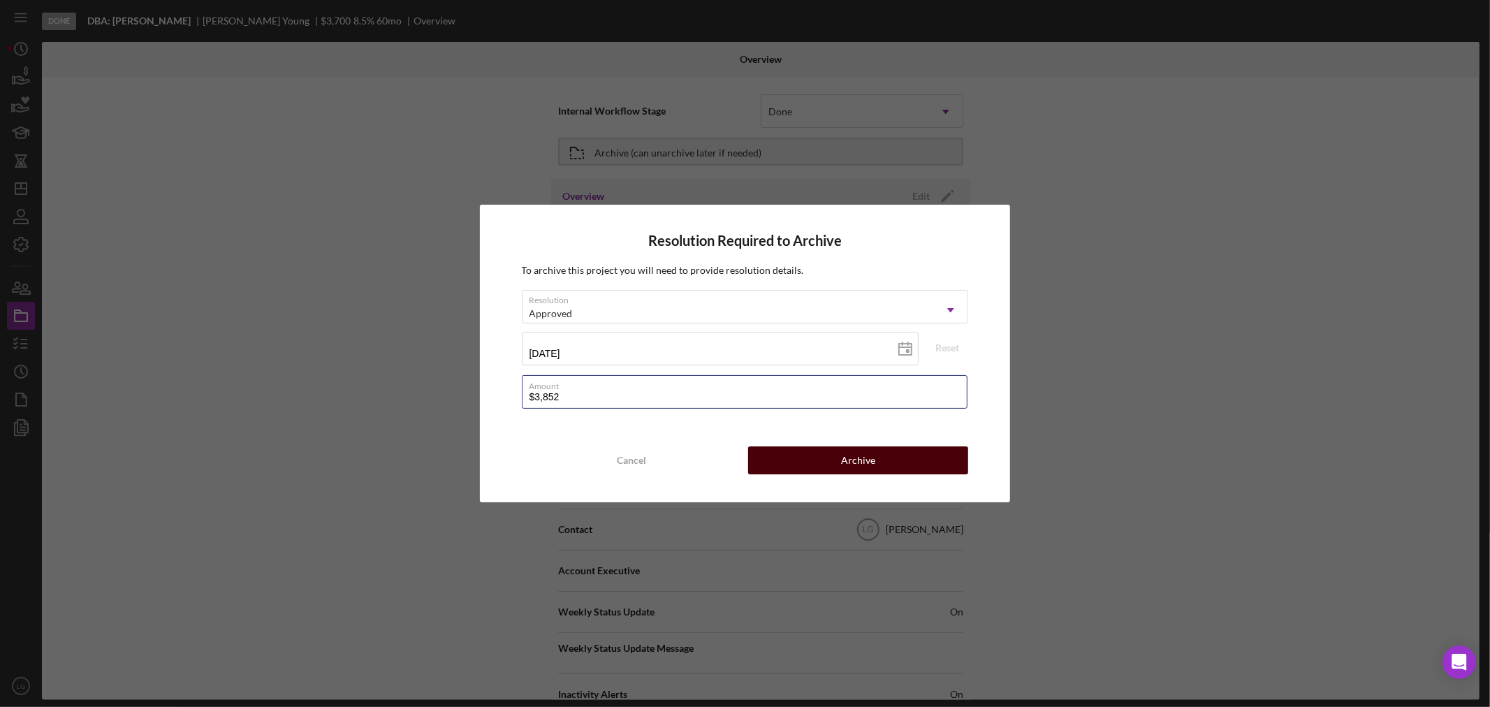
type input "$3,852"
click at [886, 448] on button "Archive" at bounding box center [858, 460] width 220 height 28
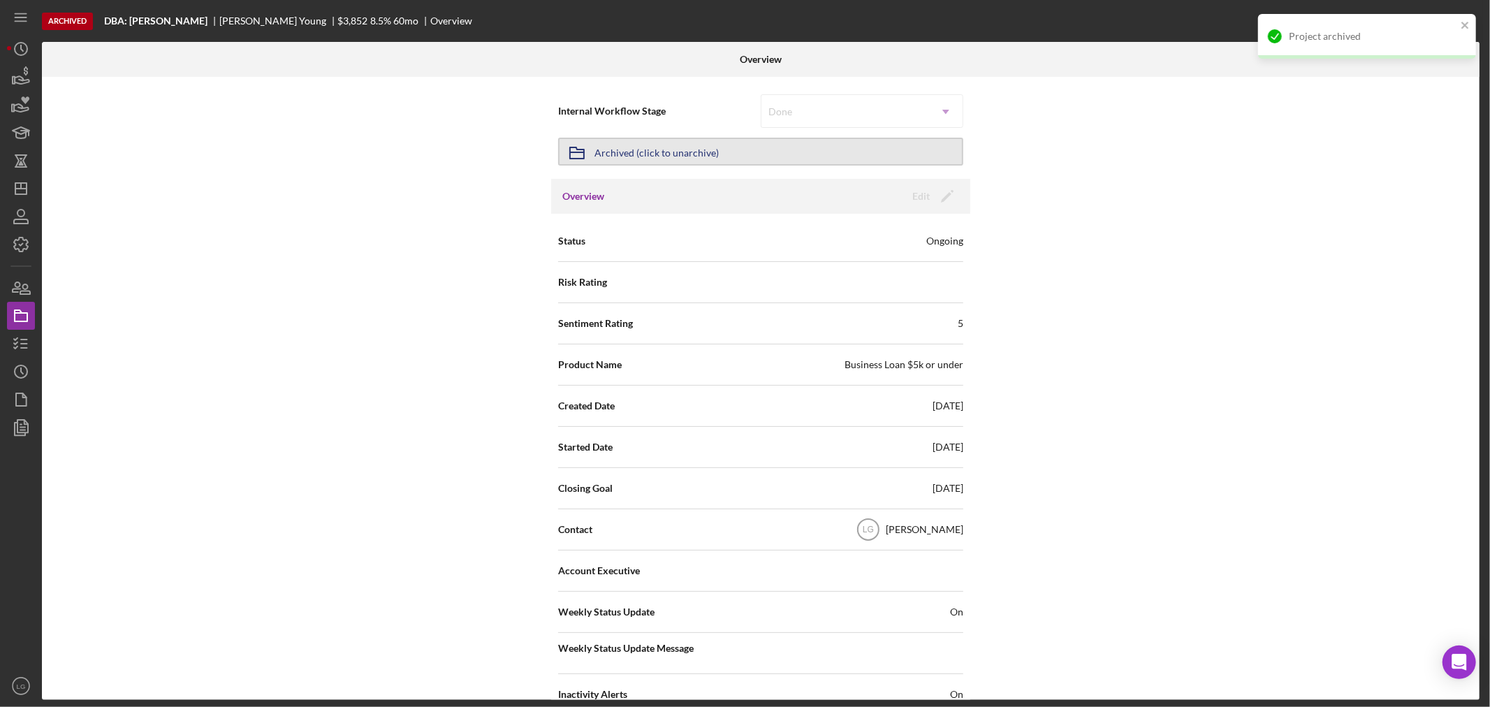
click at [687, 162] on div "Archived (click to unarchive)" at bounding box center [656, 151] width 124 height 25
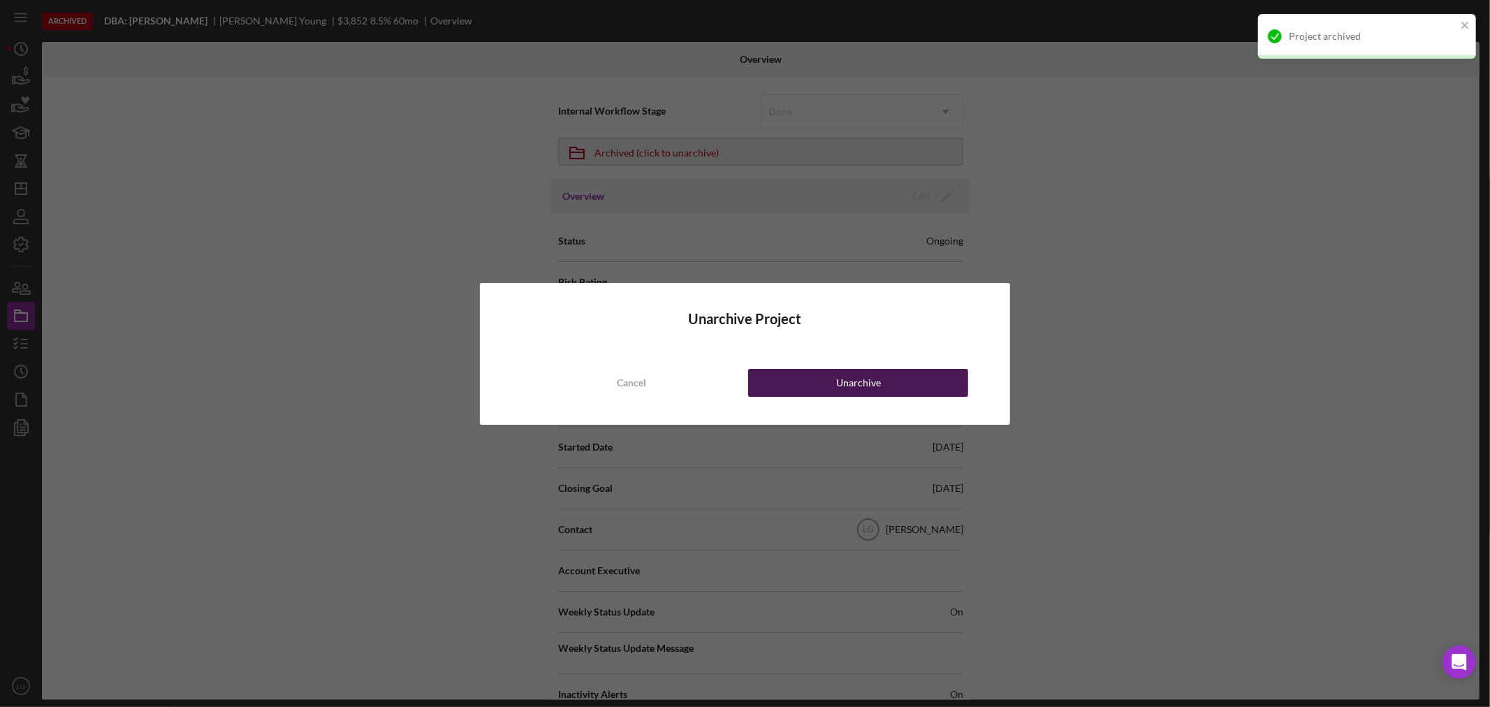
click at [768, 380] on button "Unarchive" at bounding box center [858, 383] width 220 height 28
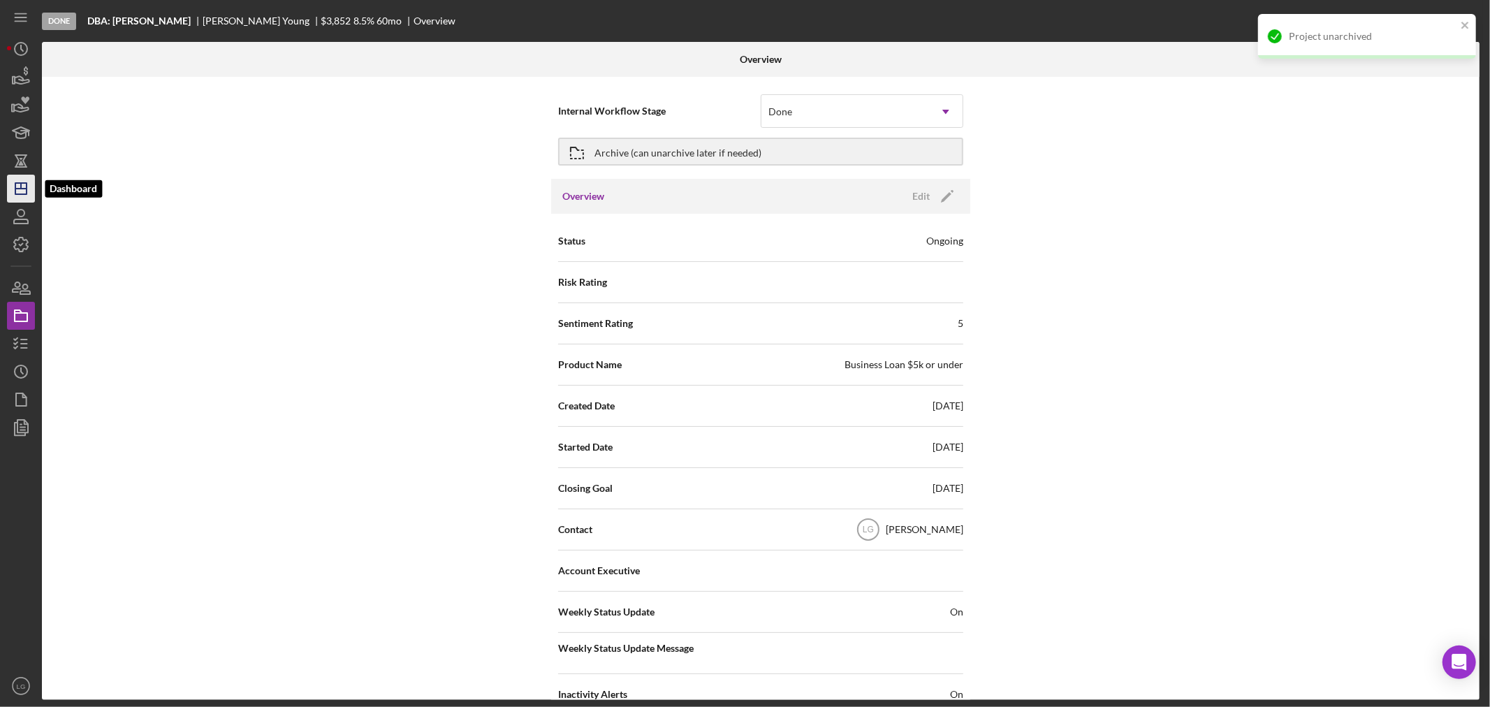
click at [8, 186] on icon "Icon/Dashboard" at bounding box center [20, 188] width 35 height 35
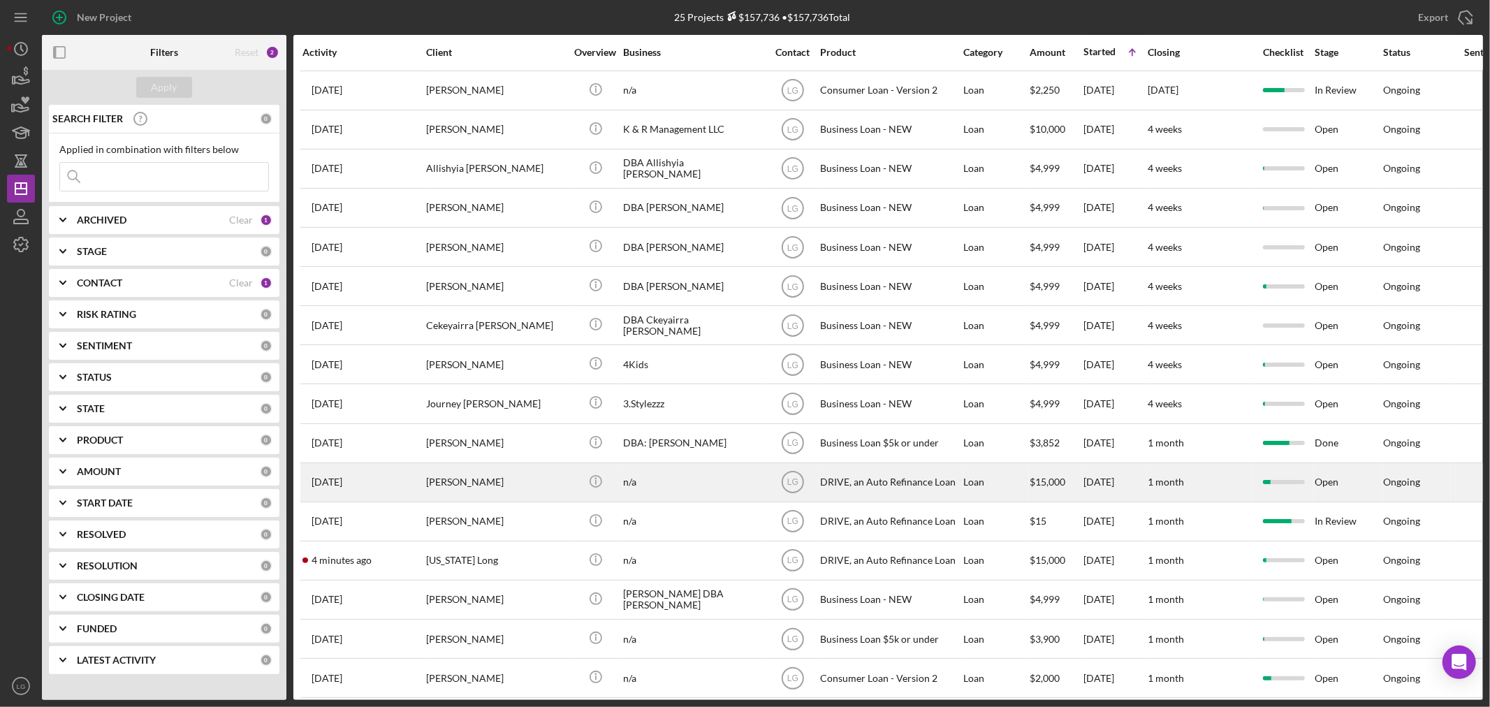
scroll to position [383, 0]
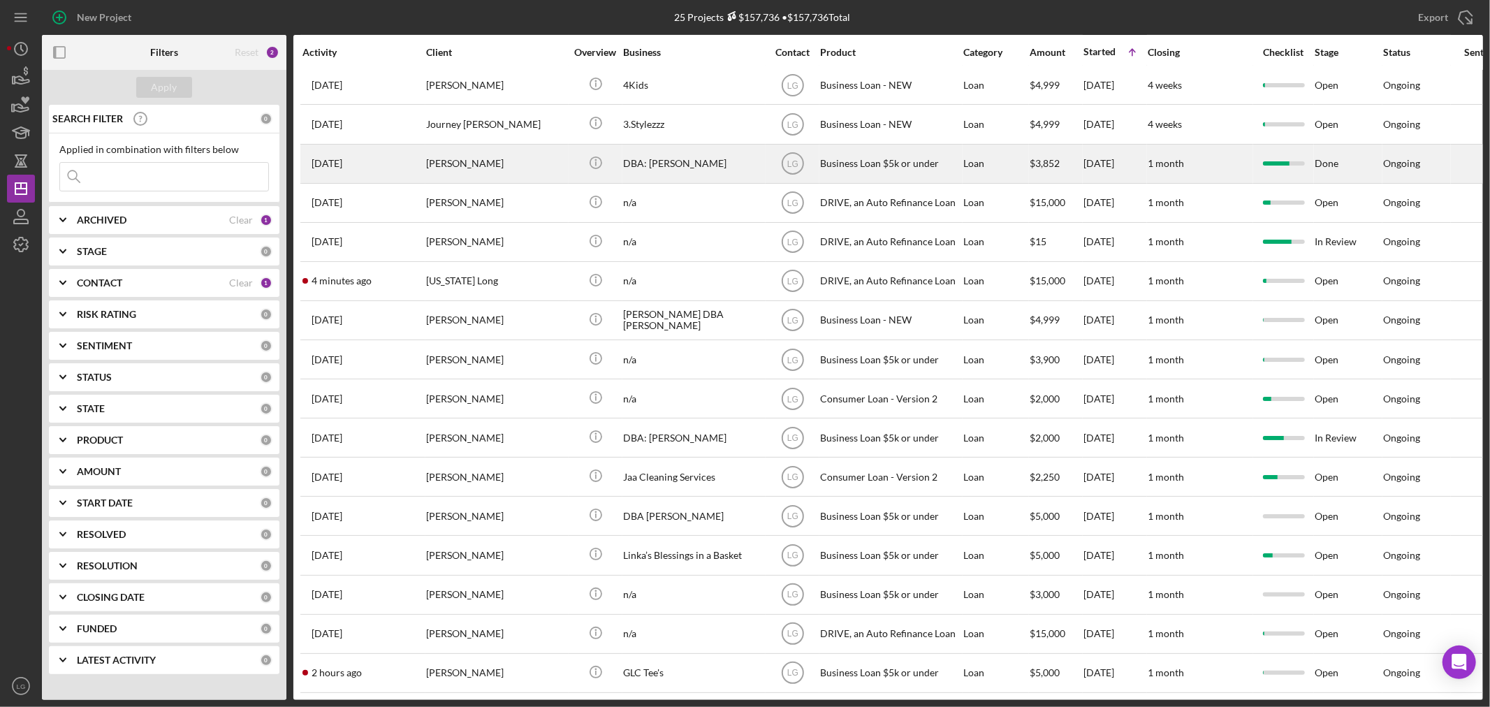
click at [514, 147] on div "[PERSON_NAME]" at bounding box center [496, 163] width 140 height 37
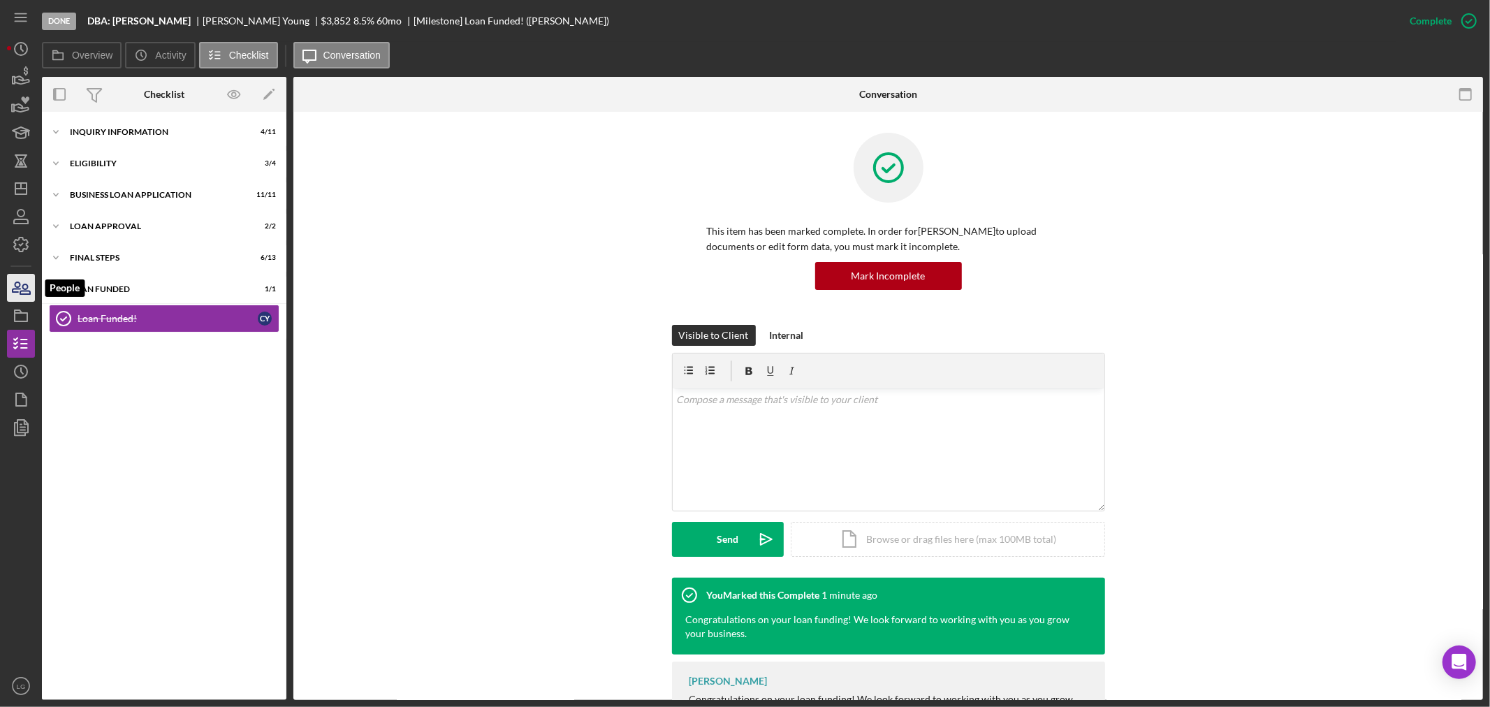
click at [26, 297] on icon "button" at bounding box center [20, 287] width 35 height 35
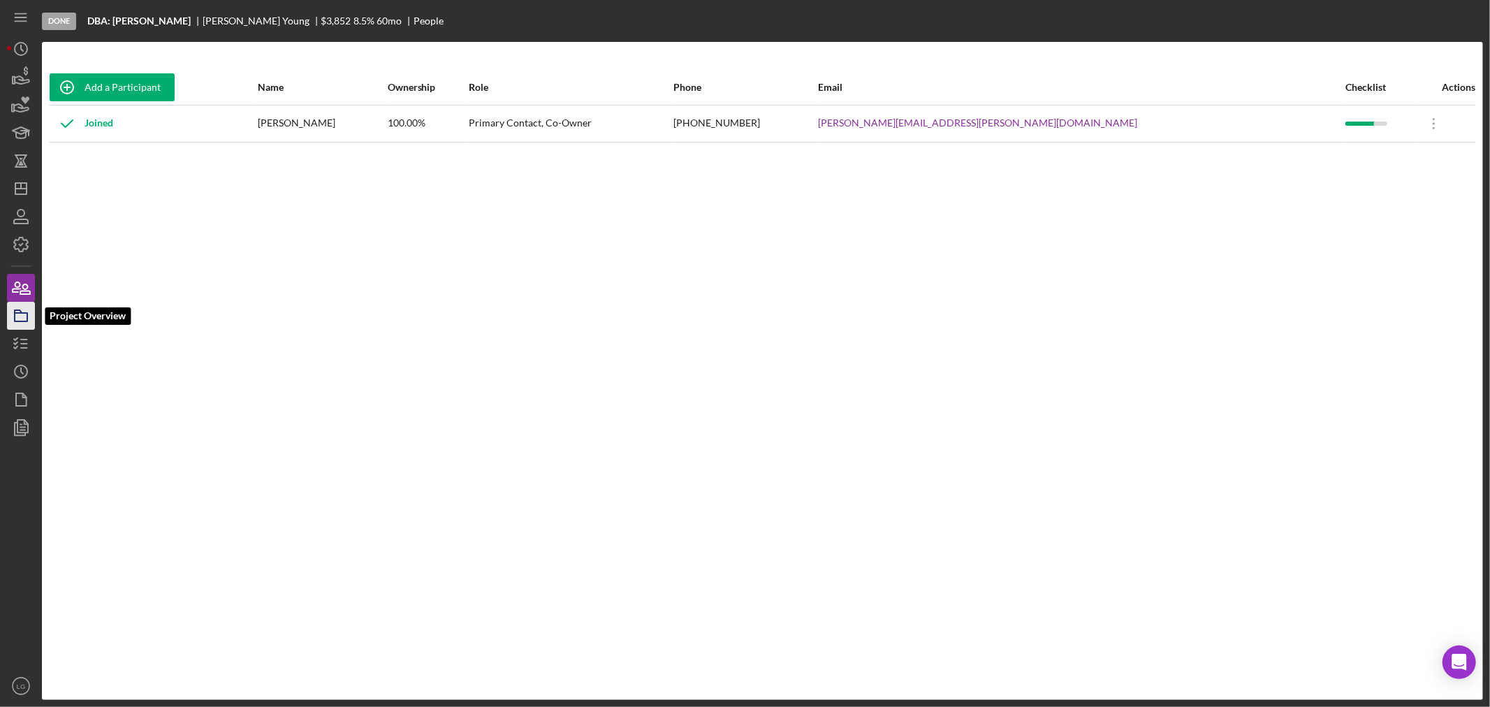
click at [34, 311] on icon "button" at bounding box center [20, 315] width 35 height 35
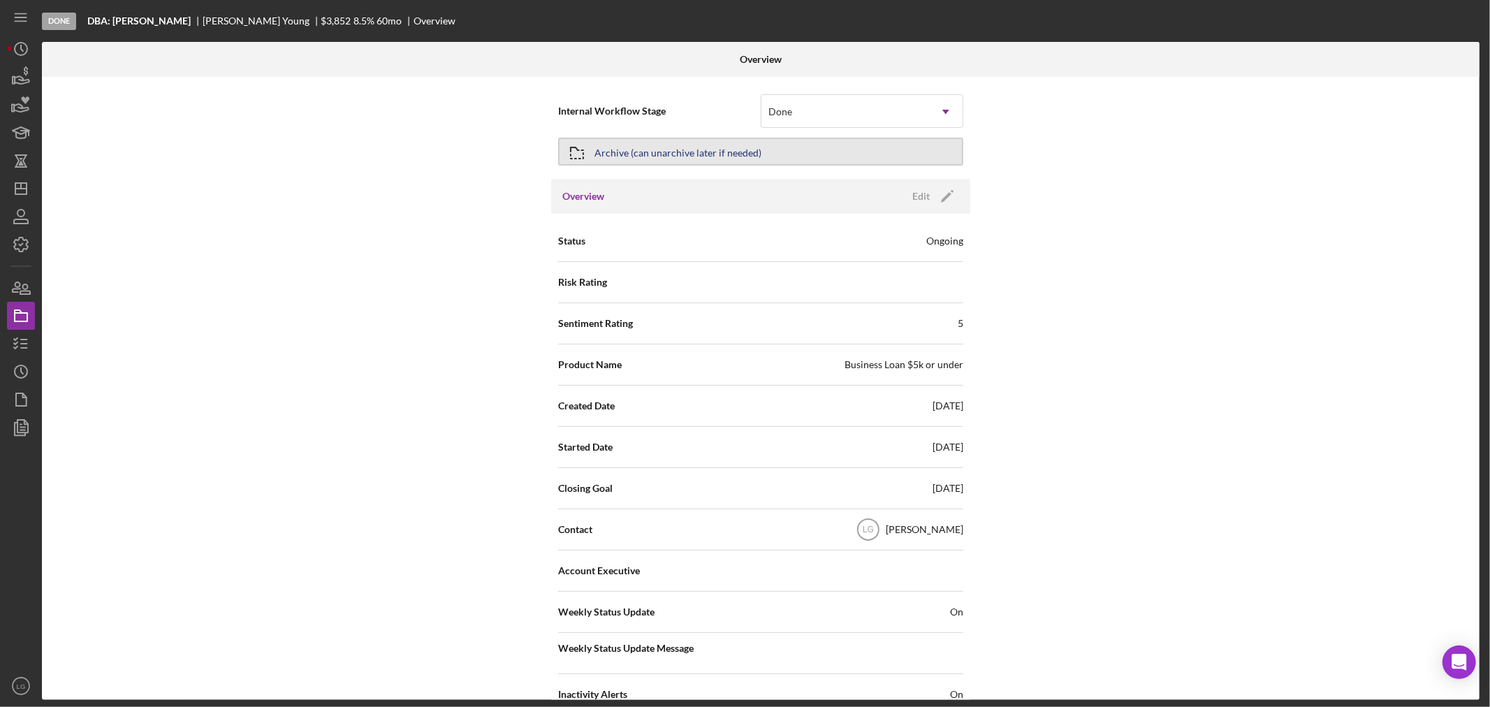
click at [849, 157] on button "Archive (can unarchive later if needed)" at bounding box center [760, 152] width 405 height 28
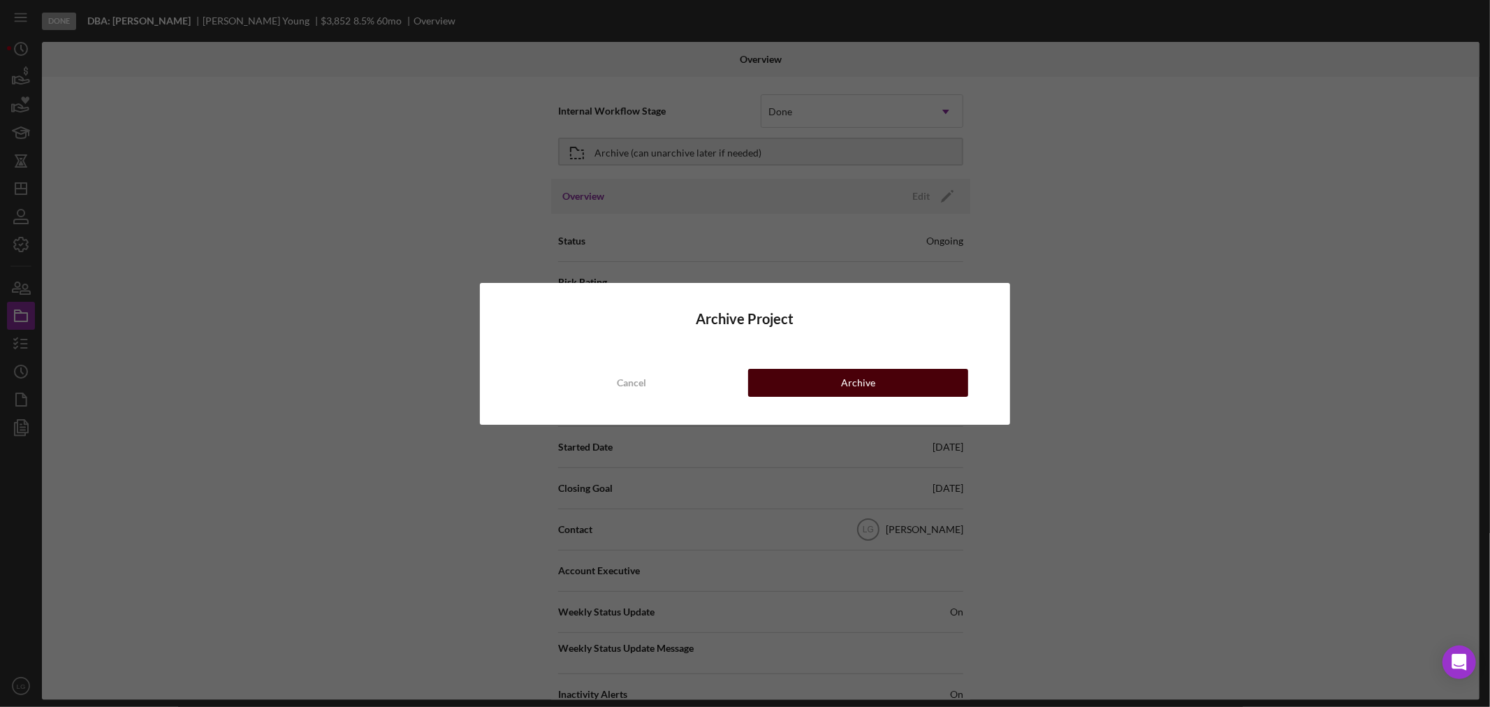
click at [826, 378] on button "Archive" at bounding box center [858, 383] width 220 height 28
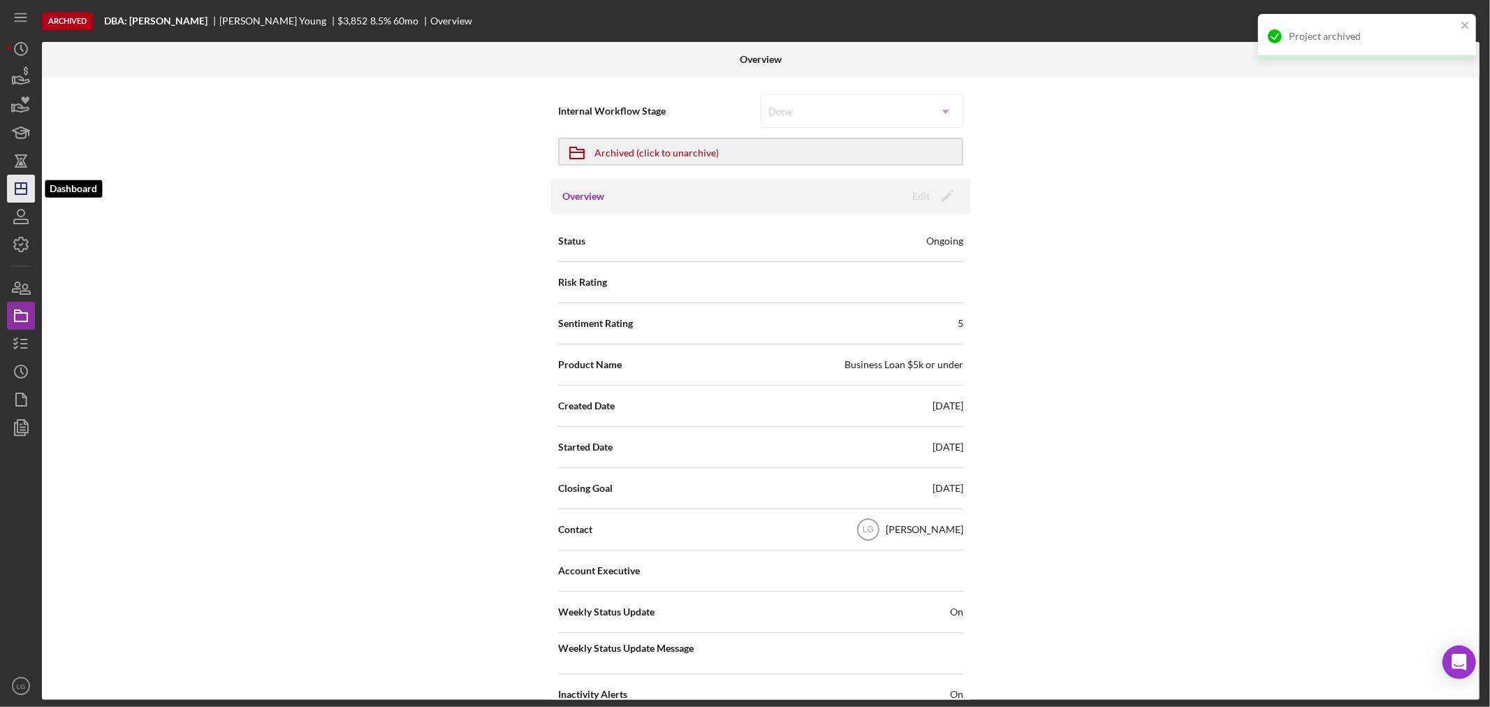
click at [23, 192] on icon "Icon/Dashboard" at bounding box center [20, 188] width 35 height 35
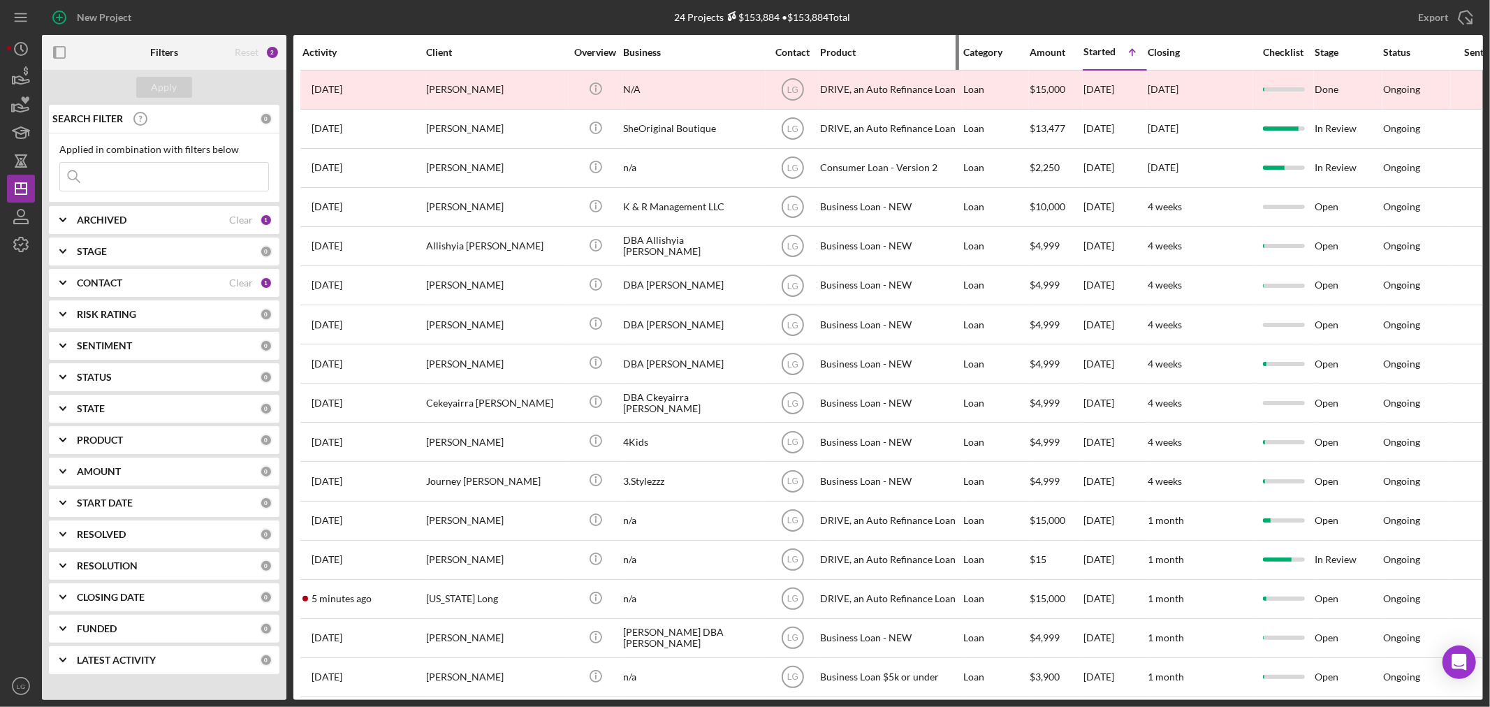
click at [839, 52] on div "Product" at bounding box center [890, 52] width 140 height 11
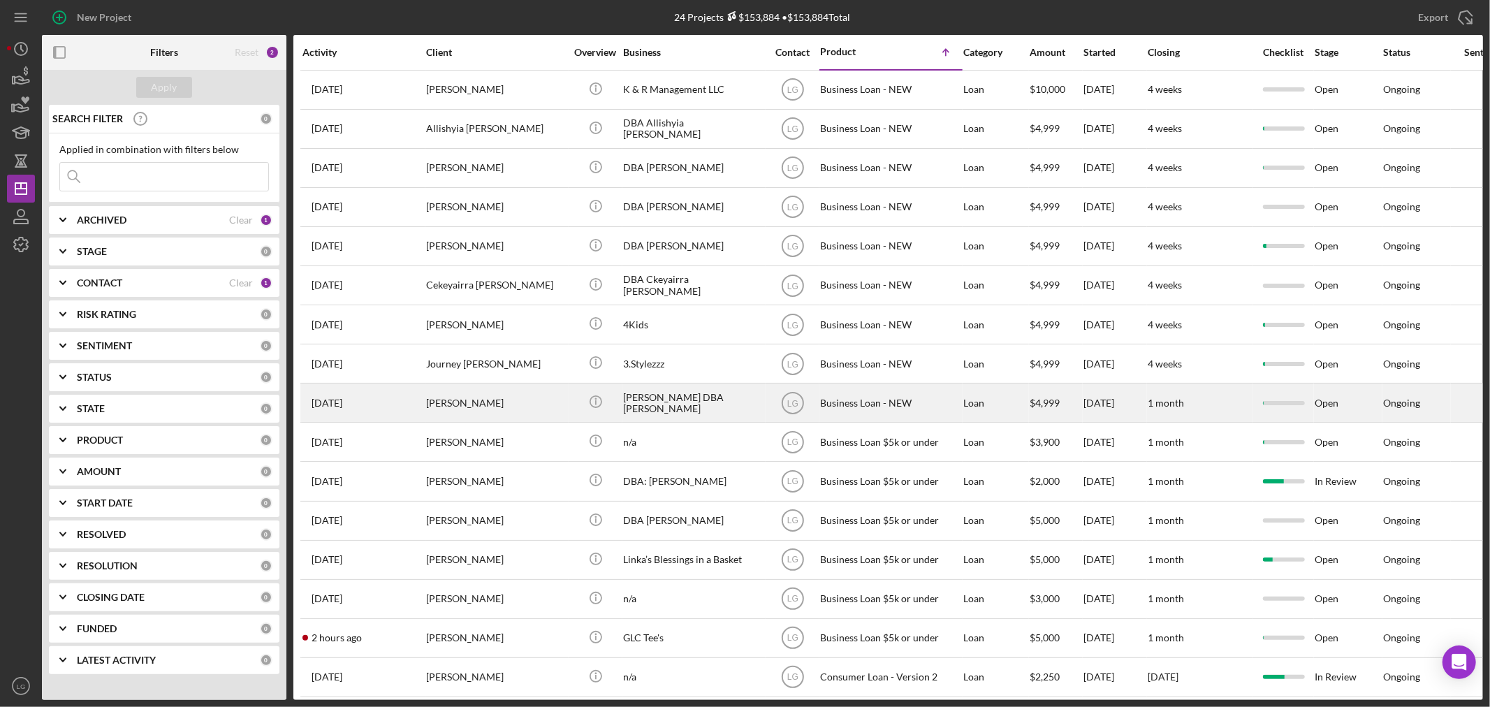
click at [513, 410] on div "[PERSON_NAME]" at bounding box center [496, 402] width 140 height 37
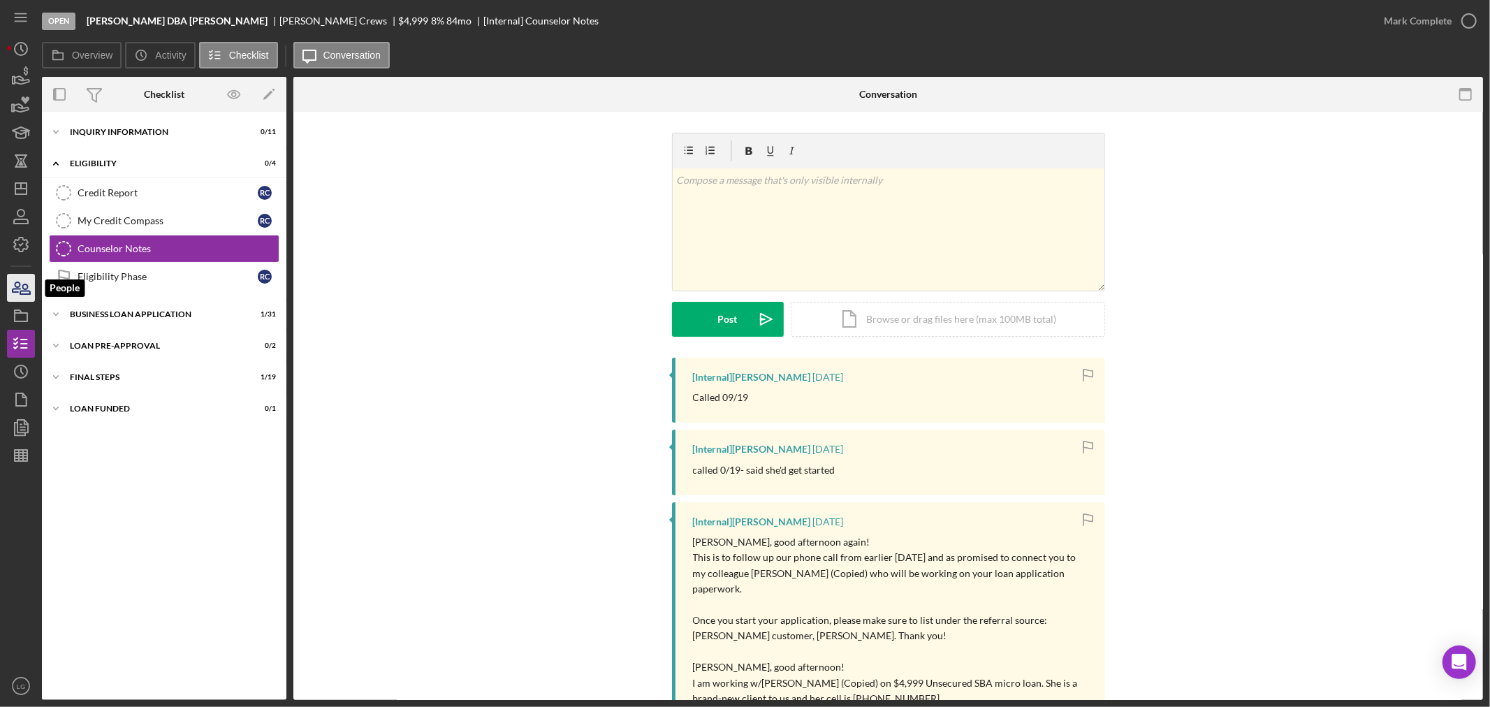
click at [16, 284] on icon "button" at bounding box center [20, 287] width 35 height 35
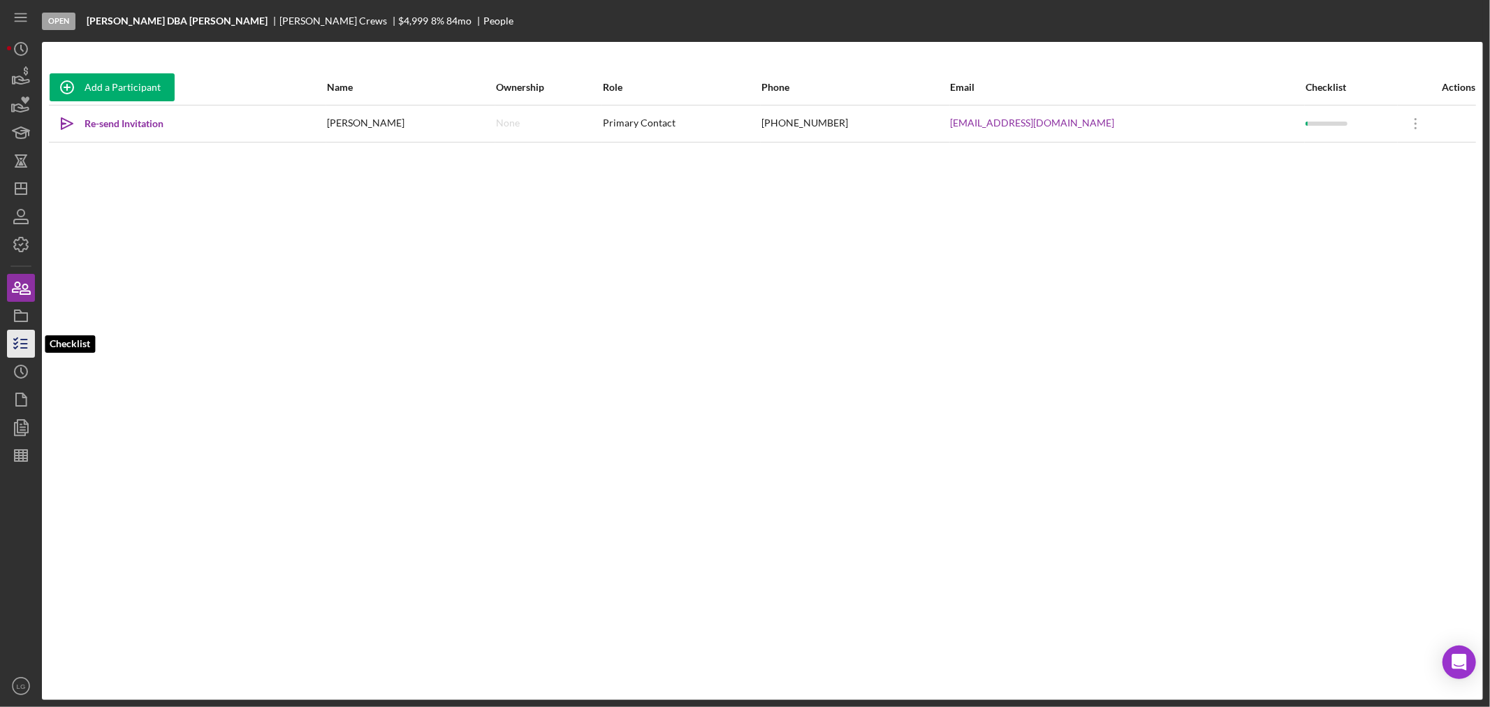
click at [15, 344] on polyline "button" at bounding box center [15, 343] width 3 height 2
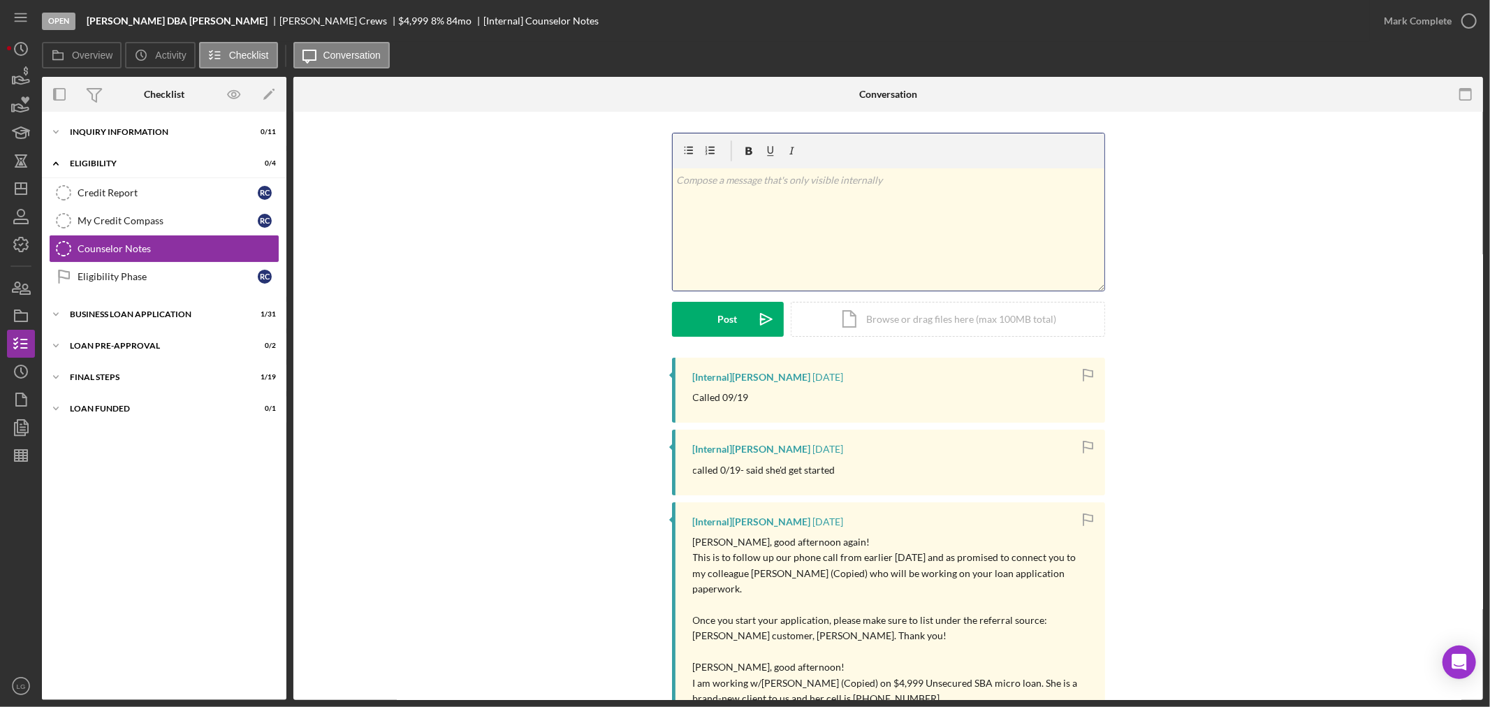
click at [774, 214] on div "v Color teal Color pink Remove color Add row above Add row below Add column bef…" at bounding box center [889, 229] width 432 height 122
click at [750, 333] on icon "Icon/icon-invite-send" at bounding box center [766, 319] width 35 height 35
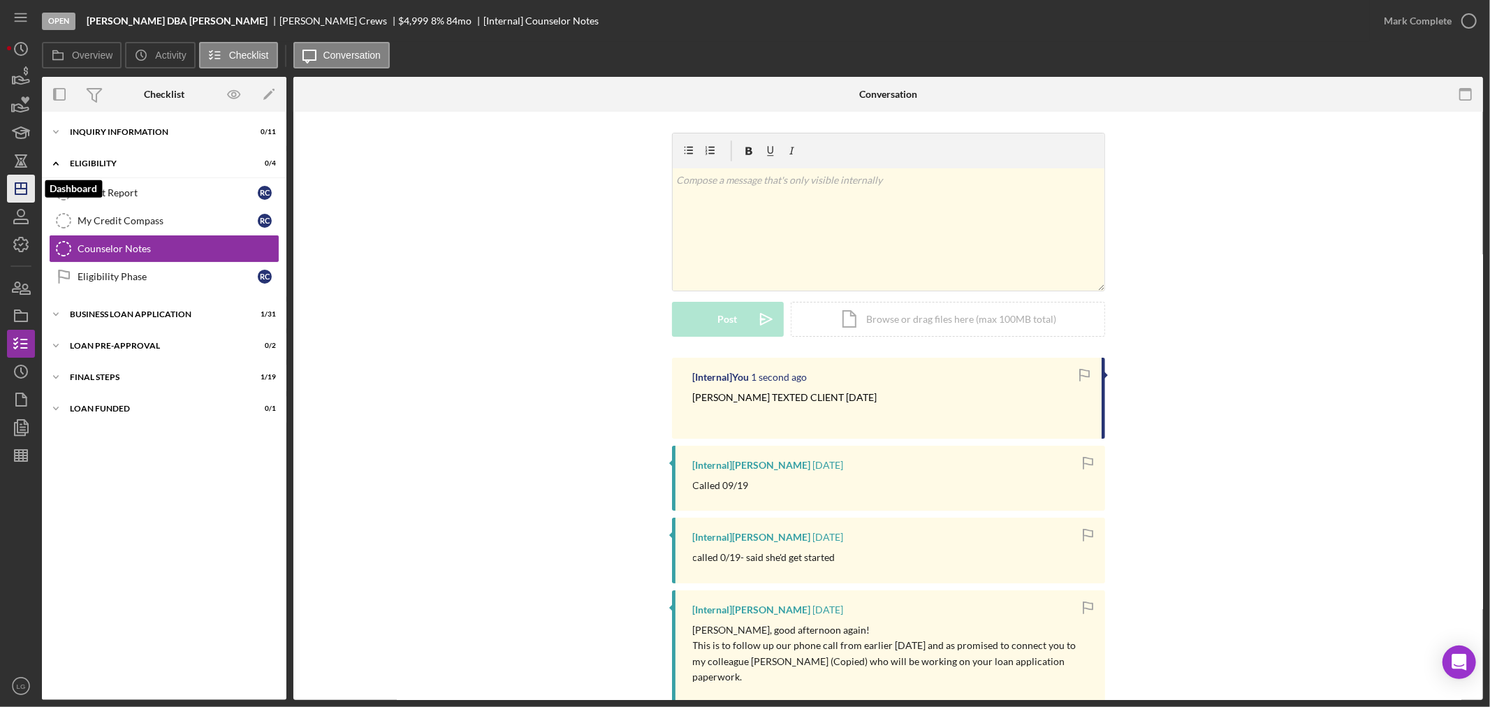
click at [23, 198] on icon "Icon/Dashboard" at bounding box center [20, 188] width 35 height 35
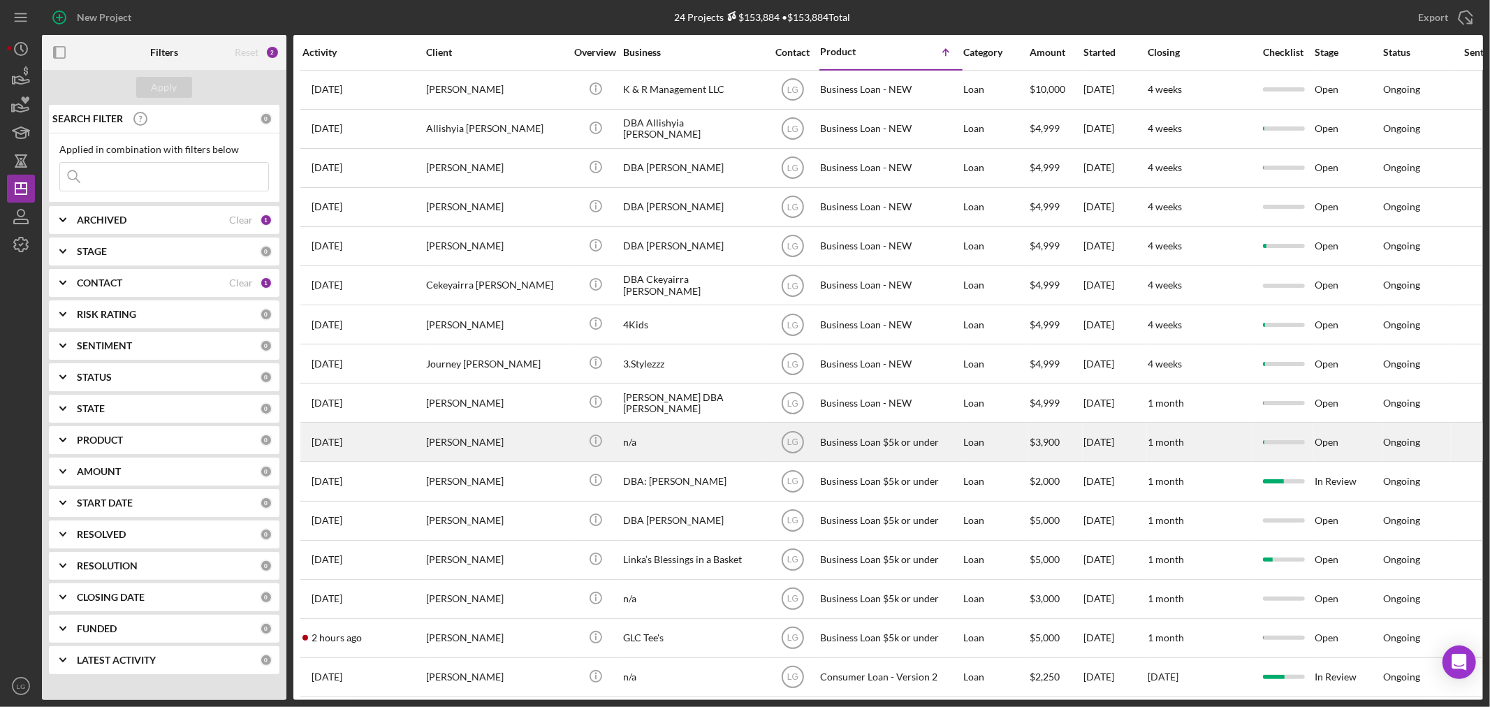
click at [477, 442] on div "[PERSON_NAME]" at bounding box center [496, 441] width 140 height 37
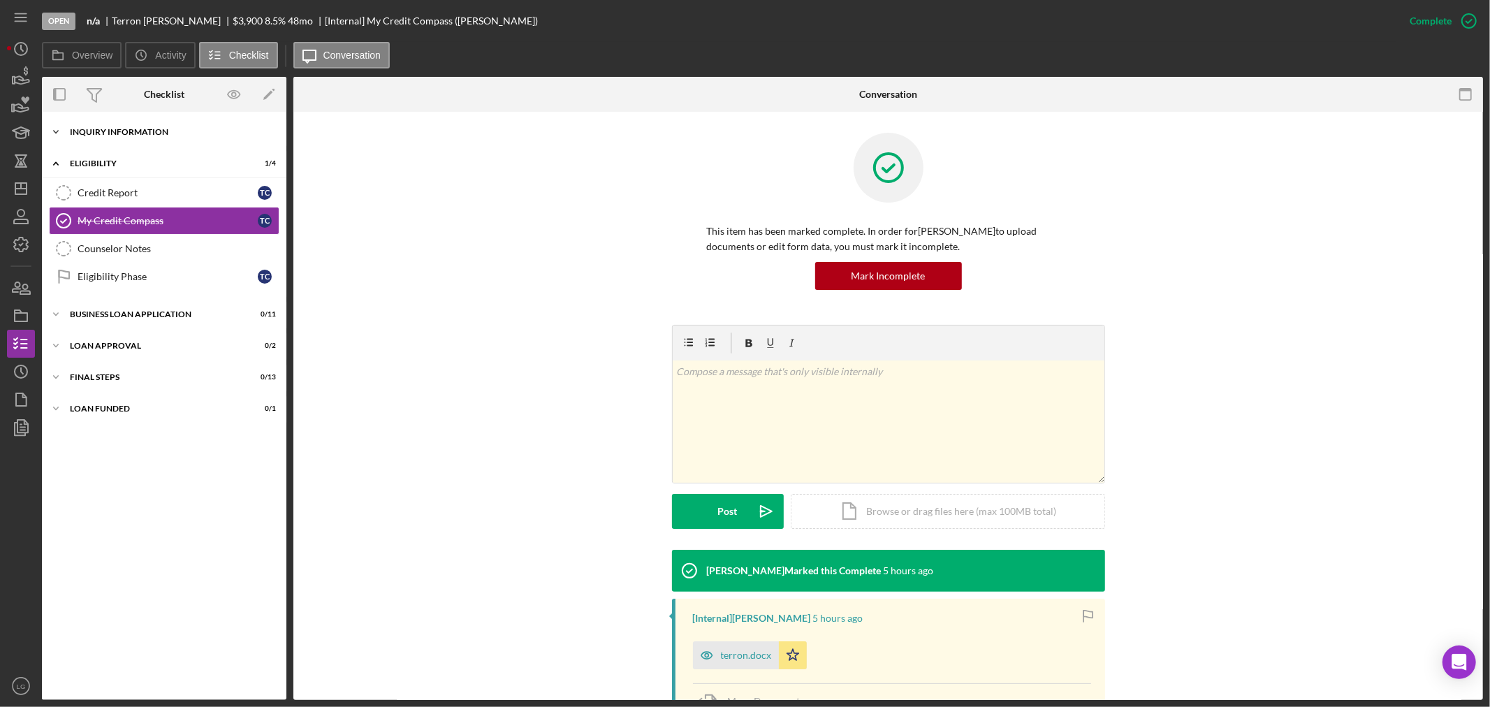
click at [95, 138] on div "Icon/Expander INQUIRY INFORMATION 1 / 11" at bounding box center [164, 132] width 244 height 28
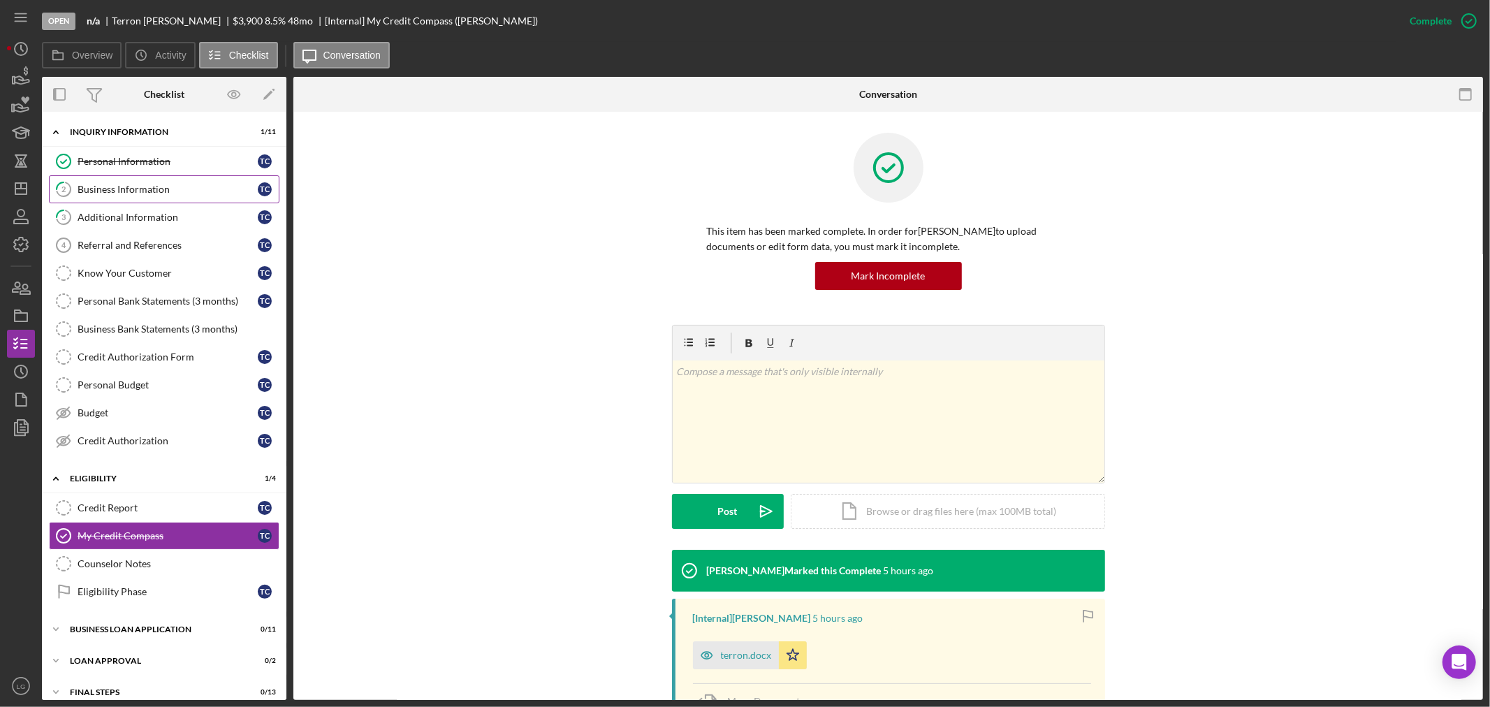
click at [71, 179] on icon "2" at bounding box center [63, 189] width 35 height 35
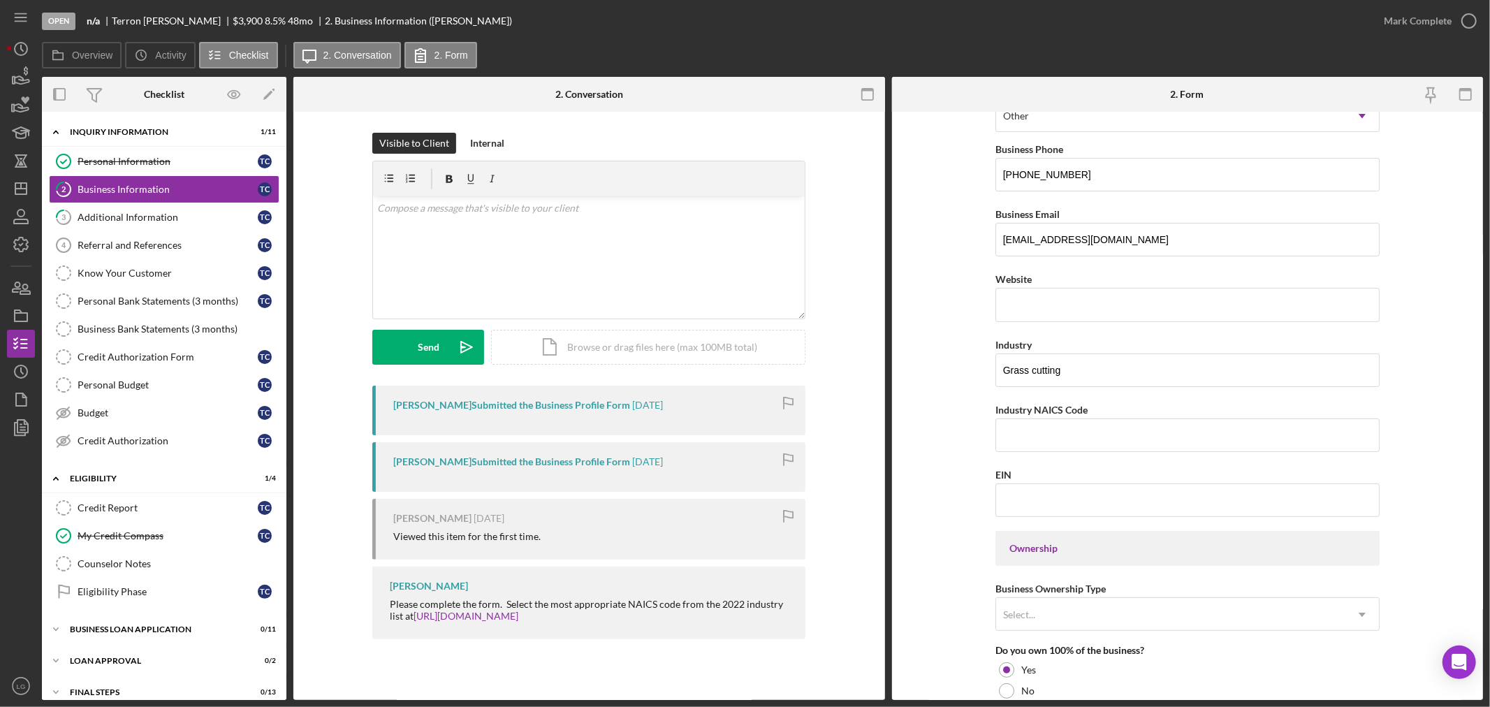
scroll to position [465, 0]
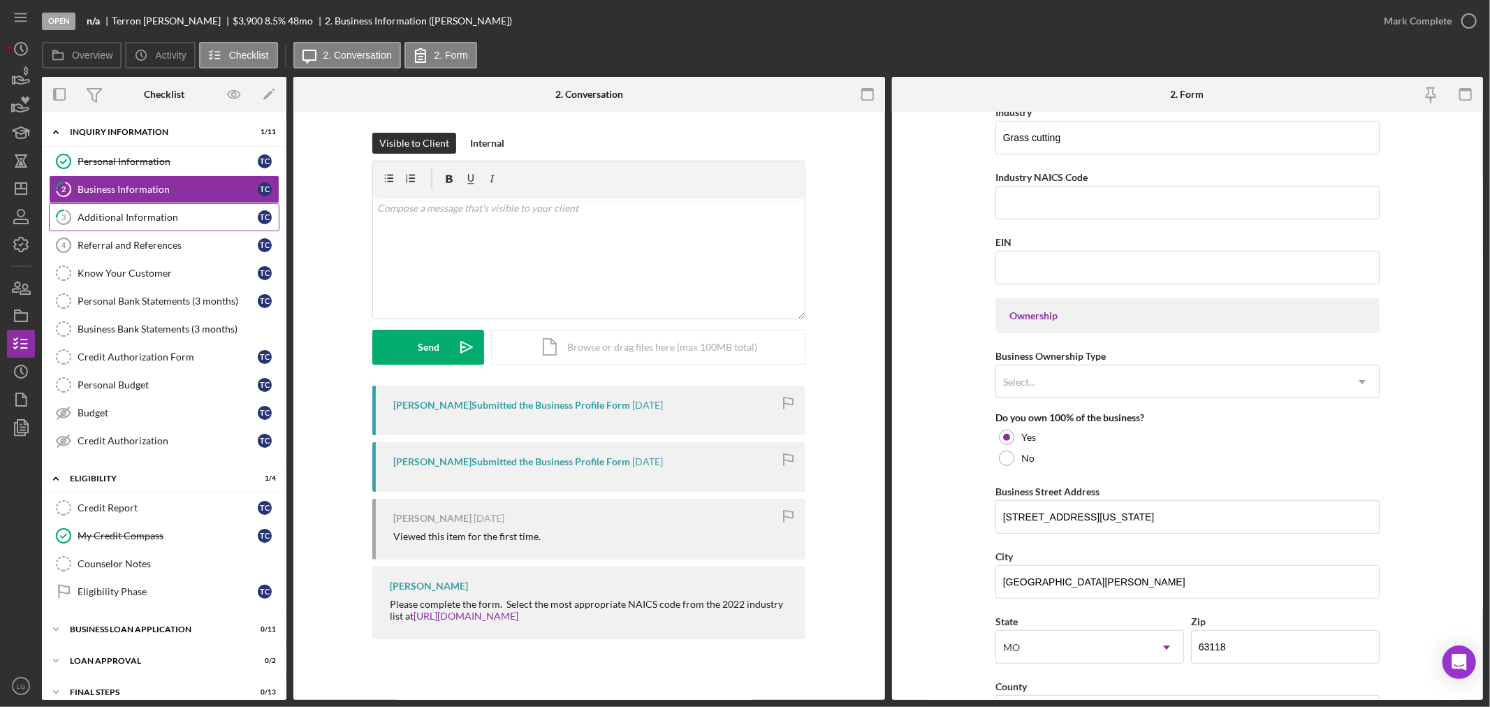
click at [170, 204] on link "3 Additional Information T C" at bounding box center [164, 217] width 230 height 28
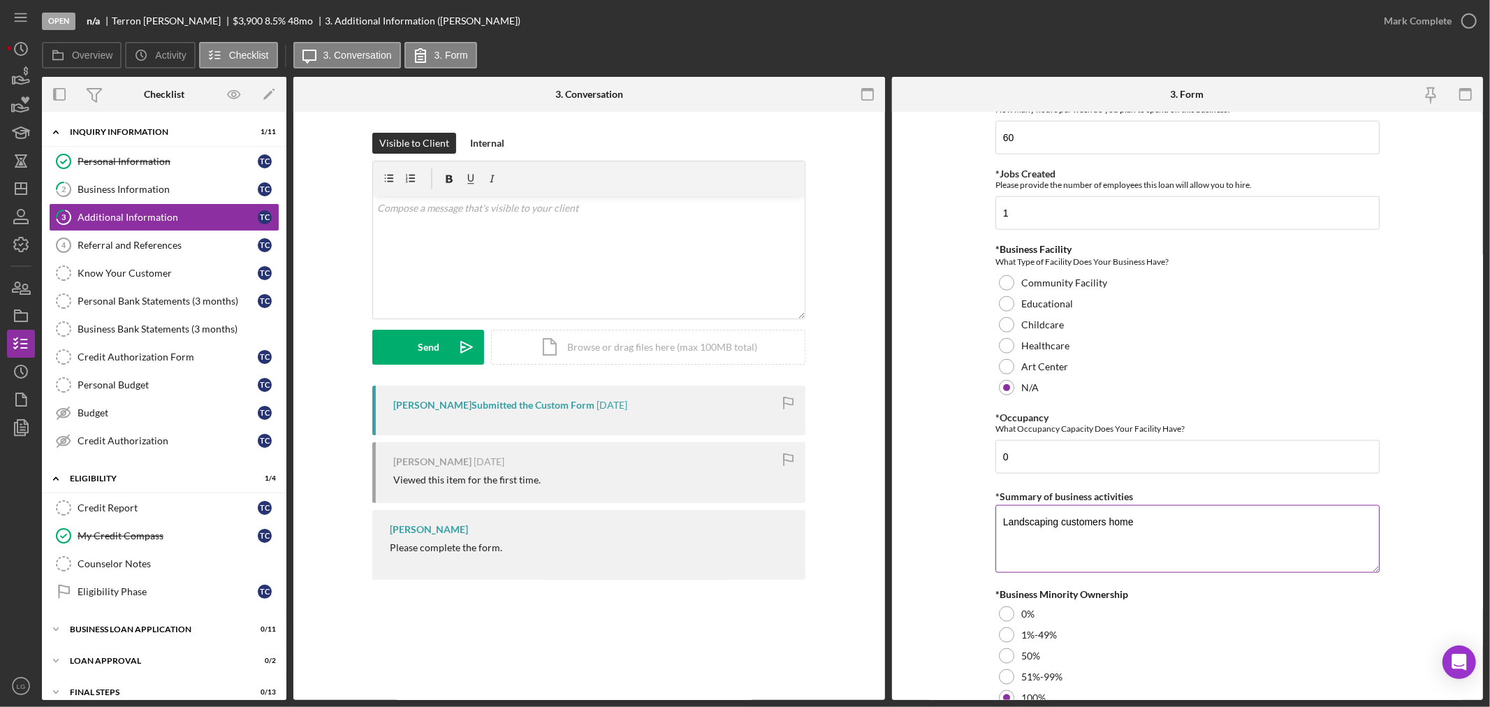
scroll to position [1478, 0]
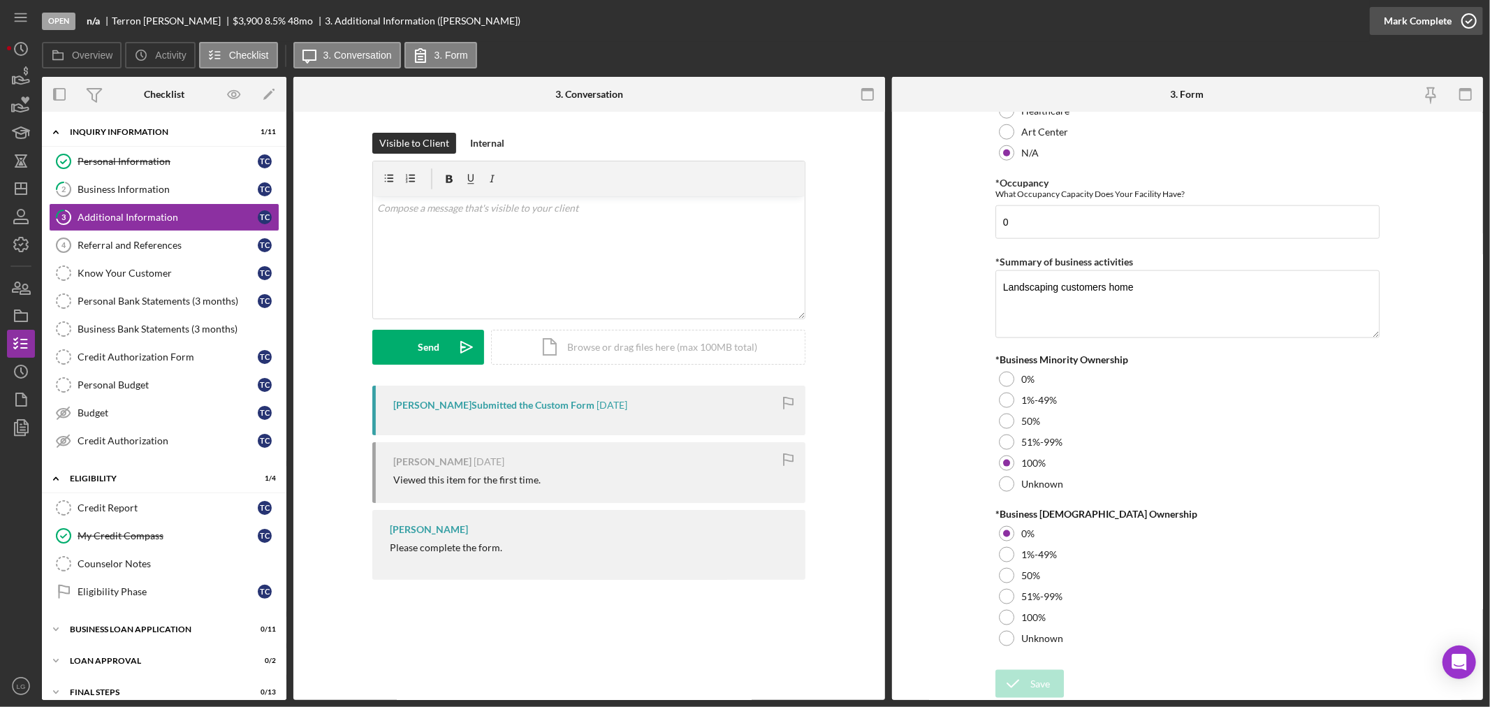
click at [1407, 19] on div "Mark Complete" at bounding box center [1418, 21] width 68 height 28
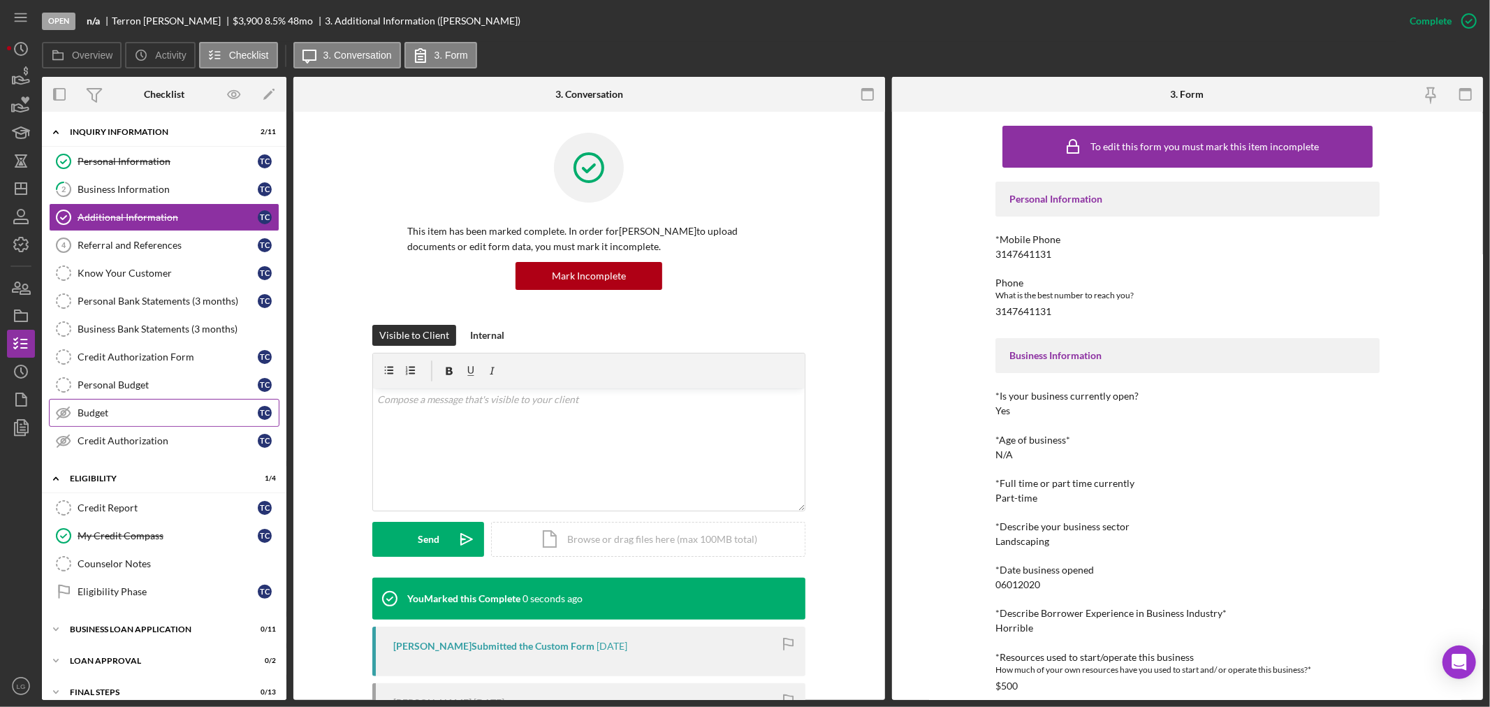
scroll to position [47, 0]
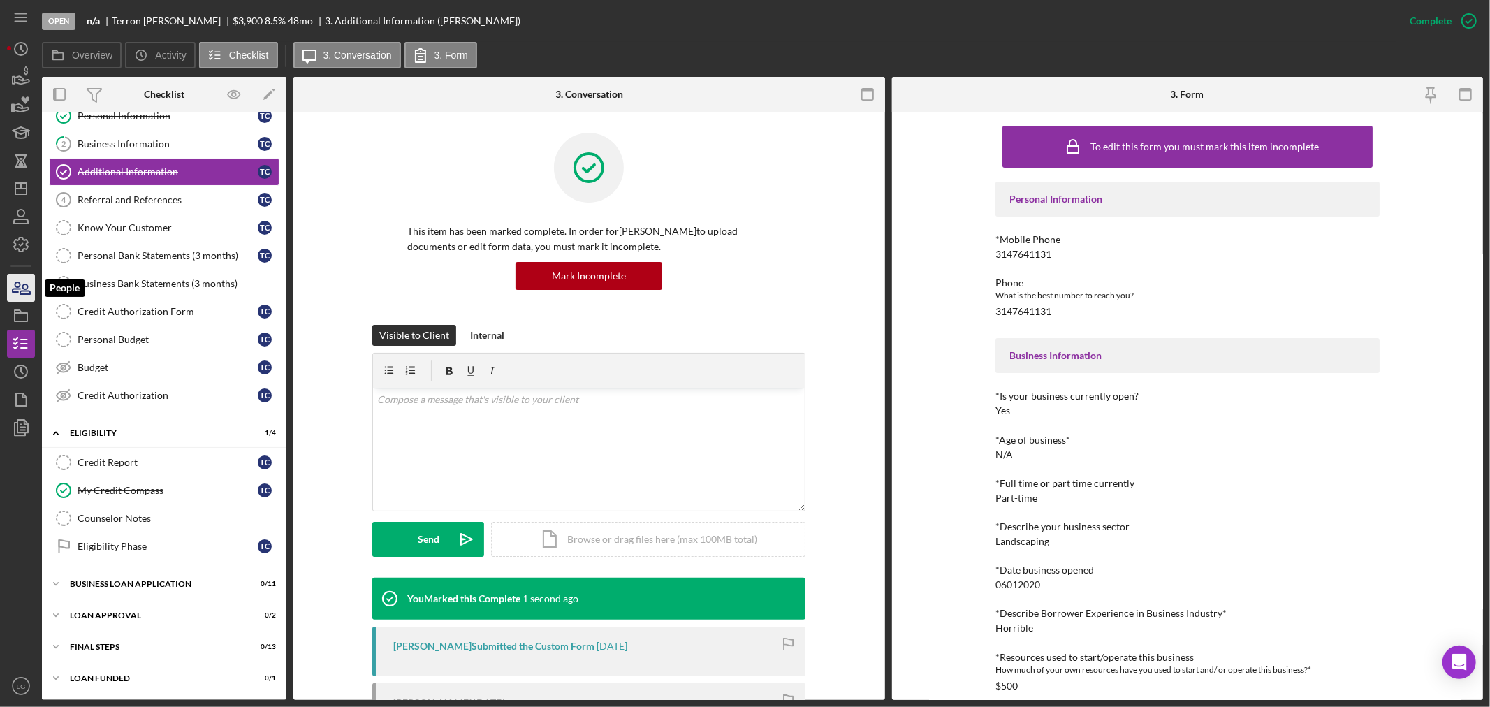
click at [13, 290] on icon "button" at bounding box center [17, 287] width 8 height 10
